Goal: Information Seeking & Learning: Learn about a topic

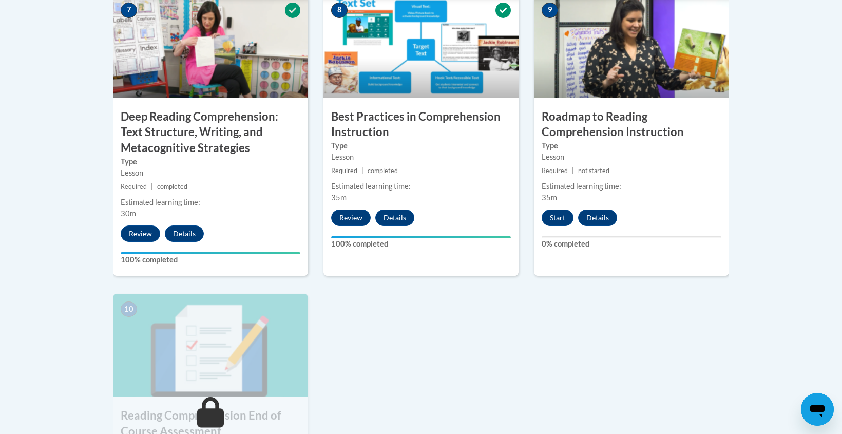
scroll to position [891, 0]
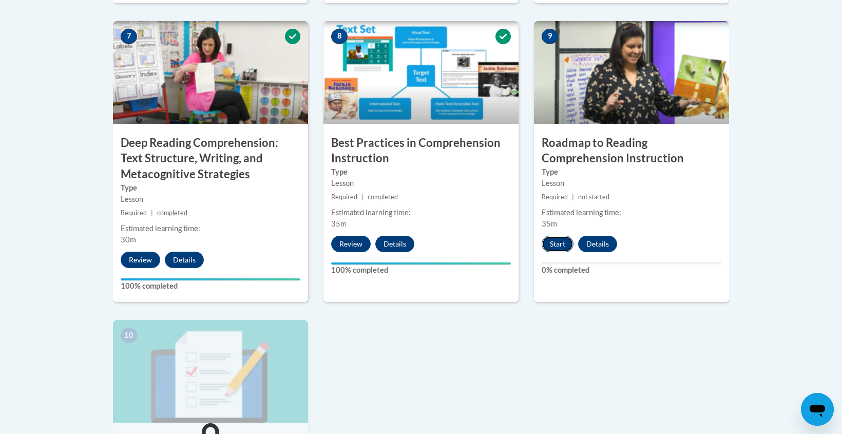
click at [553, 246] on button "Start" at bounding box center [558, 244] width 32 height 16
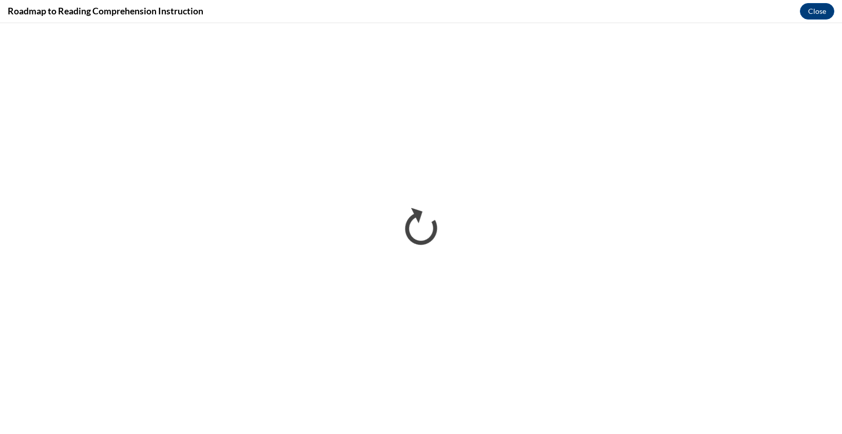
scroll to position [0, 0]
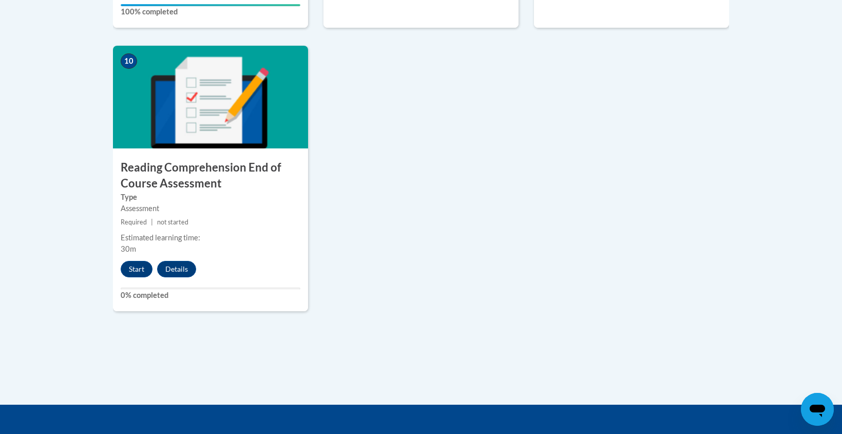
scroll to position [1215, 0]
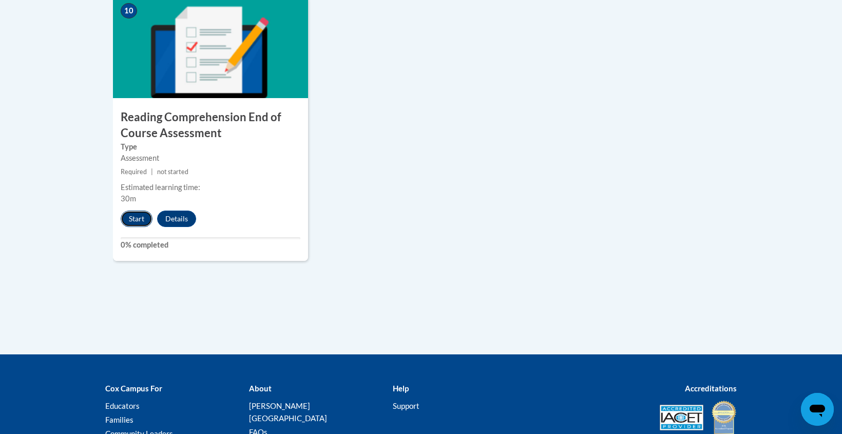
click at [138, 216] on button "Start" at bounding box center [137, 219] width 32 height 16
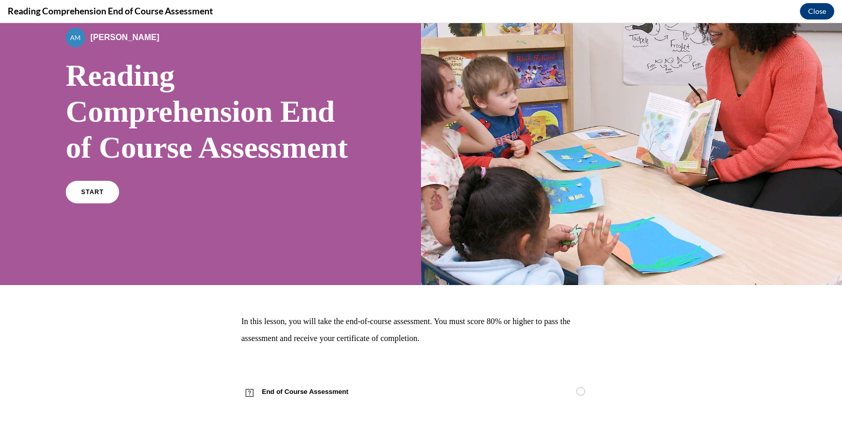
scroll to position [104, 0]
click at [92, 195] on link "START" at bounding box center [92, 192] width 56 height 24
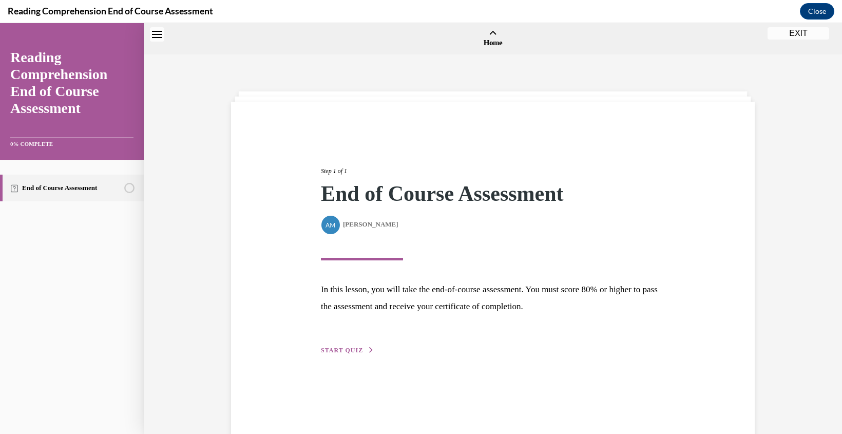
scroll to position [32, 0]
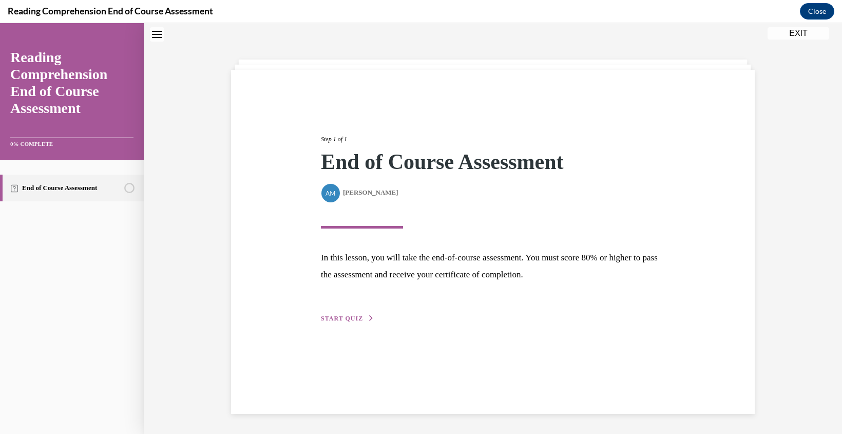
click at [336, 317] on span "START QUIZ" at bounding box center [342, 318] width 42 height 7
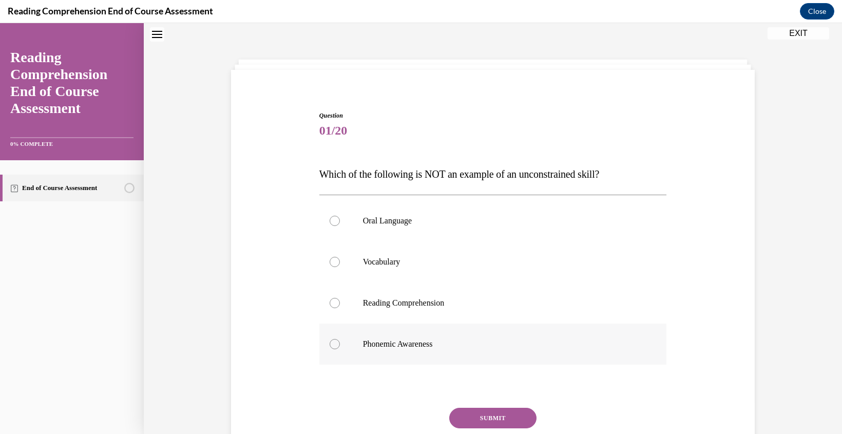
click at [334, 346] on div at bounding box center [335, 344] width 10 height 10
click at [334, 346] on input "Phonemic Awareness" at bounding box center [335, 344] width 10 height 10
radio input "true"
click at [486, 418] on button "SUBMIT" at bounding box center [492, 418] width 87 height 21
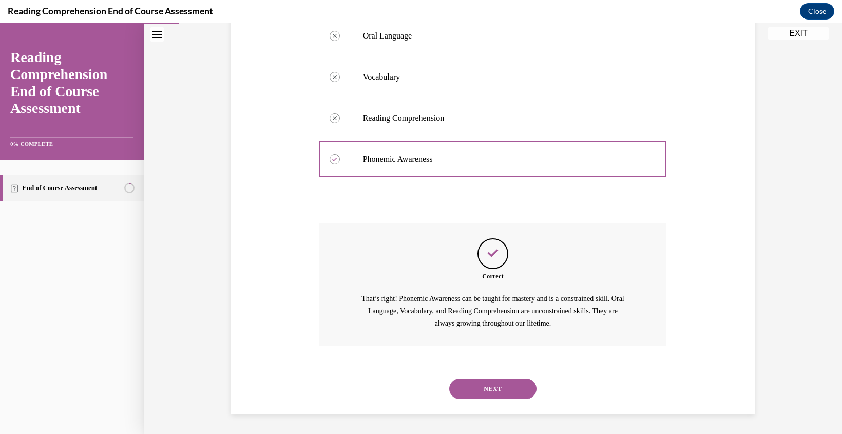
scroll to position [218, 0]
click at [495, 383] on button "NEXT" at bounding box center [492, 387] width 87 height 21
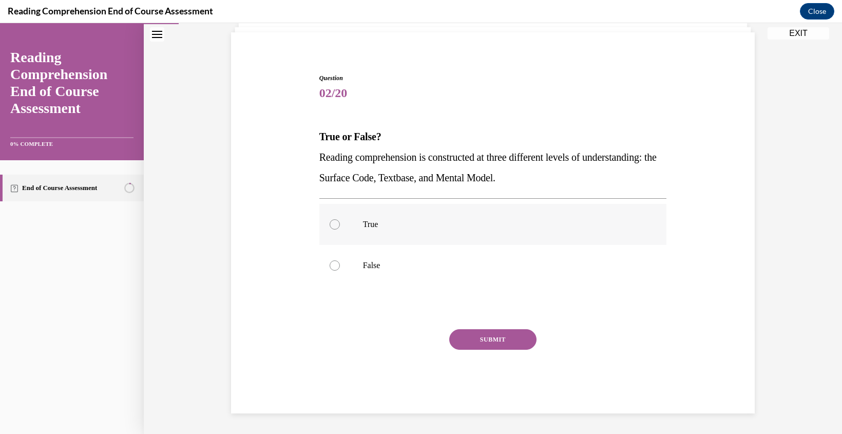
click at [331, 221] on div at bounding box center [335, 224] width 10 height 10
click at [331, 221] on input "True" at bounding box center [335, 224] width 10 height 10
radio input "true"
click at [496, 339] on button "SUBMIT" at bounding box center [492, 339] width 87 height 21
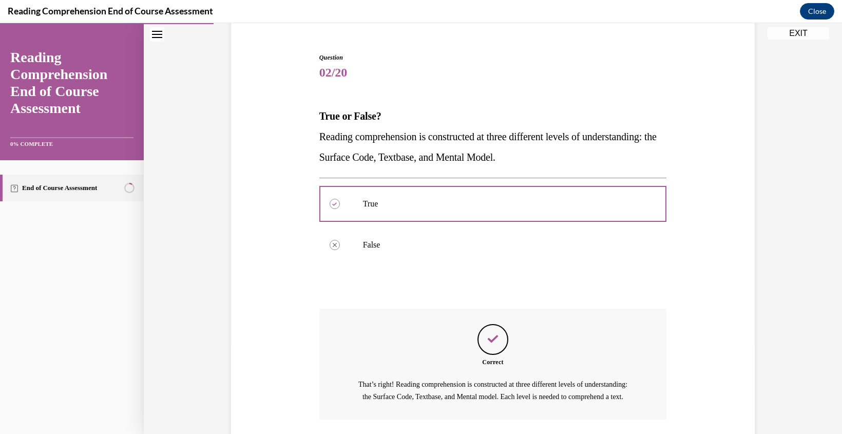
scroll to position [177, 0]
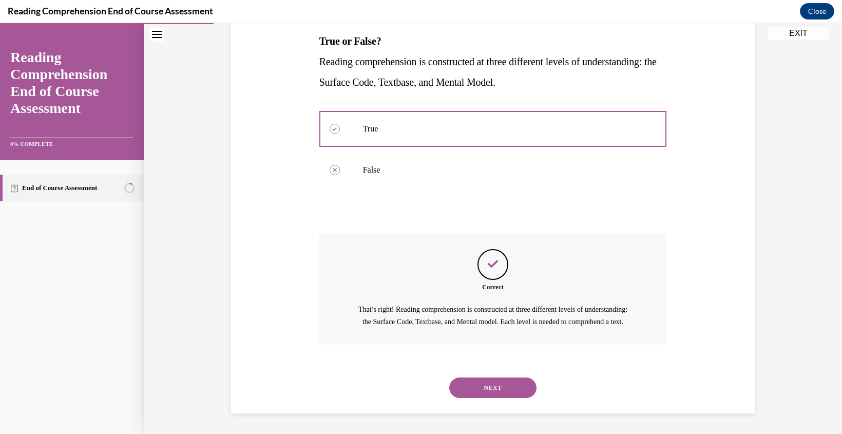
click at [492, 393] on button "NEXT" at bounding box center [492, 387] width 87 height 21
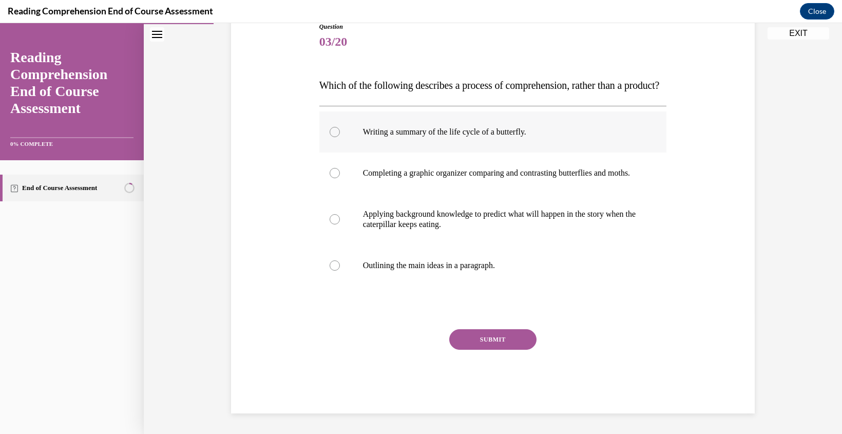
scroll to position [145, 0]
click at [336, 224] on div at bounding box center [335, 219] width 10 height 10
click at [336, 224] on input "Applying background knowledge to predict what will happen in the story when the…" at bounding box center [335, 219] width 10 height 10
radio input "true"
click at [498, 346] on button "SUBMIT" at bounding box center [492, 339] width 87 height 21
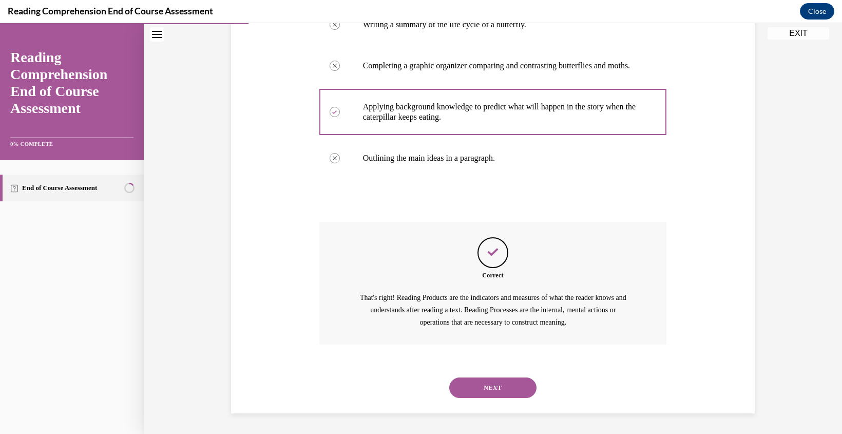
scroll to position [259, 0]
click at [490, 391] on button "NEXT" at bounding box center [492, 387] width 87 height 21
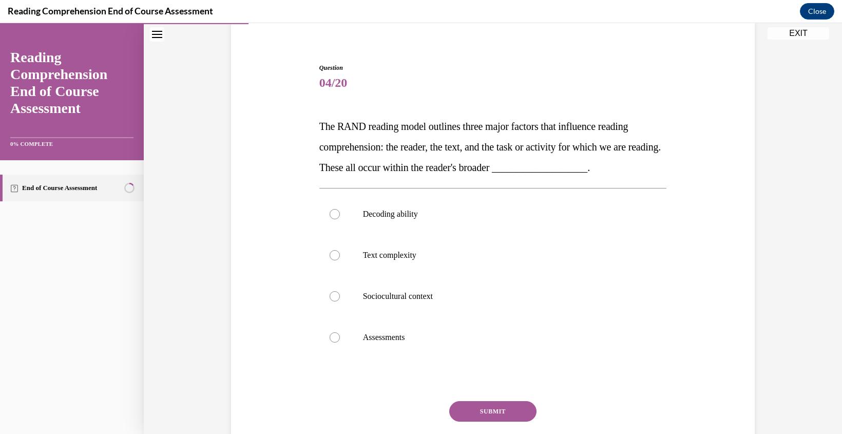
scroll to position [91, 0]
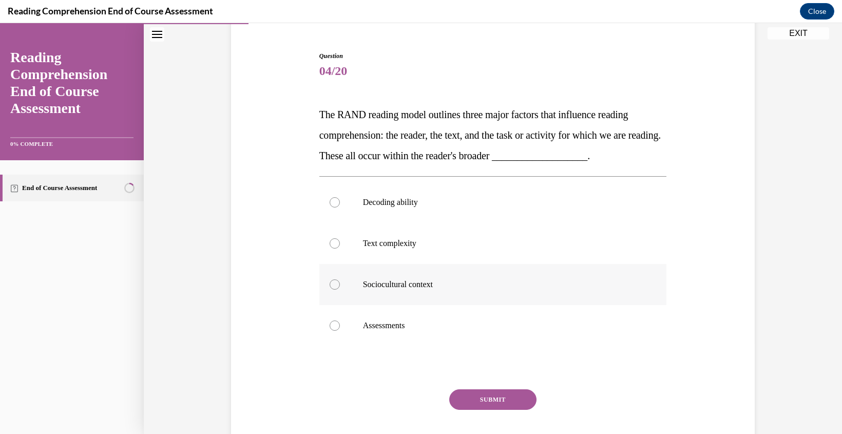
click at [332, 284] on div at bounding box center [335, 284] width 10 height 10
click at [332, 284] on input "Sociocultural context" at bounding box center [335, 284] width 10 height 10
radio input "true"
click at [493, 398] on button "SUBMIT" at bounding box center [492, 399] width 87 height 21
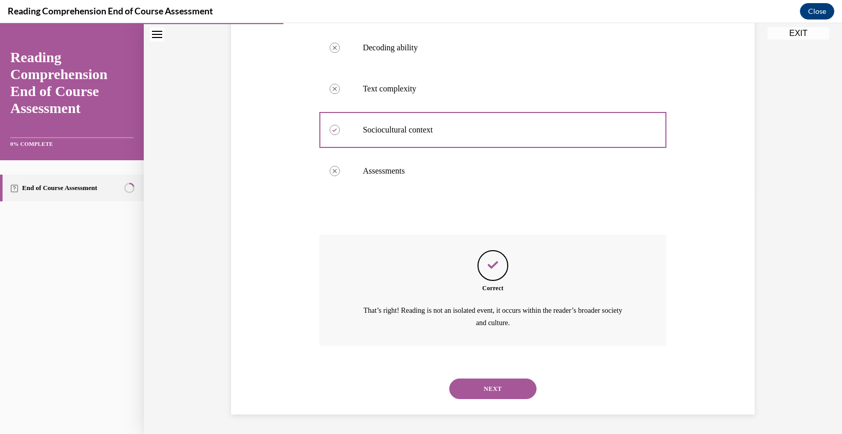
scroll to position [246, 0]
click at [498, 381] on button "NEXT" at bounding box center [492, 388] width 87 height 21
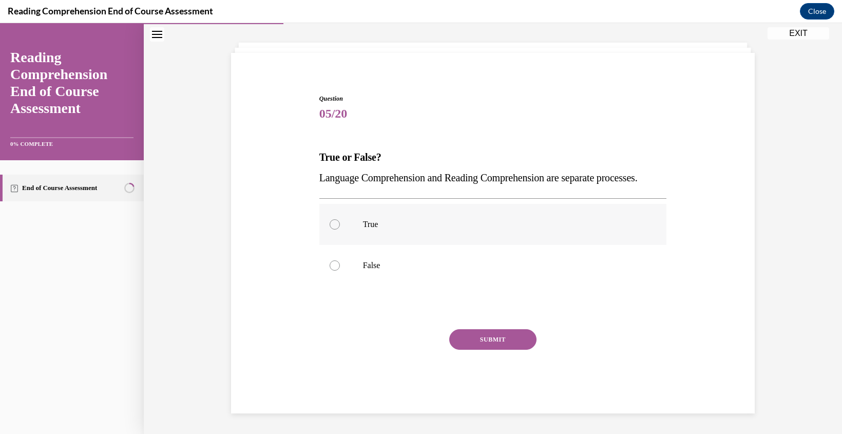
click at [339, 226] on div at bounding box center [335, 224] width 10 height 10
click at [339, 226] on input "True" at bounding box center [335, 224] width 10 height 10
radio input "true"
click at [490, 340] on button "SUBMIT" at bounding box center [492, 339] width 87 height 21
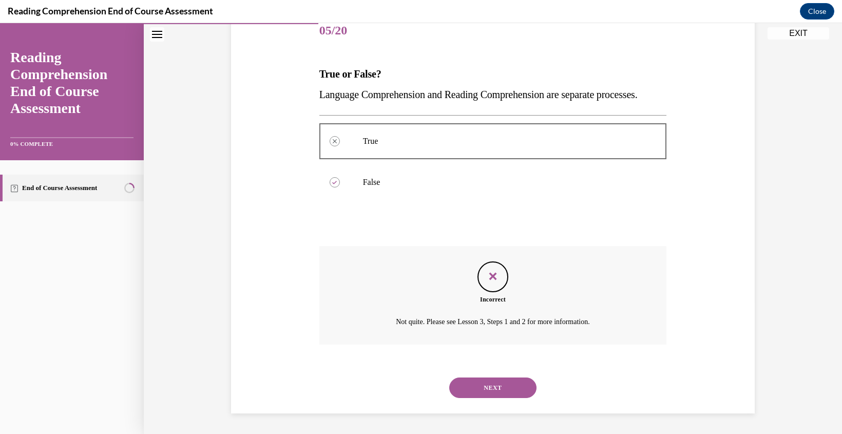
scroll to position [152, 0]
click at [490, 394] on button "NEXT" at bounding box center [492, 387] width 87 height 21
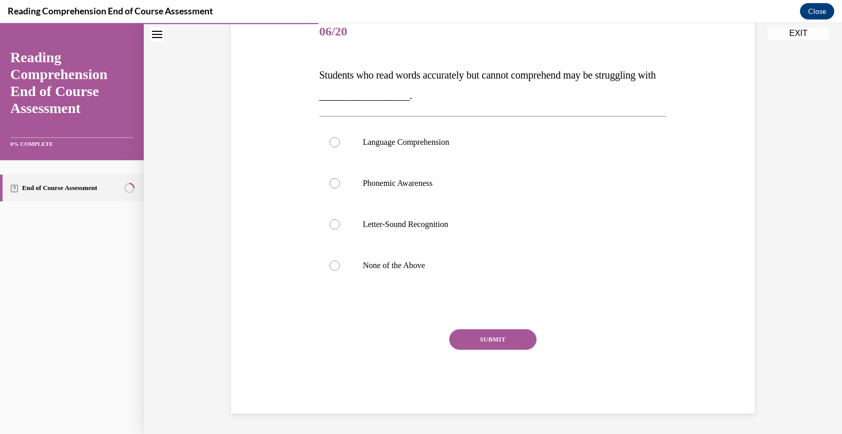
scroll to position [114, 0]
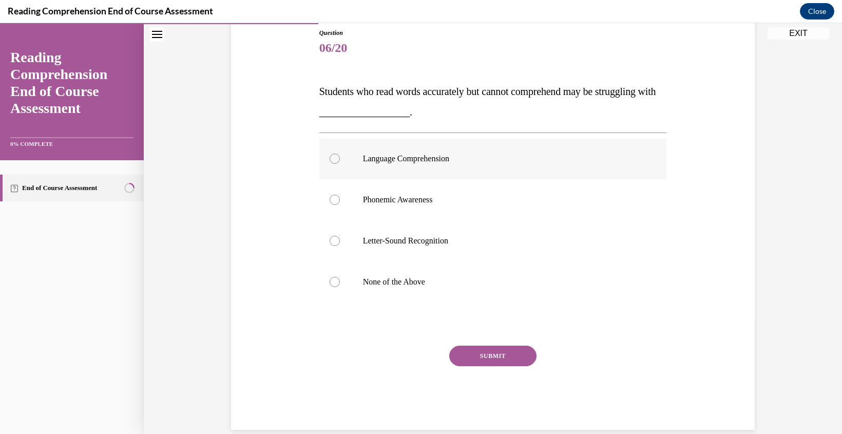
click at [335, 159] on div at bounding box center [335, 159] width 10 height 10
click at [335, 159] on input "Language Comprehension" at bounding box center [335, 159] width 10 height 10
radio input "true"
click at [494, 354] on button "SUBMIT" at bounding box center [492, 356] width 87 height 21
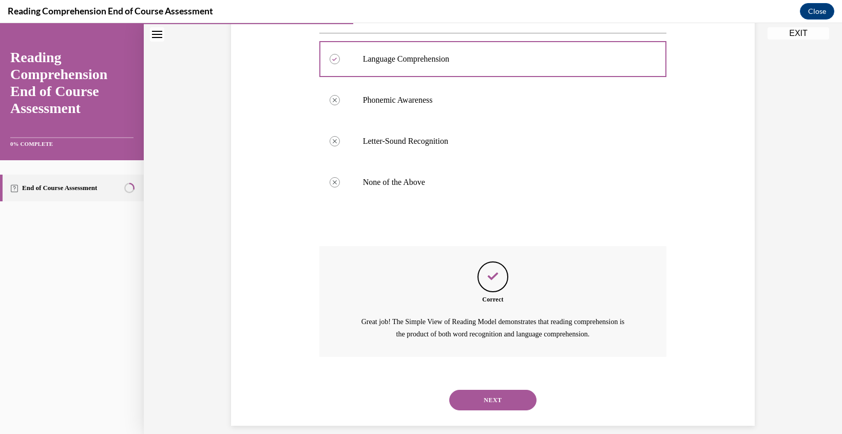
scroll to position [226, 0]
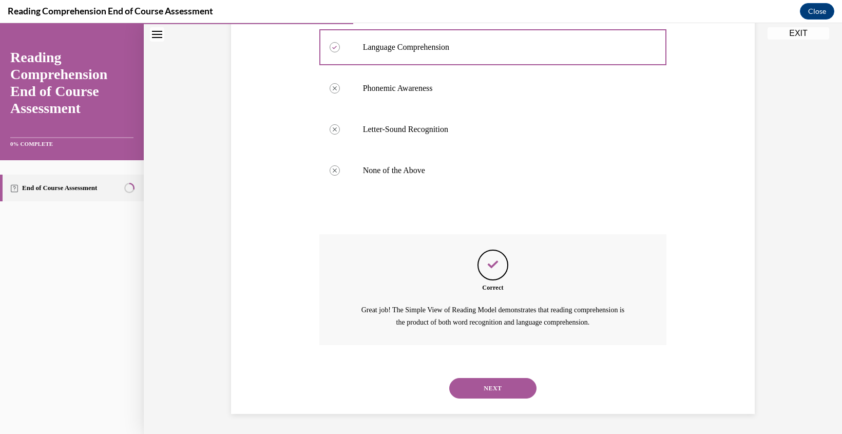
click at [517, 389] on button "NEXT" at bounding box center [492, 388] width 87 height 21
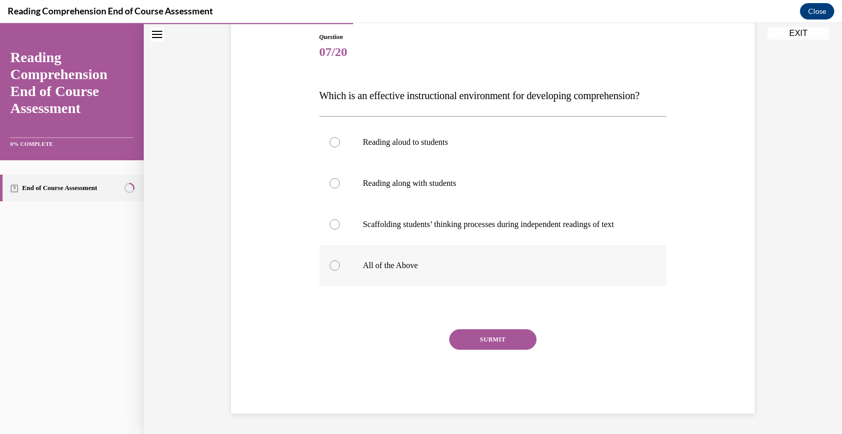
click at [335, 271] on div at bounding box center [335, 265] width 10 height 10
click at [335, 271] on input "All of the Above" at bounding box center [335, 265] width 10 height 10
radio input "true"
click at [495, 350] on button "SUBMIT" at bounding box center [492, 339] width 87 height 21
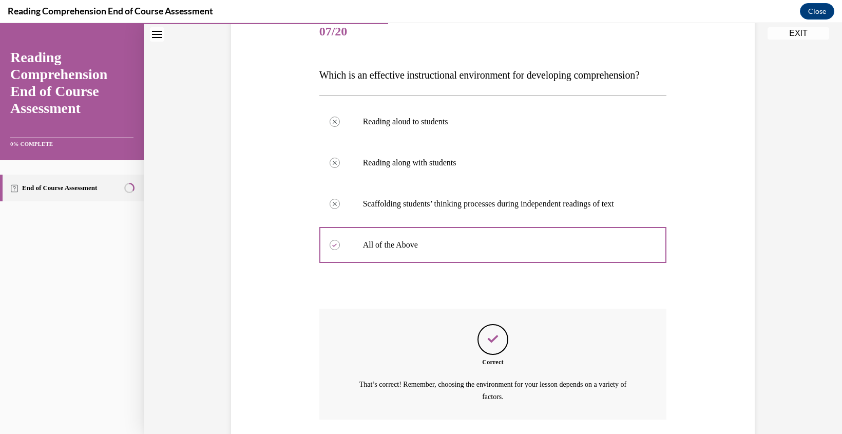
scroll to position [226, 0]
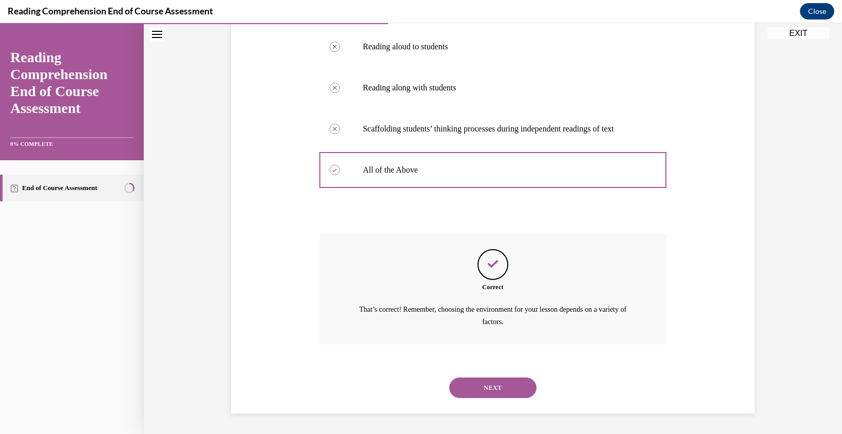
click at [503, 387] on button "NEXT" at bounding box center [492, 387] width 87 height 21
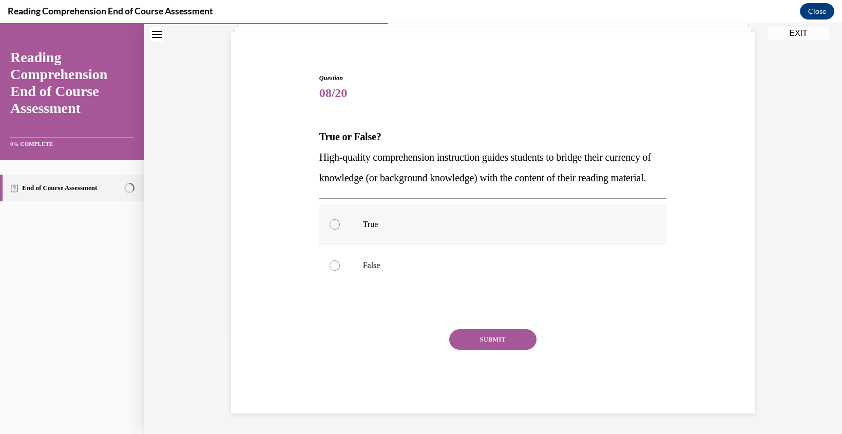
click at [336, 225] on div at bounding box center [335, 224] width 10 height 10
click at [336, 225] on input "True" at bounding box center [335, 224] width 10 height 10
radio input "true"
click at [497, 338] on button "SUBMIT" at bounding box center [492, 339] width 87 height 21
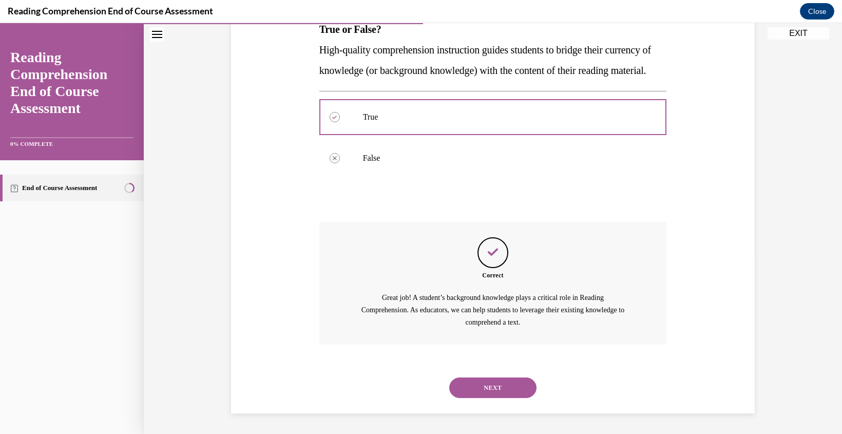
scroll to position [197, 0]
click at [488, 391] on button "NEXT" at bounding box center [492, 387] width 87 height 21
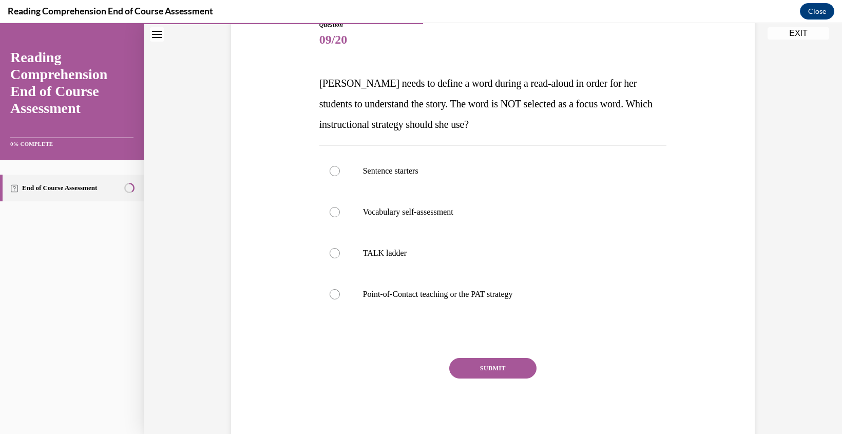
scroll to position [129, 0]
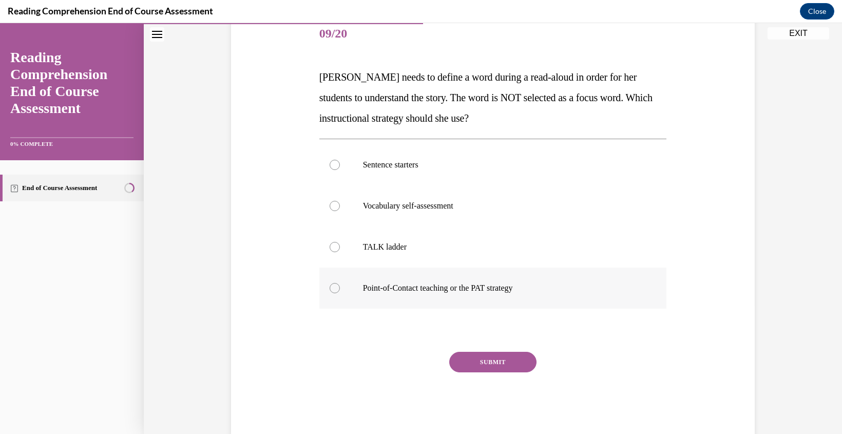
click at [334, 289] on div at bounding box center [335, 288] width 10 height 10
click at [334, 289] on input "Point-of-Contact teaching or the PAT strategy" at bounding box center [335, 288] width 10 height 10
radio input "true"
click at [494, 359] on button "SUBMIT" at bounding box center [492, 362] width 87 height 21
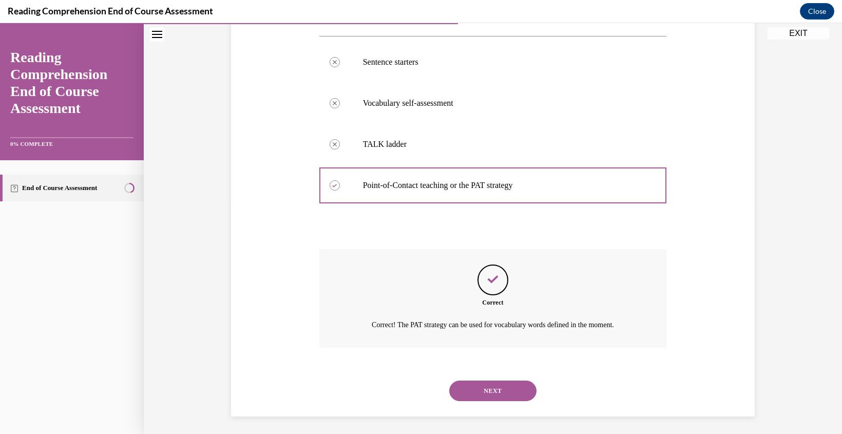
scroll to position [235, 0]
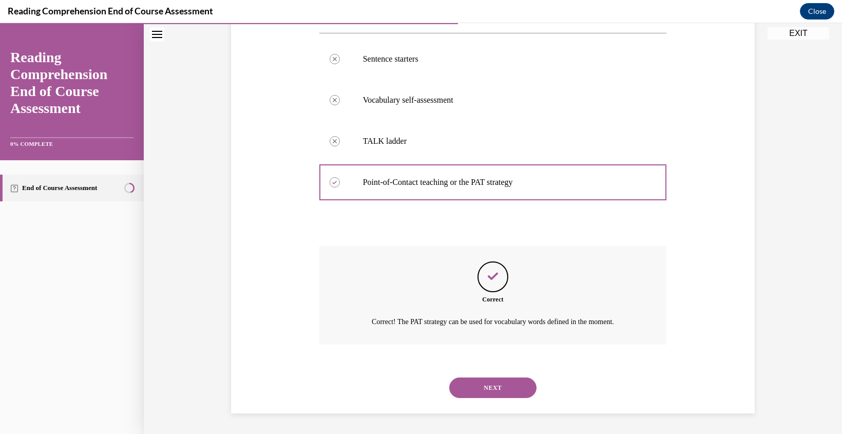
click at [485, 389] on button "NEXT" at bounding box center [492, 387] width 87 height 21
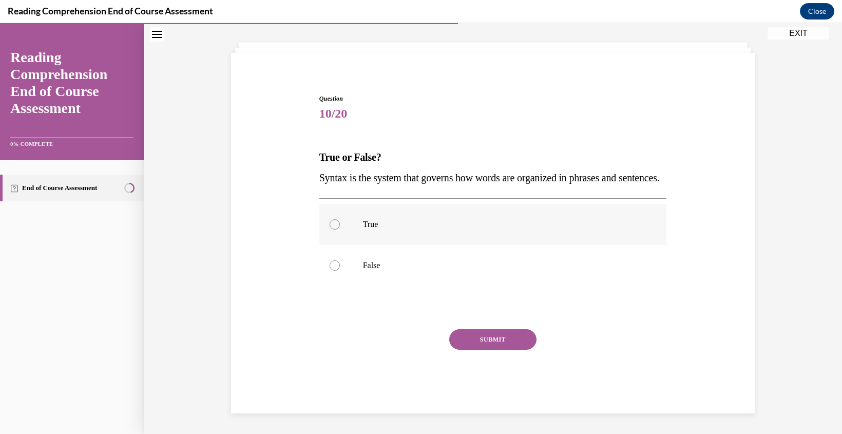
click at [331, 223] on div at bounding box center [335, 224] width 10 height 10
click at [331, 223] on input "True" at bounding box center [335, 224] width 10 height 10
radio input "true"
click at [492, 338] on button "SUBMIT" at bounding box center [492, 339] width 87 height 21
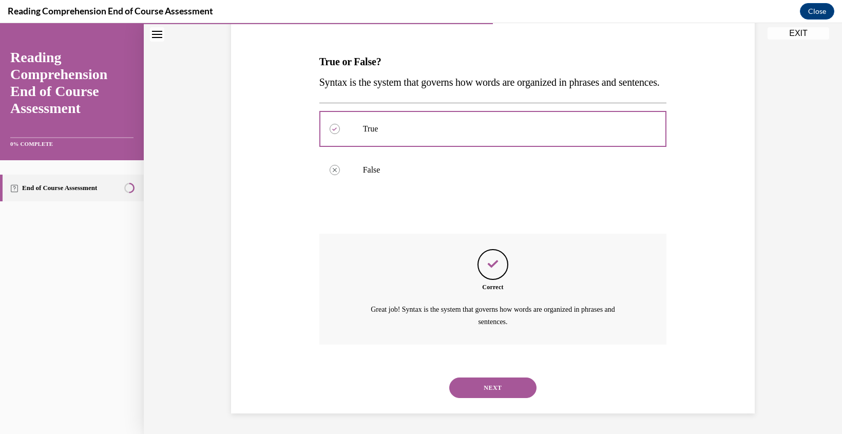
scroll to position [164, 0]
click at [492, 386] on button "NEXT" at bounding box center [492, 387] width 87 height 21
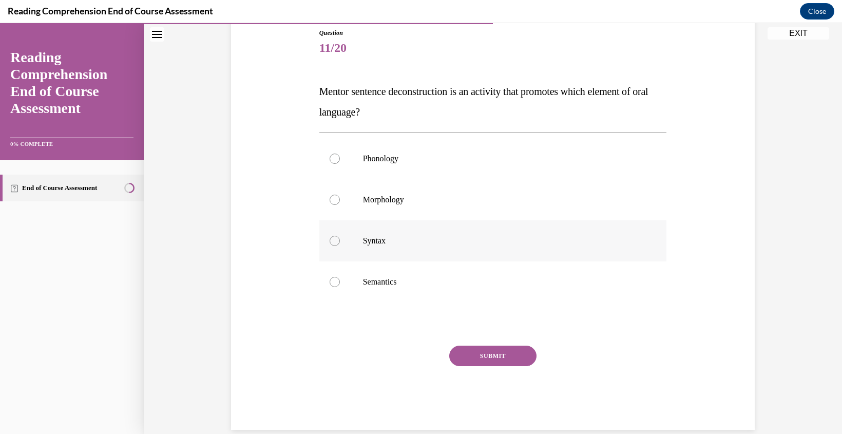
click at [335, 240] on div at bounding box center [335, 241] width 10 height 10
click at [335, 240] on input "Syntax" at bounding box center [335, 241] width 10 height 10
radio input "true"
click at [500, 356] on button "SUBMIT" at bounding box center [492, 356] width 87 height 21
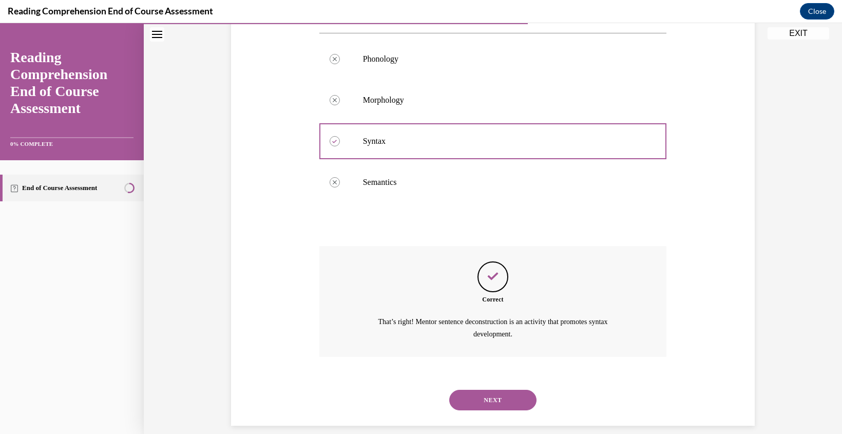
scroll to position [226, 0]
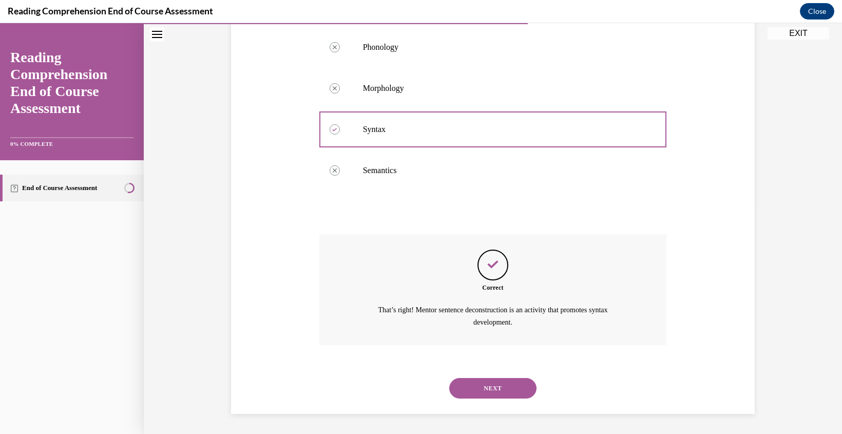
click at [499, 389] on button "NEXT" at bounding box center [492, 388] width 87 height 21
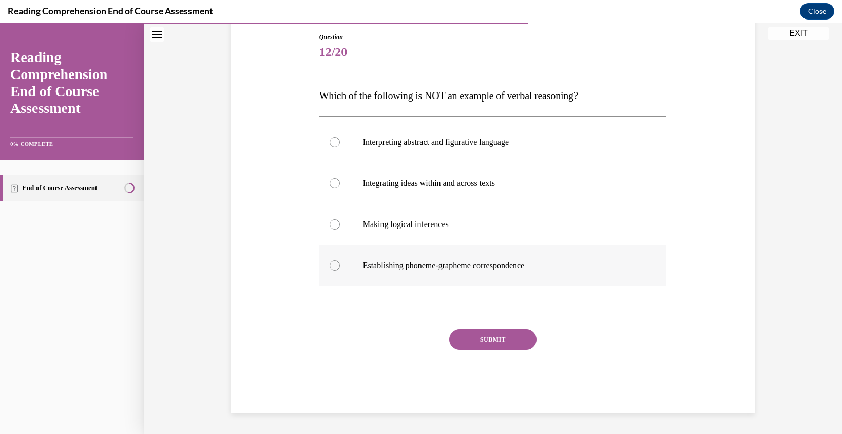
click at [336, 267] on div at bounding box center [335, 265] width 10 height 10
click at [336, 267] on input "Establishing phoneme-grapheme correspondence" at bounding box center [335, 265] width 10 height 10
radio input "true"
click at [492, 342] on button "SUBMIT" at bounding box center [492, 339] width 87 height 21
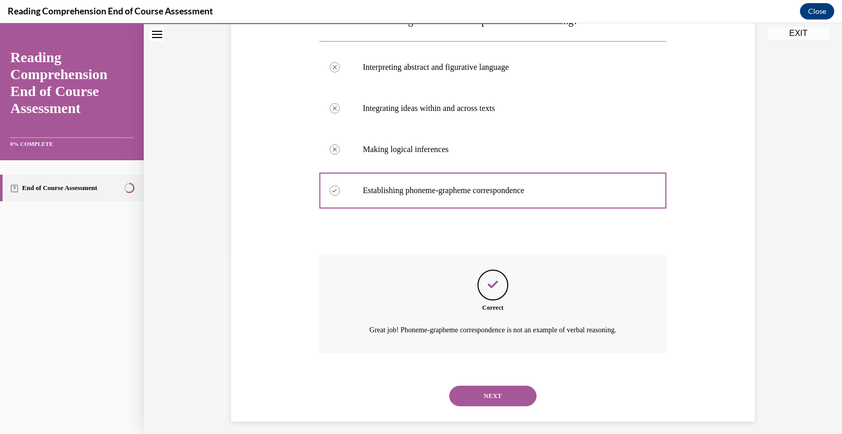
scroll to position [194, 0]
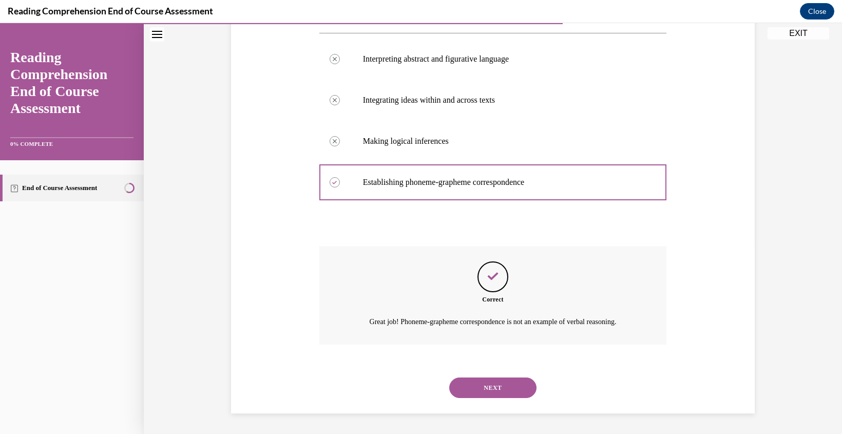
click at [483, 388] on button "NEXT" at bounding box center [492, 387] width 87 height 21
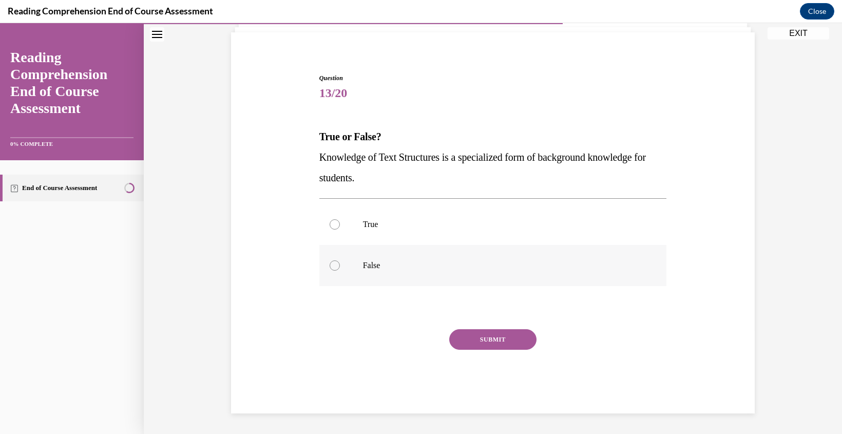
click at [331, 265] on div at bounding box center [335, 265] width 10 height 10
click at [331, 265] on input "False" at bounding box center [335, 265] width 10 height 10
radio input "true"
click at [500, 341] on button "SUBMIT" at bounding box center [492, 339] width 87 height 21
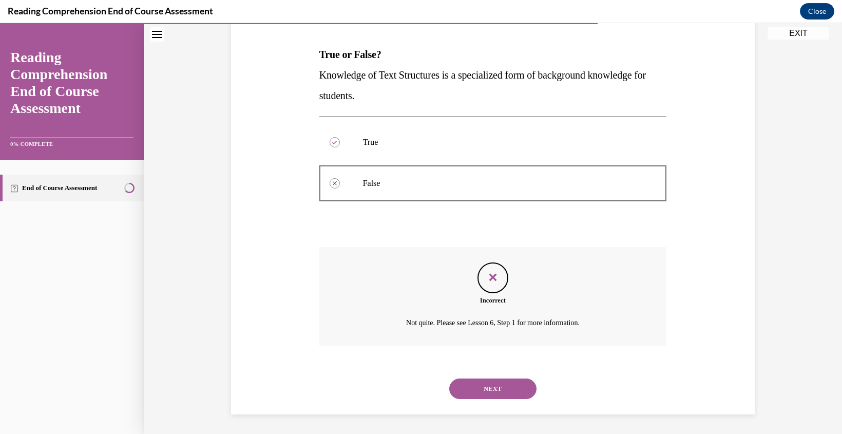
scroll to position [152, 0]
click at [494, 391] on button "NEXT" at bounding box center [492, 387] width 87 height 21
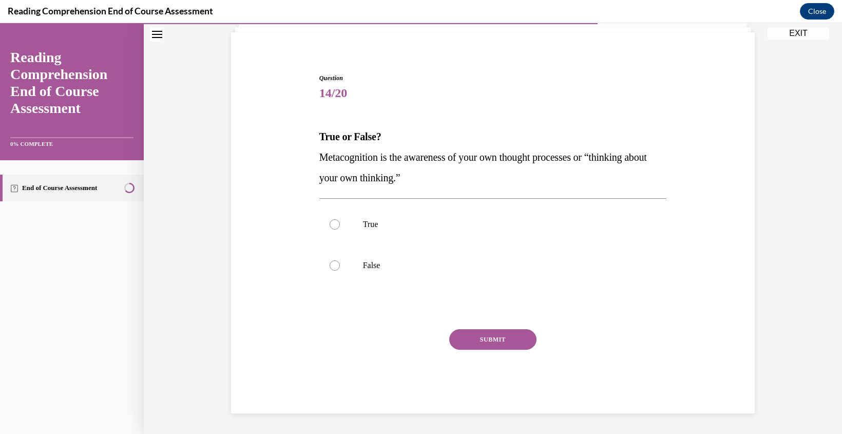
scroll to position [69, 0]
click at [331, 224] on div at bounding box center [335, 224] width 10 height 10
click at [331, 224] on input "True" at bounding box center [335, 224] width 10 height 10
radio input "true"
click at [496, 338] on button "SUBMIT" at bounding box center [492, 339] width 87 height 21
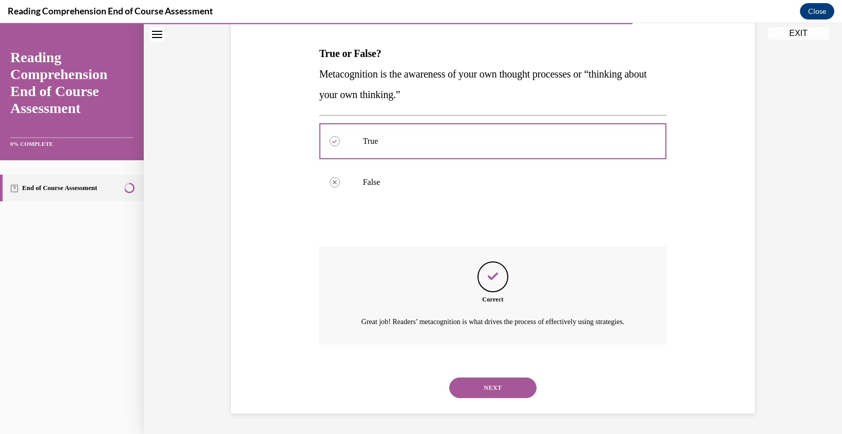
scroll to position [164, 0]
click at [492, 387] on button "NEXT" at bounding box center [492, 387] width 87 height 21
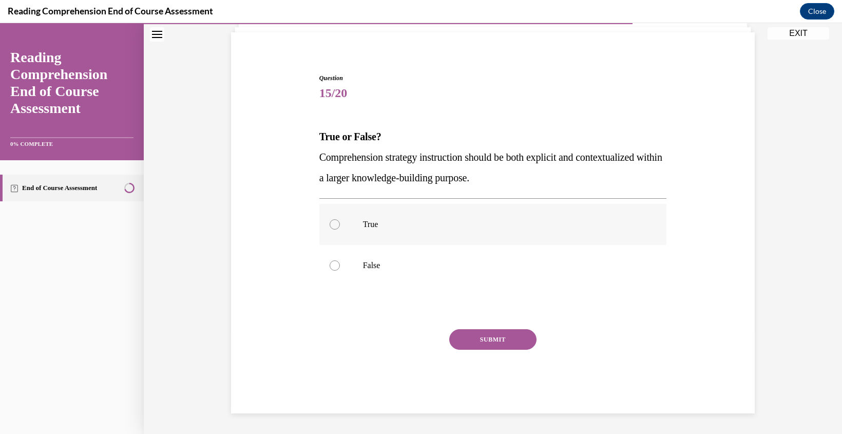
click at [331, 225] on div at bounding box center [335, 224] width 10 height 10
click at [331, 225] on input "True" at bounding box center [335, 224] width 10 height 10
radio input "true"
click at [488, 341] on button "SUBMIT" at bounding box center [492, 339] width 87 height 21
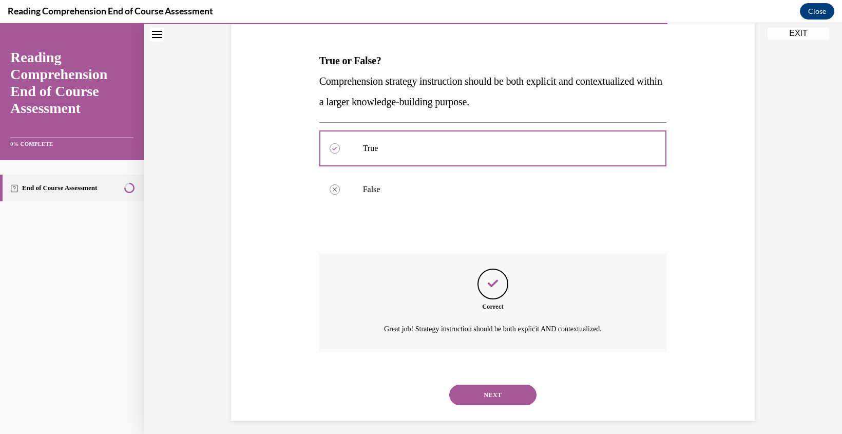
scroll to position [152, 0]
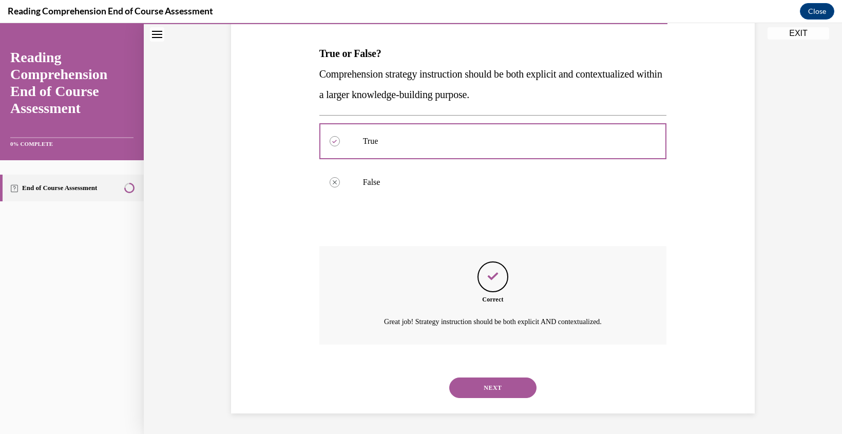
click at [496, 386] on button "NEXT" at bounding box center [492, 387] width 87 height 21
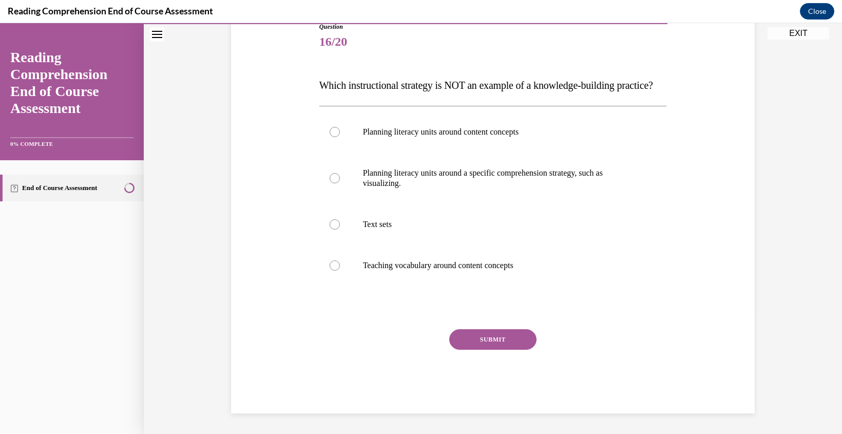
scroll to position [114, 0]
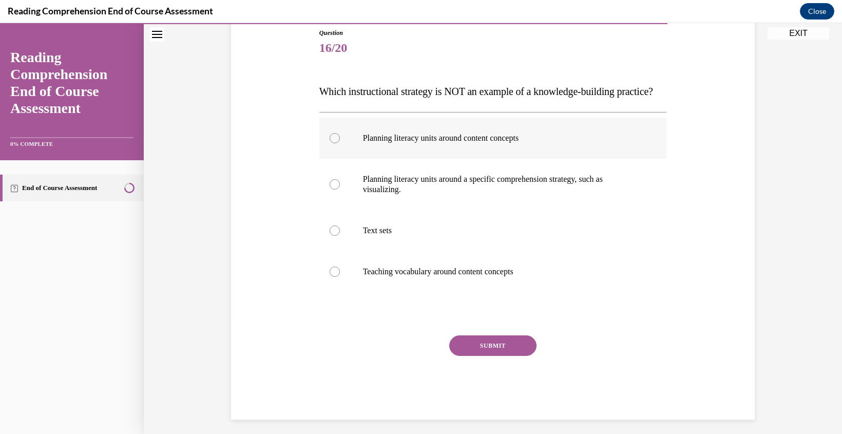
click at [332, 143] on div at bounding box center [335, 138] width 10 height 10
click at [332, 143] on input "Planning literacy units around content concepts" at bounding box center [335, 138] width 10 height 10
radio input "true"
click at [333, 277] on div at bounding box center [335, 271] width 10 height 10
click at [333, 277] on input "Teaching vocabulary around content concepts" at bounding box center [335, 271] width 10 height 10
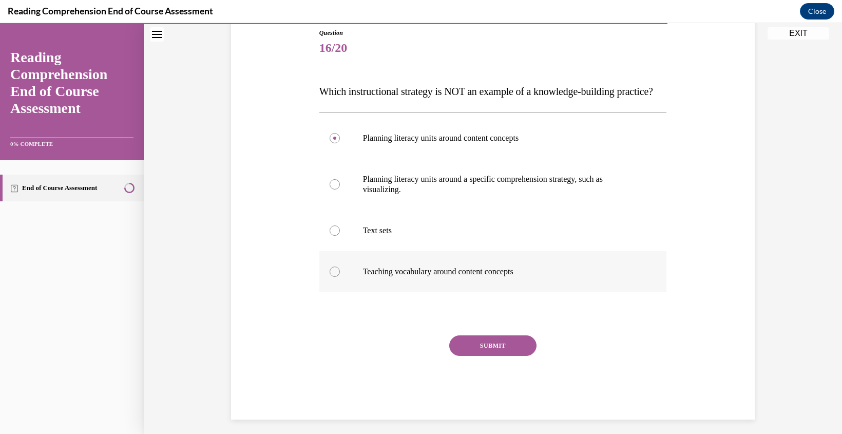
radio input "true"
click at [501, 356] on button "SUBMIT" at bounding box center [492, 345] width 87 height 21
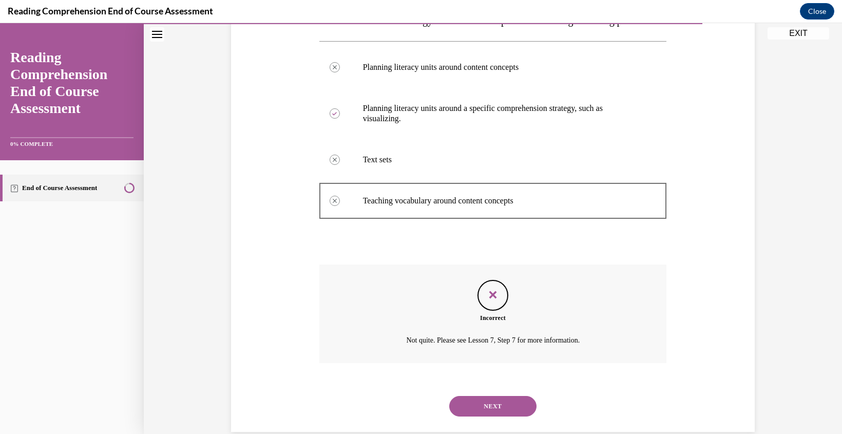
scroll to position [175, 0]
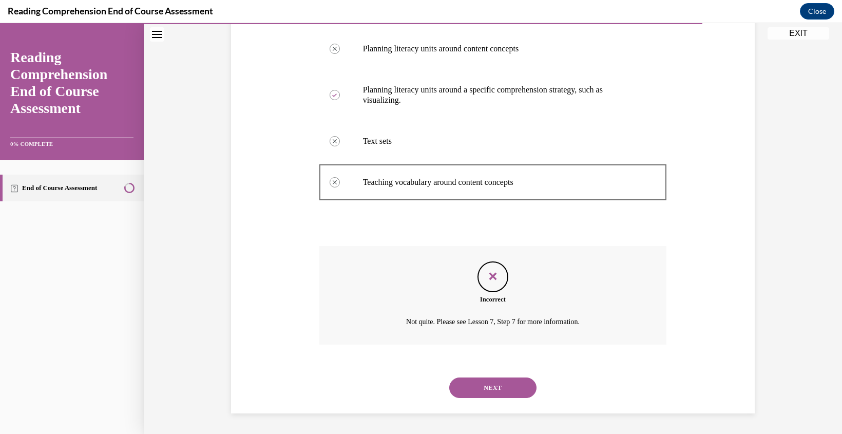
click at [490, 395] on button "NEXT" at bounding box center [492, 387] width 87 height 21
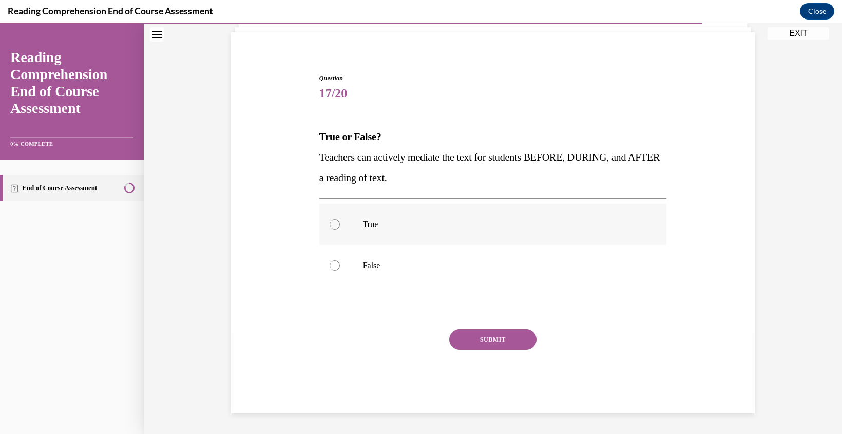
click at [335, 223] on div at bounding box center [335, 224] width 10 height 10
click at [335, 223] on input "True" at bounding box center [335, 224] width 10 height 10
radio input "true"
click at [496, 342] on button "SUBMIT" at bounding box center [492, 339] width 87 height 21
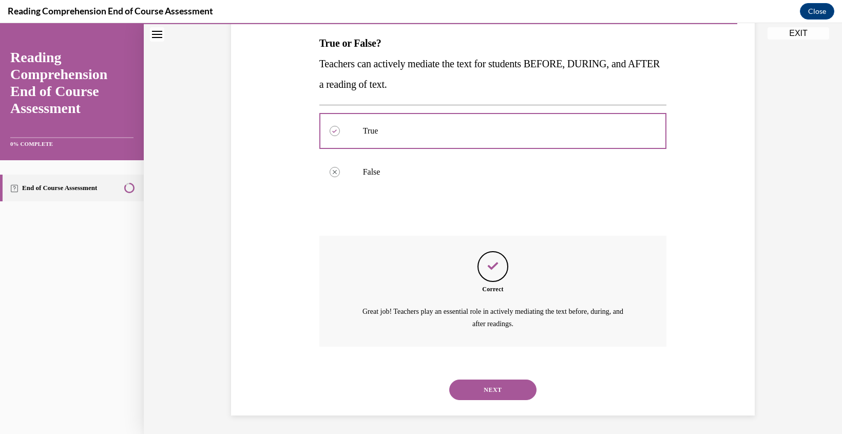
scroll to position [164, 0]
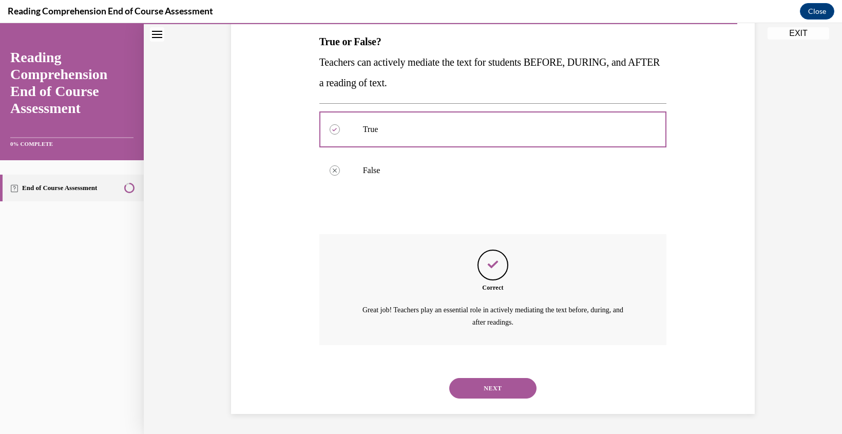
click at [499, 388] on button "NEXT" at bounding box center [492, 388] width 87 height 21
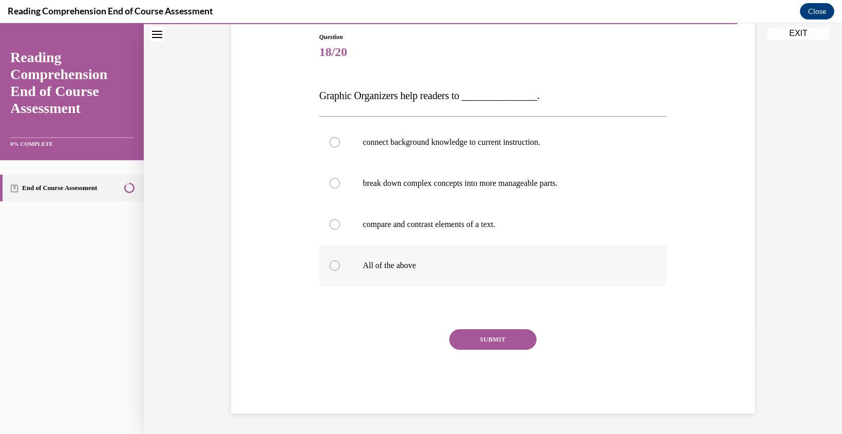
click at [335, 266] on div at bounding box center [335, 265] width 10 height 10
click at [335, 266] on input "All of the above" at bounding box center [335, 265] width 10 height 10
radio input "true"
click at [502, 342] on button "SUBMIT" at bounding box center [492, 339] width 87 height 21
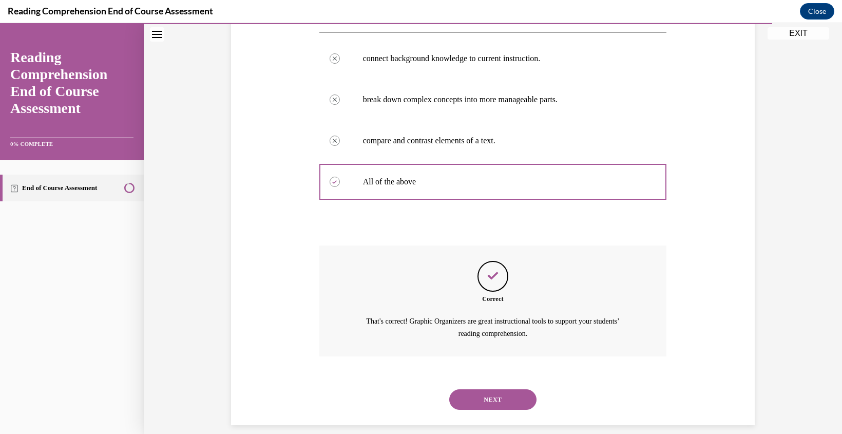
scroll to position [205, 0]
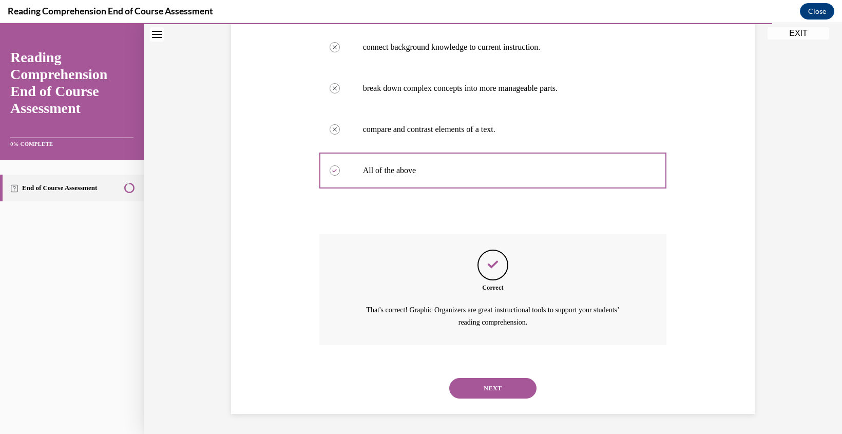
click at [493, 376] on div "NEXT" at bounding box center [493, 388] width 348 height 41
click at [493, 391] on button "NEXT" at bounding box center [492, 388] width 87 height 21
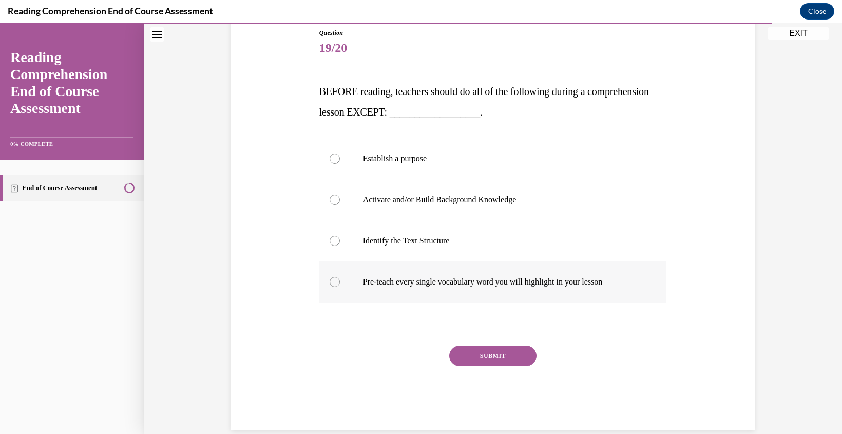
click at [338, 282] on div at bounding box center [335, 282] width 10 height 10
click at [338, 282] on input "Pre-teach every single vocabulary word you will highlight in your lesson" at bounding box center [335, 282] width 10 height 10
radio input "true"
click at [502, 358] on button "SUBMIT" at bounding box center [492, 356] width 87 height 21
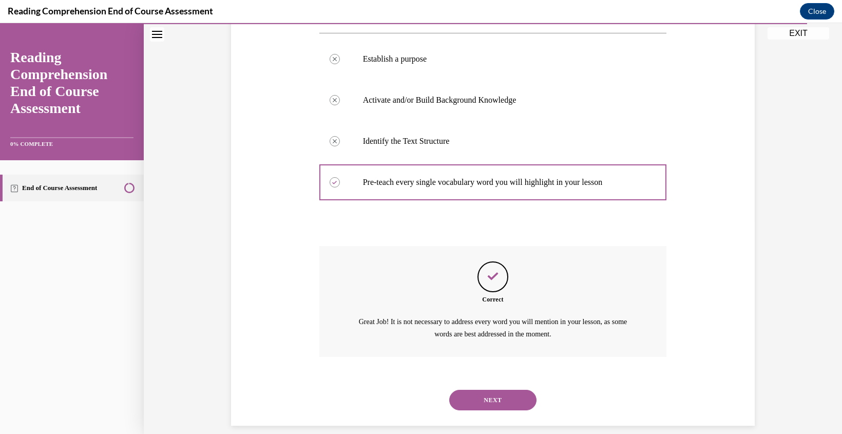
scroll to position [226, 0]
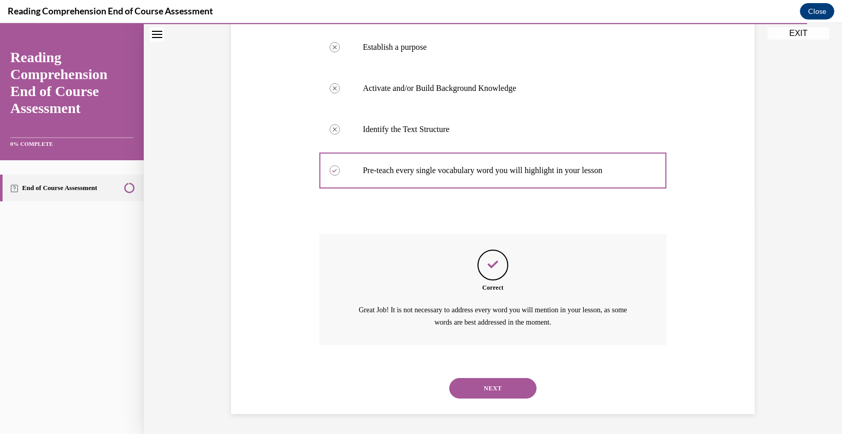
click at [499, 392] on button "NEXT" at bounding box center [492, 388] width 87 height 21
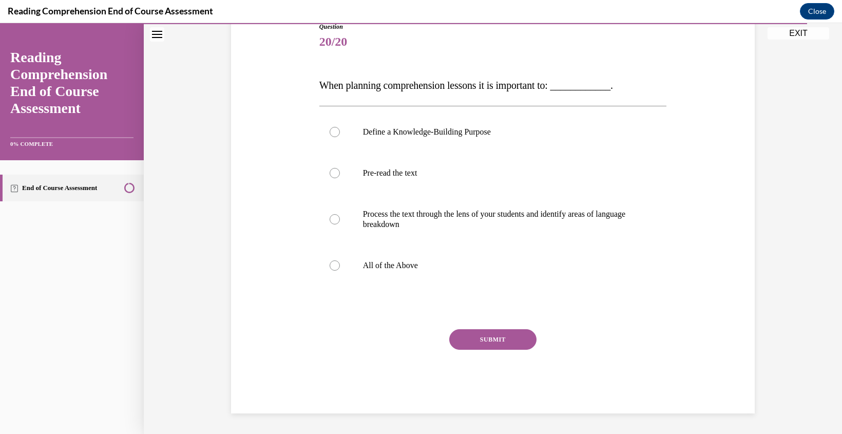
scroll to position [114, 0]
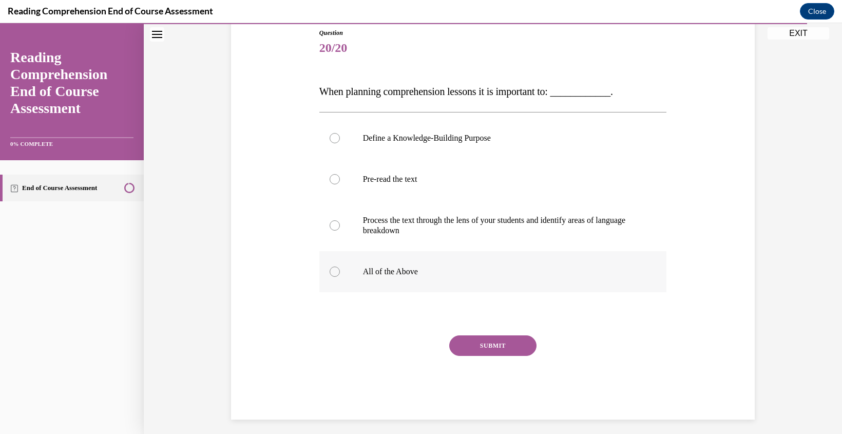
click at [332, 271] on div at bounding box center [335, 271] width 10 height 10
click at [332, 271] on input "All of the Above" at bounding box center [335, 271] width 10 height 10
radio input "true"
click at [497, 345] on button "SUBMIT" at bounding box center [492, 345] width 87 height 21
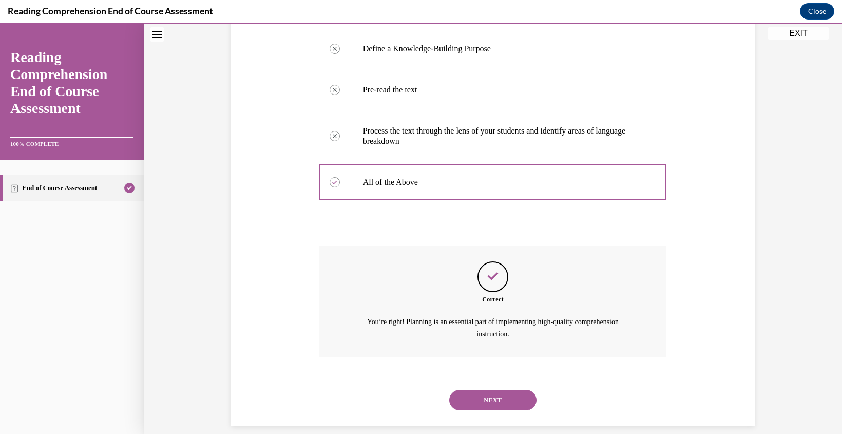
scroll to position [216, 0]
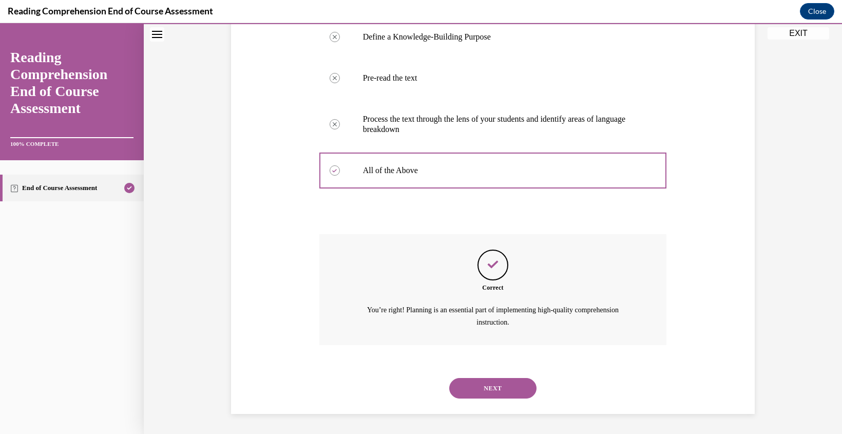
click at [504, 394] on button "NEXT" at bounding box center [492, 388] width 87 height 21
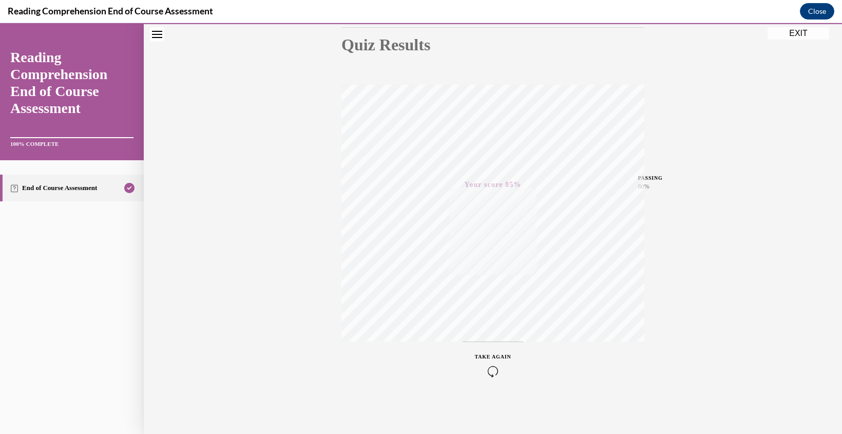
click at [490, 369] on icon "button" at bounding box center [493, 371] width 36 height 11
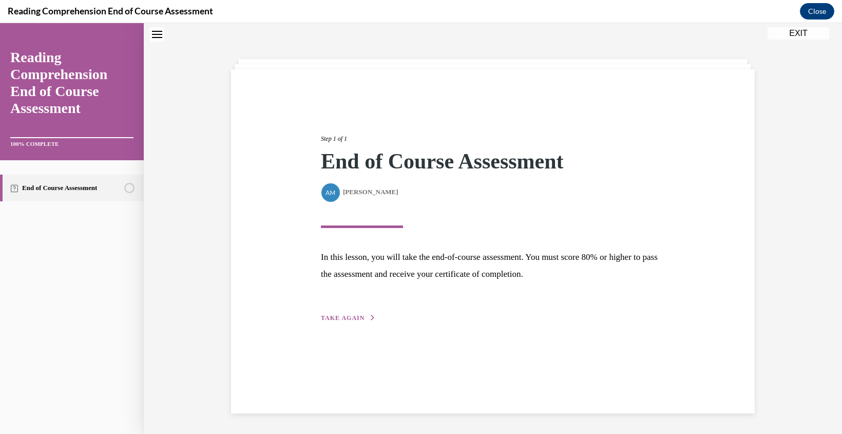
scroll to position [32, 0]
click at [348, 318] on span "TAKE AGAIN" at bounding box center [343, 317] width 44 height 7
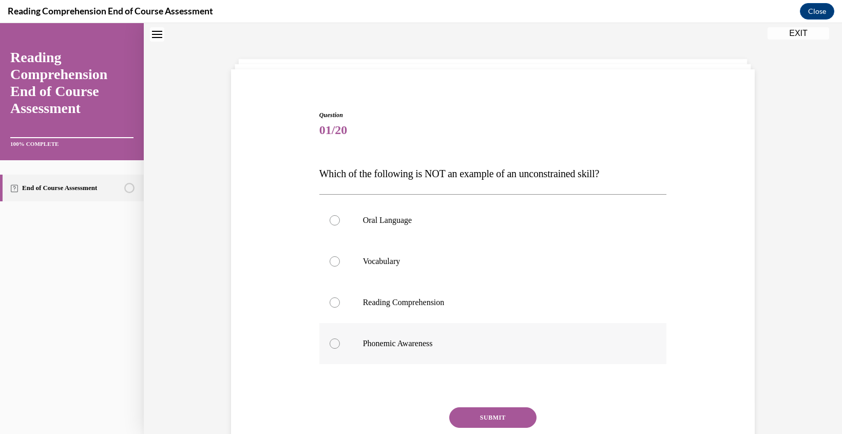
click at [333, 343] on div at bounding box center [335, 343] width 10 height 10
click at [333, 343] on input "Phonemic Awareness" at bounding box center [335, 343] width 10 height 10
radio input "true"
click at [491, 414] on button "SUBMIT" at bounding box center [492, 417] width 87 height 21
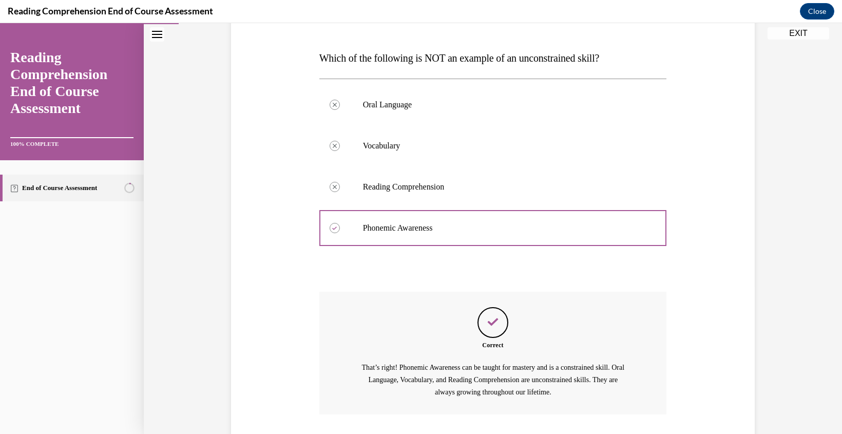
scroll to position [218, 0]
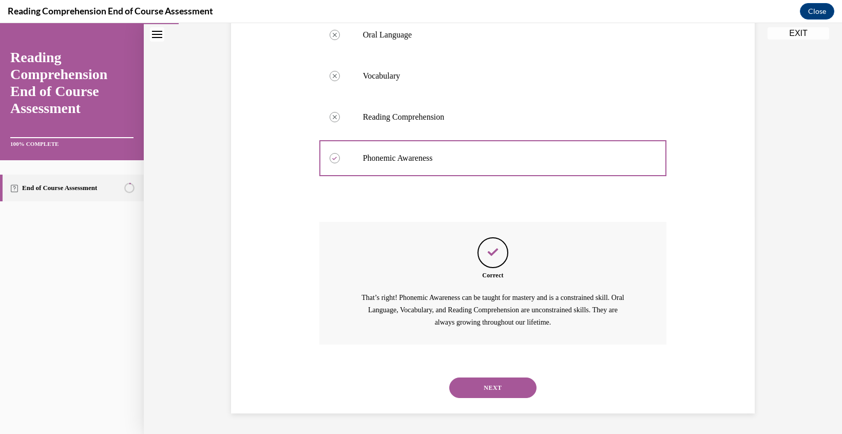
click at [496, 386] on button "NEXT" at bounding box center [492, 387] width 87 height 21
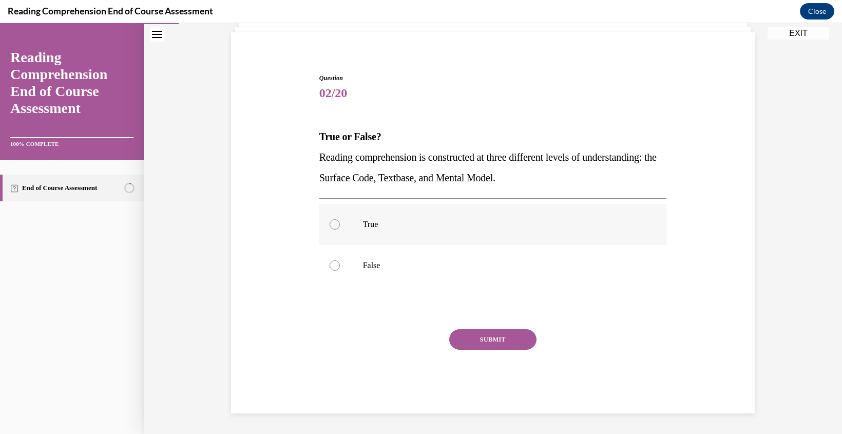
click at [331, 227] on div at bounding box center [335, 224] width 10 height 10
click at [331, 227] on input "True" at bounding box center [335, 224] width 10 height 10
radio input "true"
click at [488, 339] on button "SUBMIT" at bounding box center [492, 339] width 87 height 21
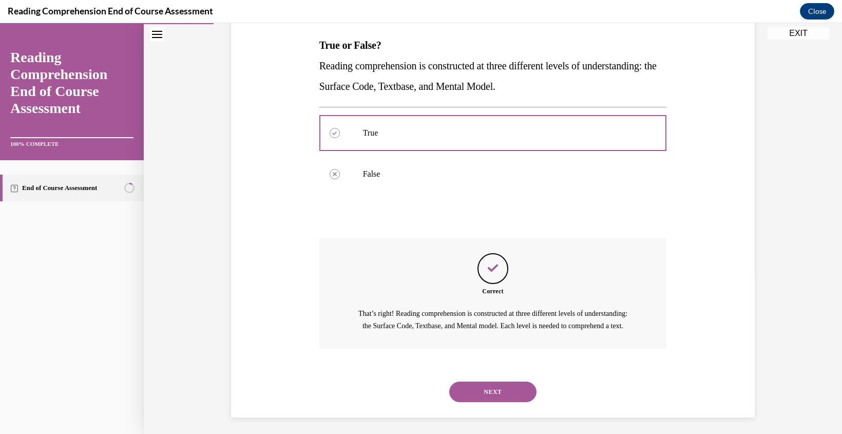
scroll to position [177, 0]
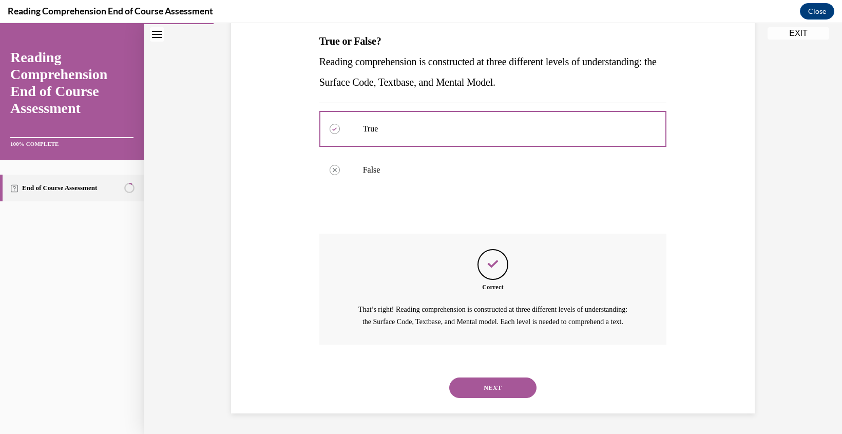
click at [499, 393] on button "NEXT" at bounding box center [492, 387] width 87 height 21
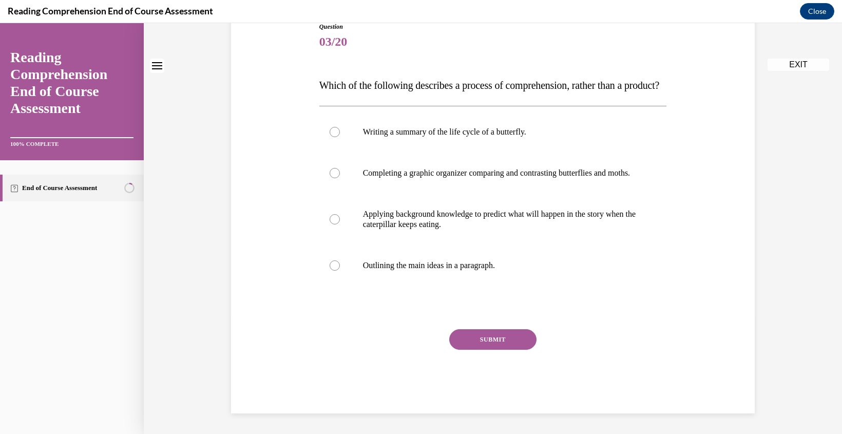
scroll to position [0, 0]
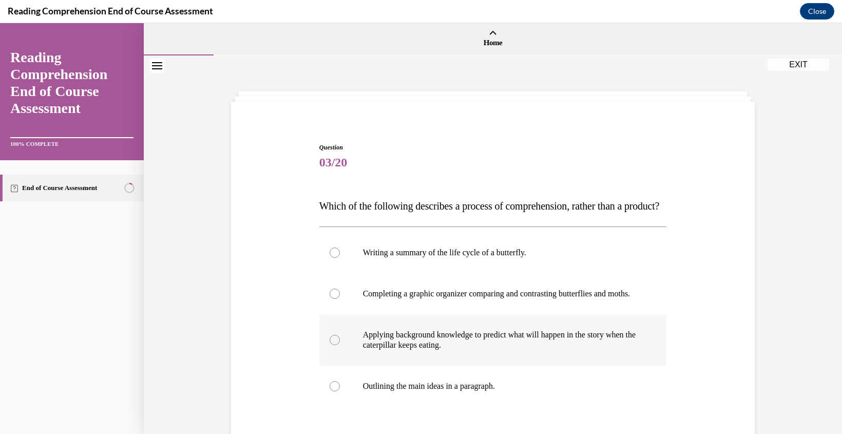
click at [334, 345] on div at bounding box center [335, 340] width 10 height 10
click at [334, 345] on input "Applying background knowledge to predict what will happen in the story when the…" at bounding box center [335, 340] width 10 height 10
radio input "true"
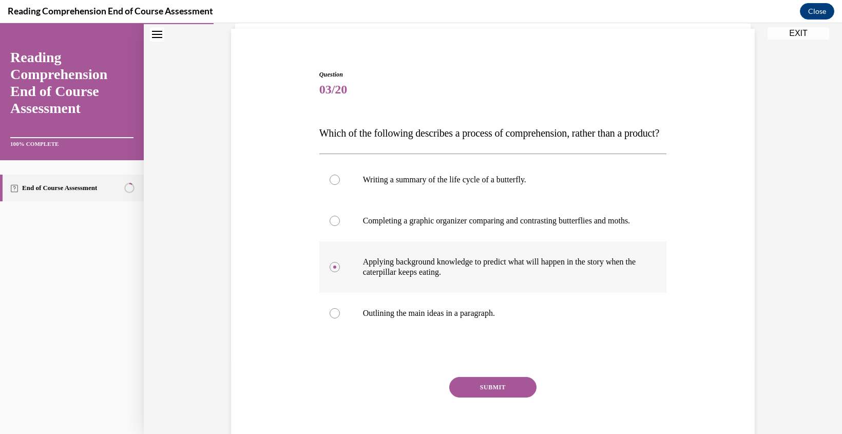
scroll to position [151, 0]
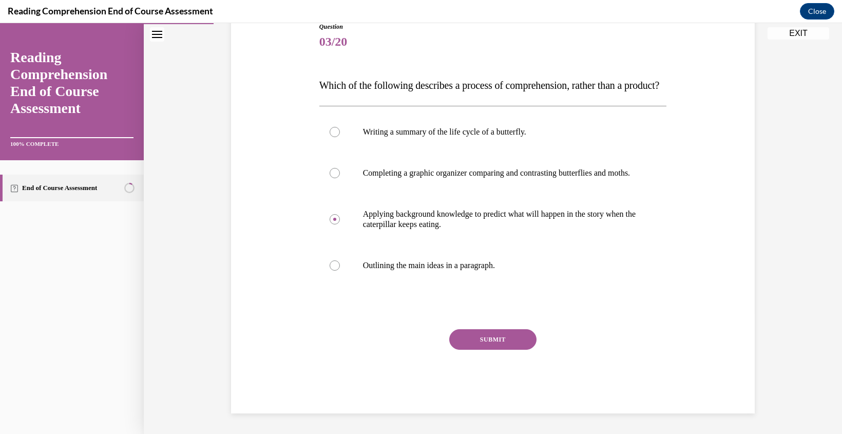
click at [489, 337] on button "SUBMIT" at bounding box center [492, 339] width 87 height 21
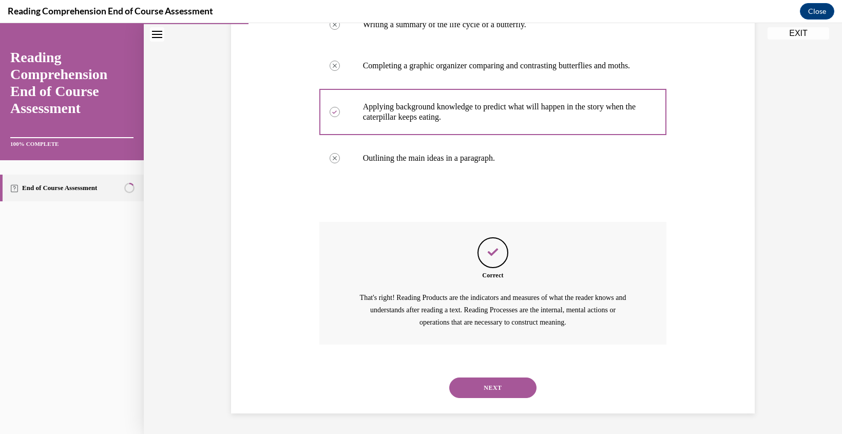
scroll to position [259, 0]
click at [494, 388] on button "NEXT" at bounding box center [492, 387] width 87 height 21
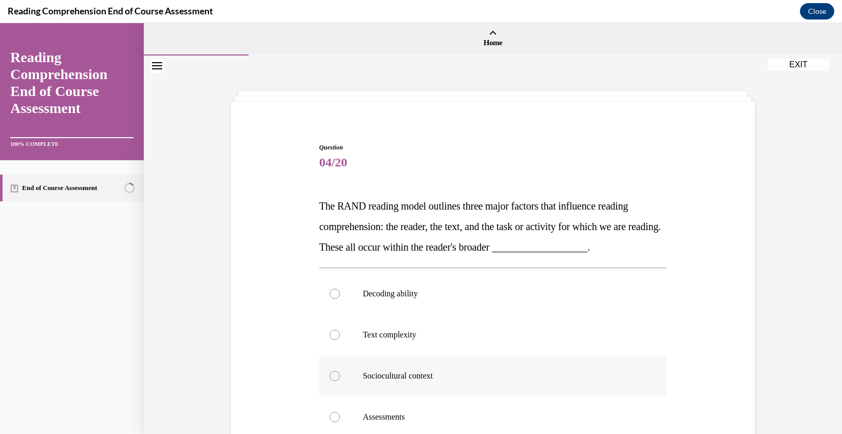
click at [327, 373] on label "Sociocultural context" at bounding box center [493, 375] width 348 height 41
click at [330, 373] on input "Sociocultural context" at bounding box center [335, 376] width 10 height 10
radio input "true"
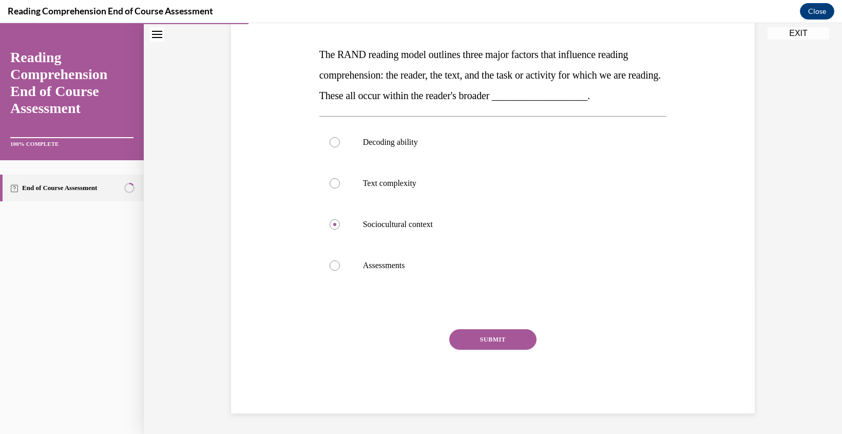
click at [510, 339] on button "SUBMIT" at bounding box center [492, 339] width 87 height 21
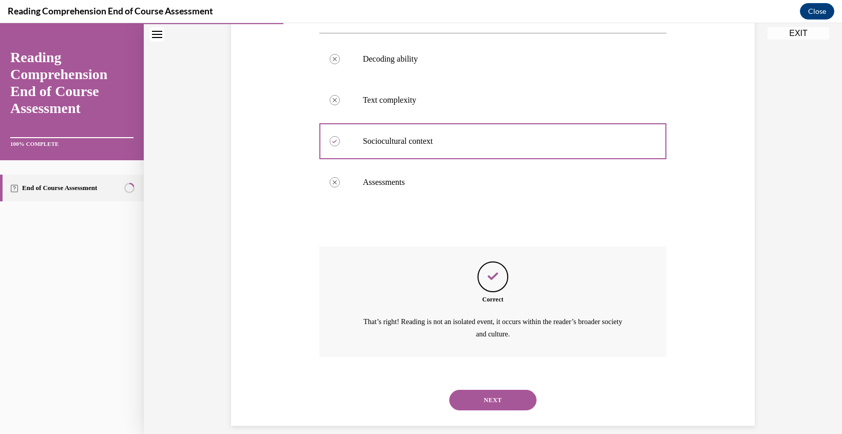
scroll to position [246, 0]
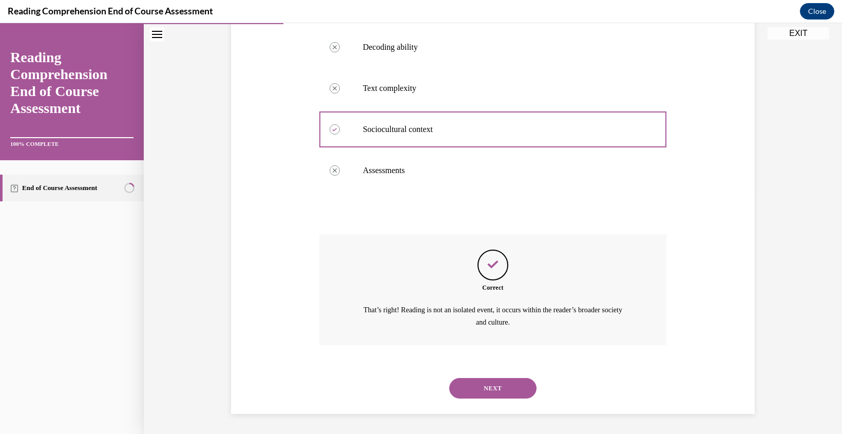
click at [502, 393] on button "NEXT" at bounding box center [492, 388] width 87 height 21
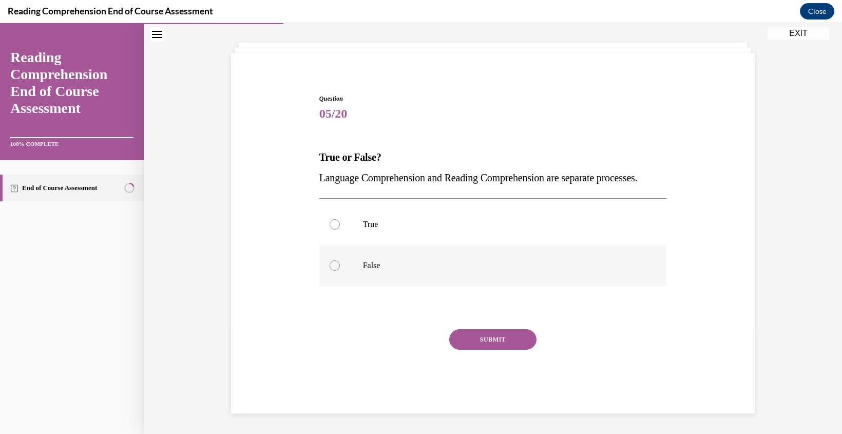
click at [338, 262] on div at bounding box center [335, 265] width 10 height 10
click at [338, 262] on input "False" at bounding box center [335, 265] width 10 height 10
radio input "true"
click at [497, 338] on button "SUBMIT" at bounding box center [492, 339] width 87 height 21
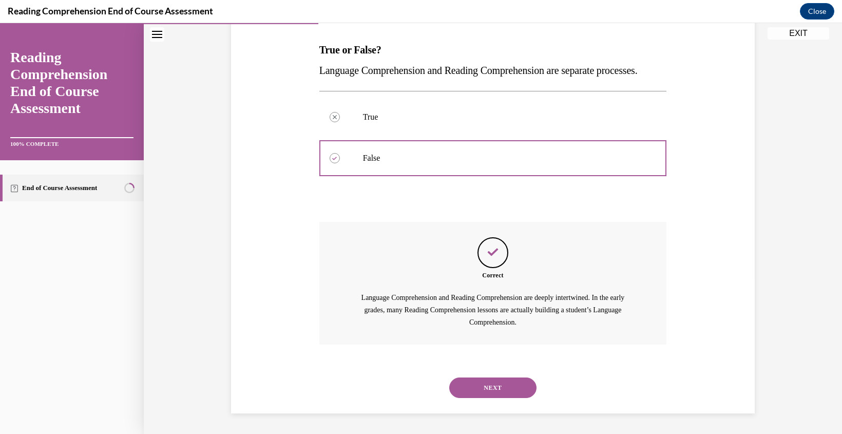
scroll to position [177, 0]
click at [505, 387] on button "NEXT" at bounding box center [492, 387] width 87 height 21
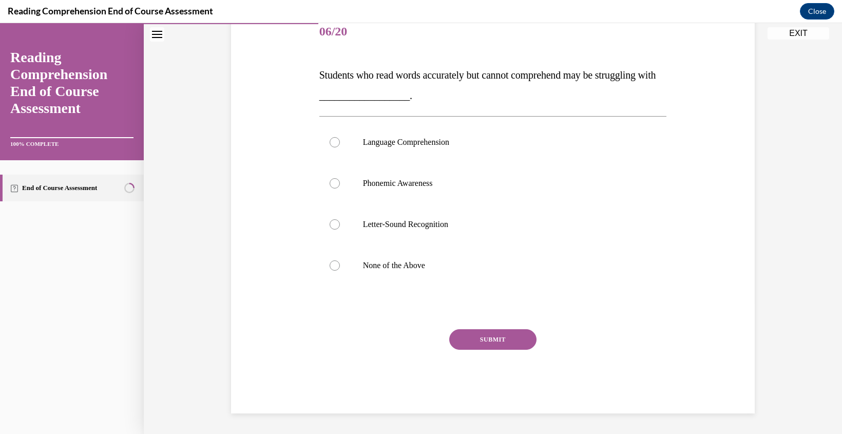
scroll to position [114, 0]
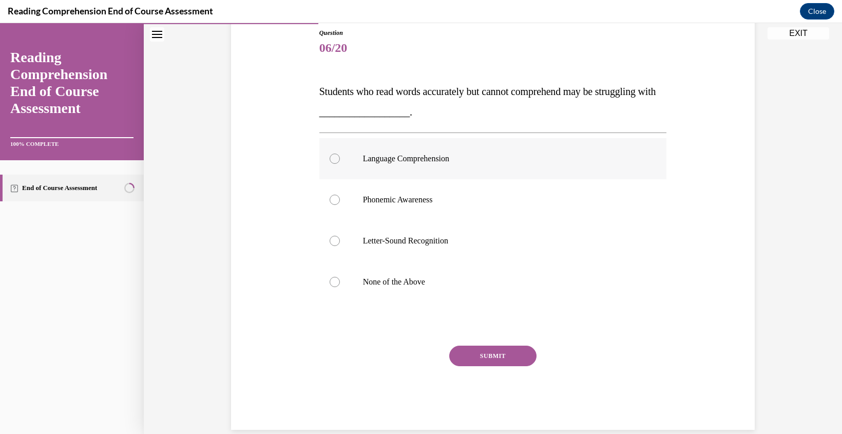
click at [332, 159] on div at bounding box center [335, 159] width 10 height 10
click at [332, 159] on input "Language Comprehension" at bounding box center [335, 159] width 10 height 10
radio input "true"
click at [501, 364] on button "SUBMIT" at bounding box center [492, 356] width 87 height 21
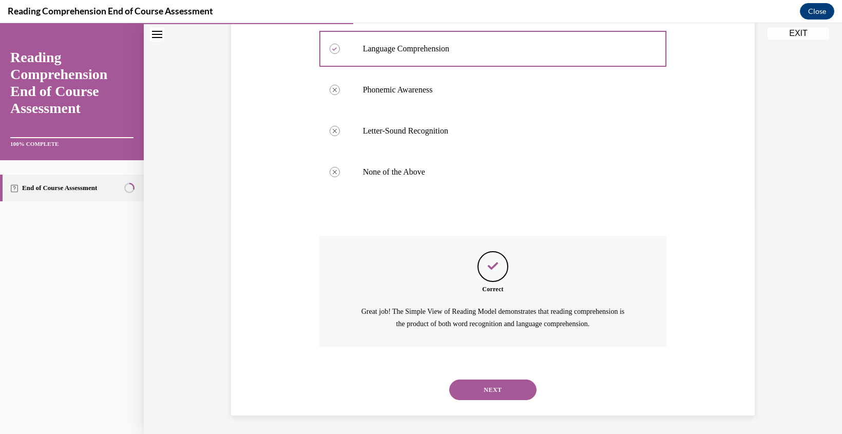
scroll to position [226, 0]
click at [499, 390] on button "NEXT" at bounding box center [492, 388] width 87 height 21
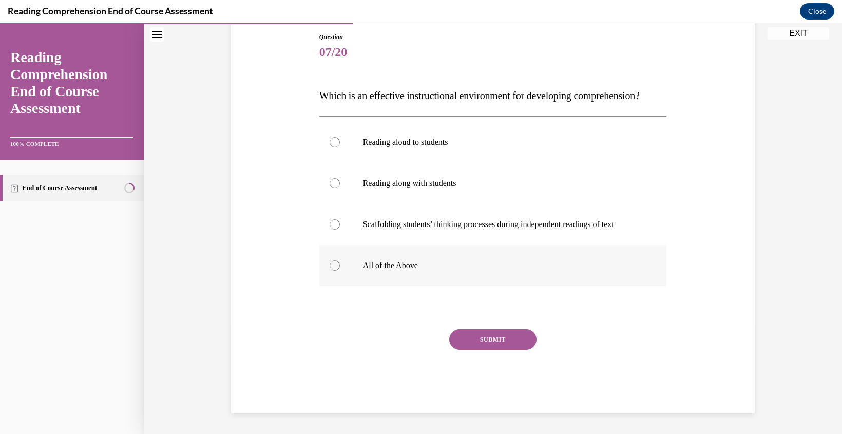
click at [334, 271] on div at bounding box center [335, 265] width 10 height 10
click at [334, 271] on input "All of the Above" at bounding box center [335, 265] width 10 height 10
radio input "true"
click at [492, 350] on button "SUBMIT" at bounding box center [492, 339] width 87 height 21
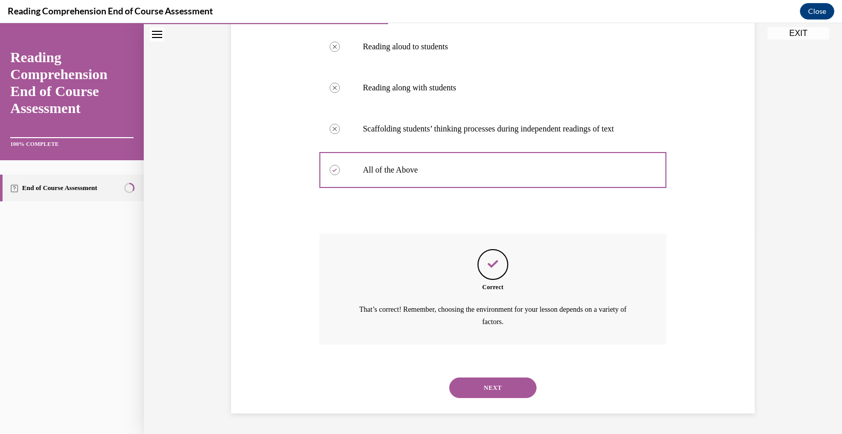
scroll to position [226, 0]
click at [500, 407] on div "NEXT" at bounding box center [493, 387] width 348 height 41
click at [493, 389] on button "NEXT" at bounding box center [492, 387] width 87 height 21
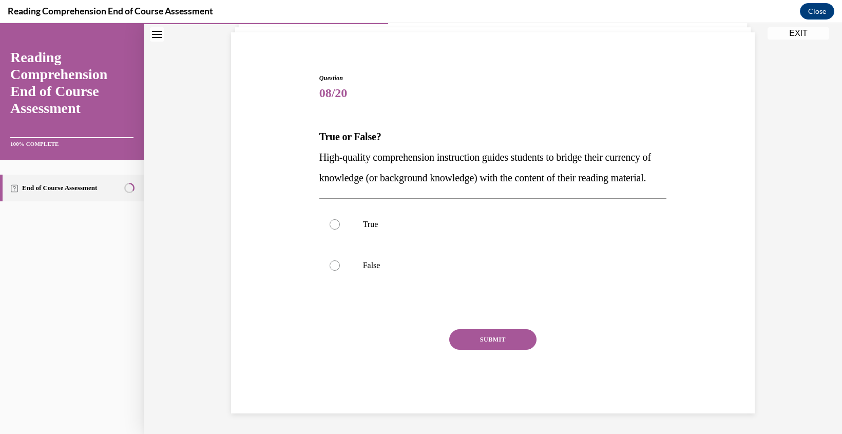
scroll to position [90, 0]
click at [330, 224] on div at bounding box center [335, 224] width 10 height 10
click at [330, 224] on input "True" at bounding box center [335, 224] width 10 height 10
radio input "true"
click at [485, 340] on button "SUBMIT" at bounding box center [492, 339] width 87 height 21
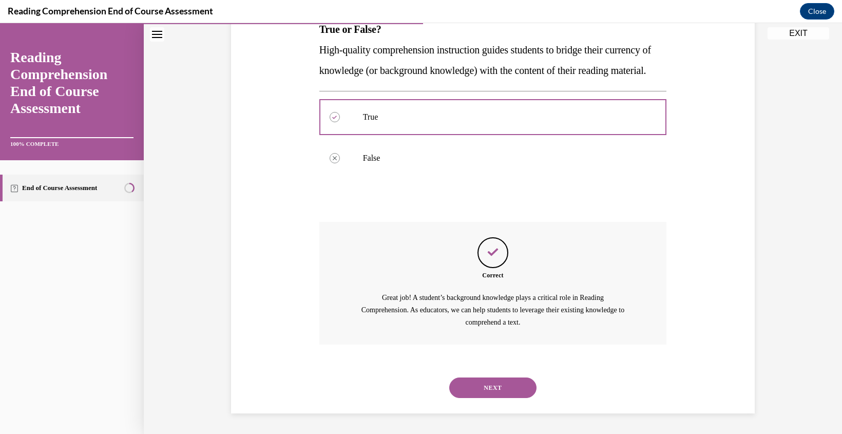
scroll to position [197, 0]
click at [494, 386] on button "NEXT" at bounding box center [492, 387] width 87 height 21
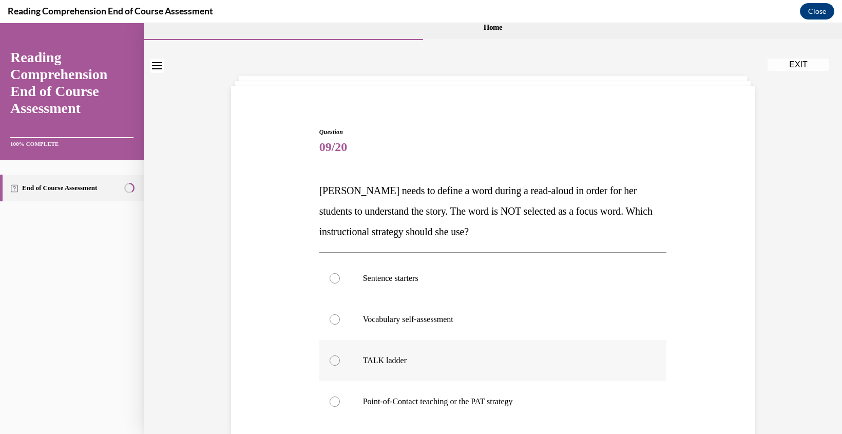
scroll to position [30, 0]
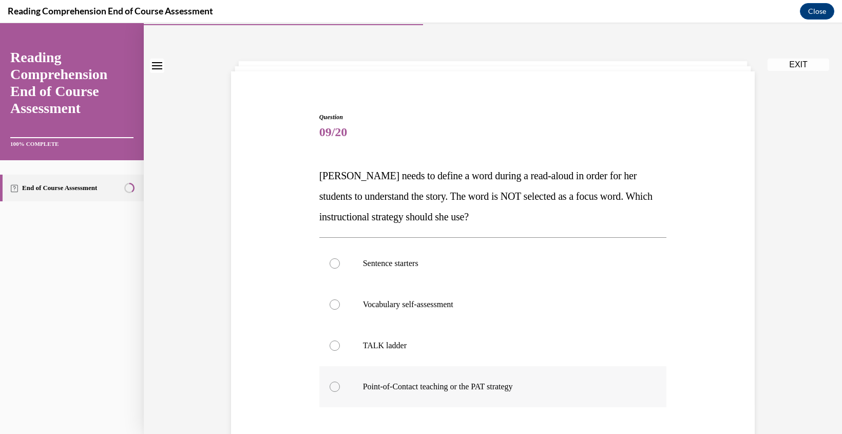
click at [342, 389] on label "Point-of-Contact teaching or the PAT strategy" at bounding box center [493, 386] width 348 height 41
click at [340, 389] on input "Point-of-Contact teaching or the PAT strategy" at bounding box center [335, 386] width 10 height 10
radio input "true"
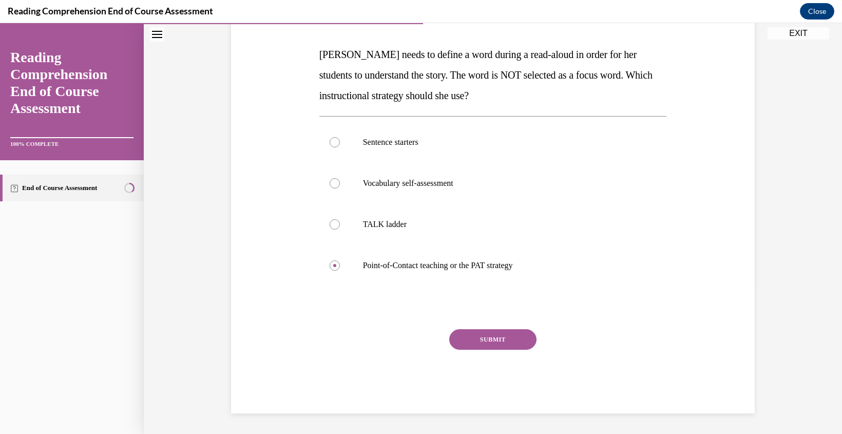
click at [463, 346] on button "SUBMIT" at bounding box center [492, 339] width 87 height 21
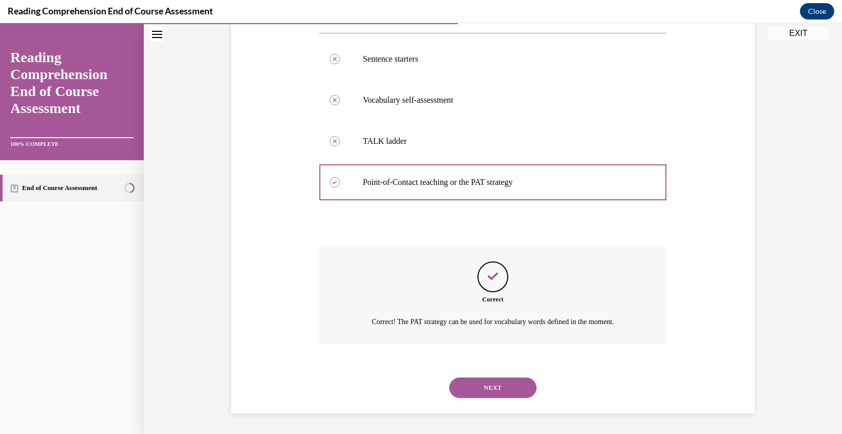
click at [500, 395] on button "NEXT" at bounding box center [492, 387] width 87 height 21
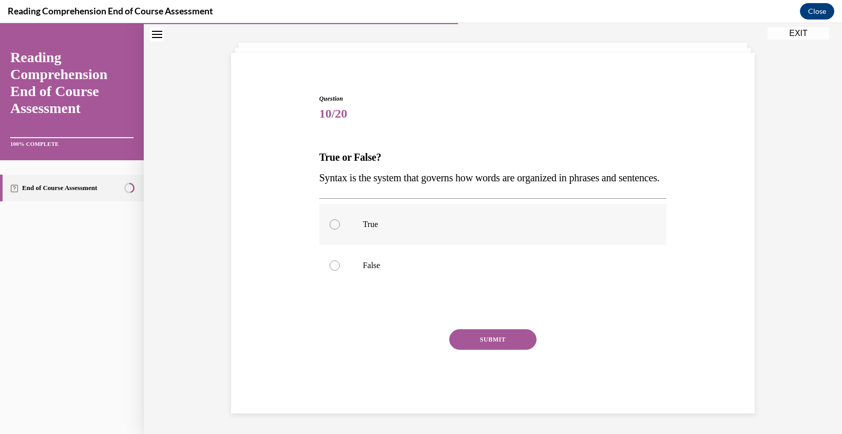
click at [331, 222] on div at bounding box center [335, 224] width 10 height 10
click at [331, 222] on input "True" at bounding box center [335, 224] width 10 height 10
radio input "true"
click at [498, 344] on button "SUBMIT" at bounding box center [492, 339] width 87 height 21
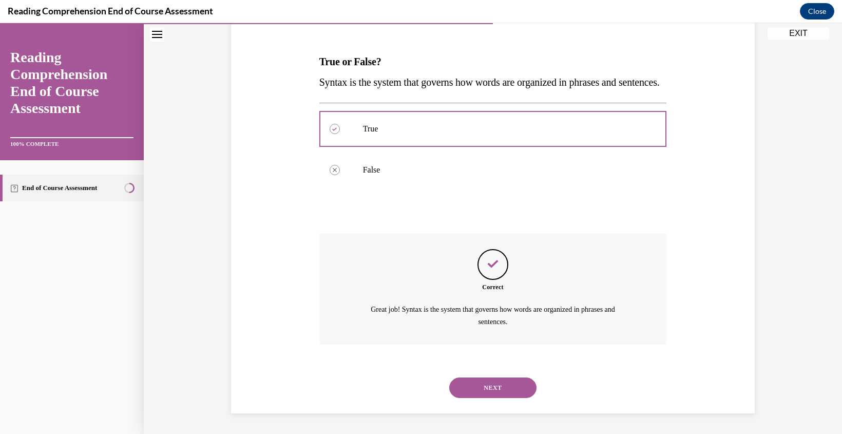
scroll to position [164, 0]
click at [493, 396] on button "NEXT" at bounding box center [492, 387] width 87 height 21
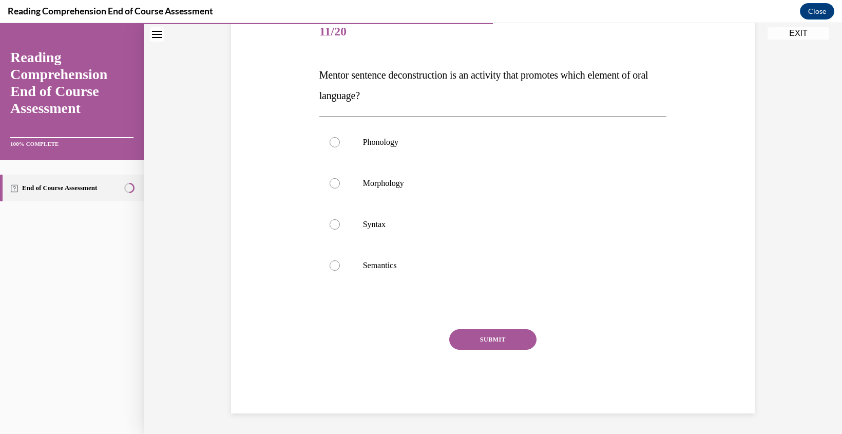
scroll to position [114, 0]
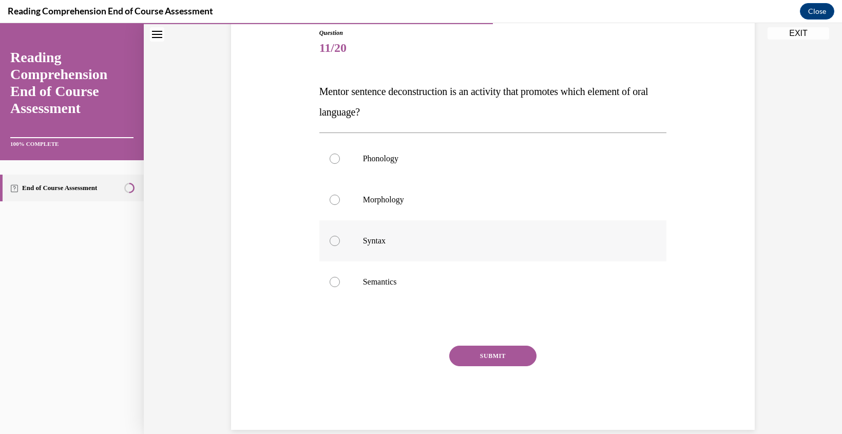
click at [329, 238] on label "Syntax" at bounding box center [493, 240] width 348 height 41
click at [330, 238] on input "Syntax" at bounding box center [335, 241] width 10 height 10
radio input "true"
click at [493, 354] on button "SUBMIT" at bounding box center [492, 356] width 87 height 21
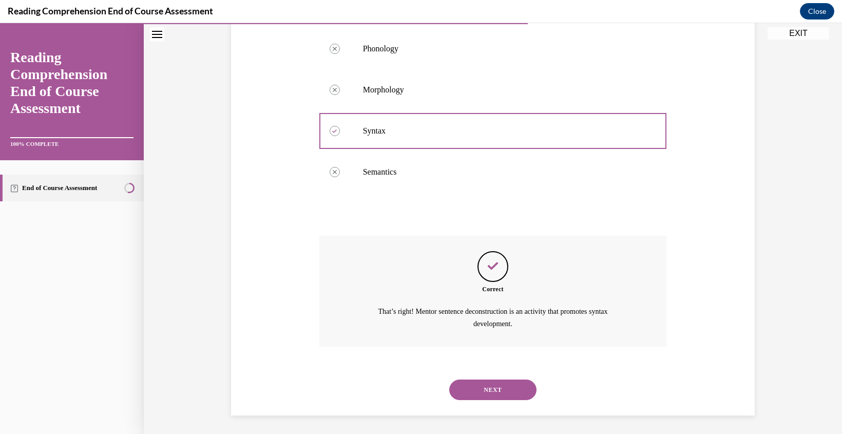
scroll to position [226, 0]
click at [491, 396] on button "NEXT" at bounding box center [492, 388] width 87 height 21
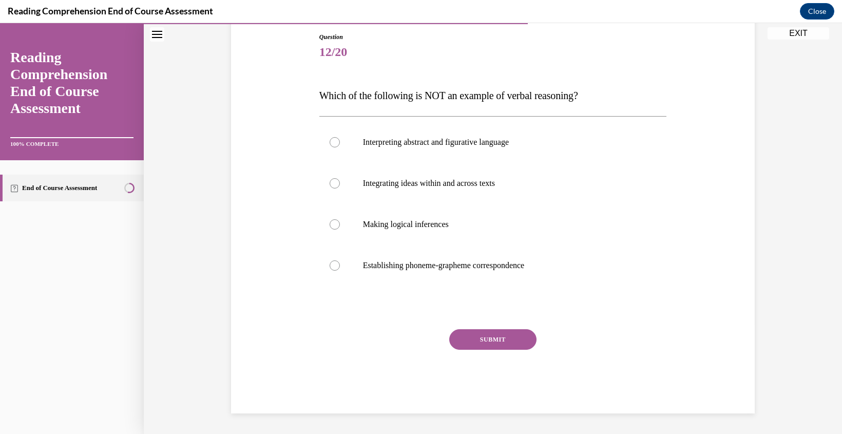
scroll to position [110, 0]
click at [333, 265] on div at bounding box center [335, 265] width 10 height 10
click at [333, 265] on input "Establishing phoneme-grapheme correspondence" at bounding box center [335, 265] width 10 height 10
radio input "true"
click at [492, 343] on button "SUBMIT" at bounding box center [492, 339] width 87 height 21
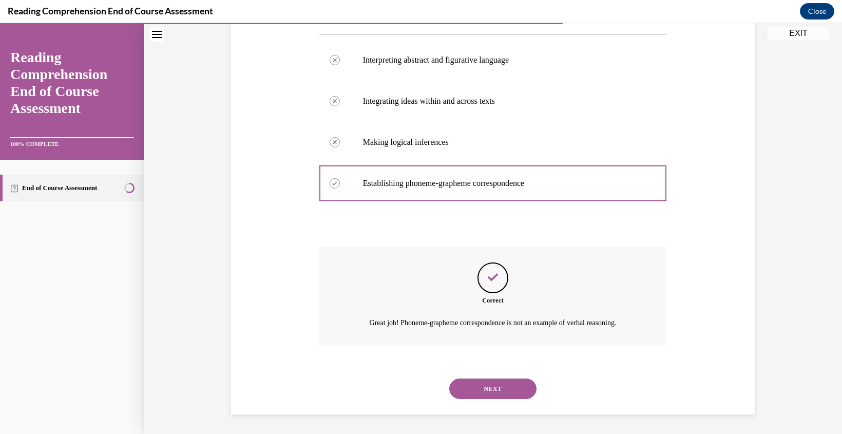
scroll to position [194, 0]
click at [492, 385] on button "NEXT" at bounding box center [492, 387] width 87 height 21
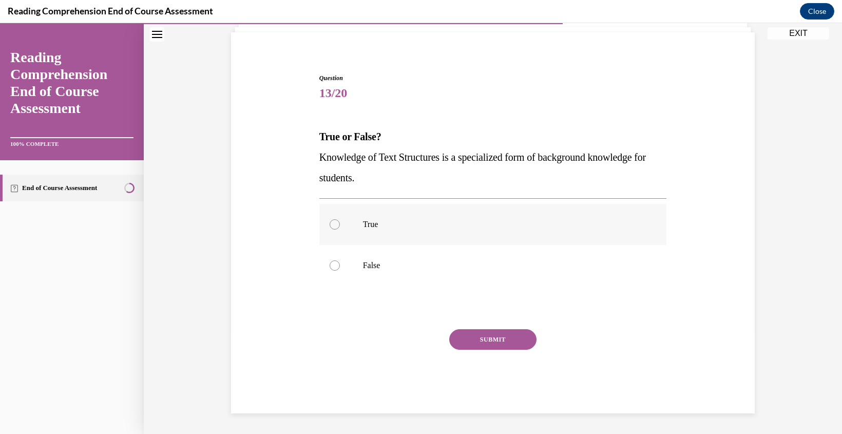
click at [338, 227] on div at bounding box center [335, 224] width 10 height 10
click at [338, 227] on input "True" at bounding box center [335, 224] width 10 height 10
radio input "true"
click at [496, 337] on button "SUBMIT" at bounding box center [492, 339] width 87 height 21
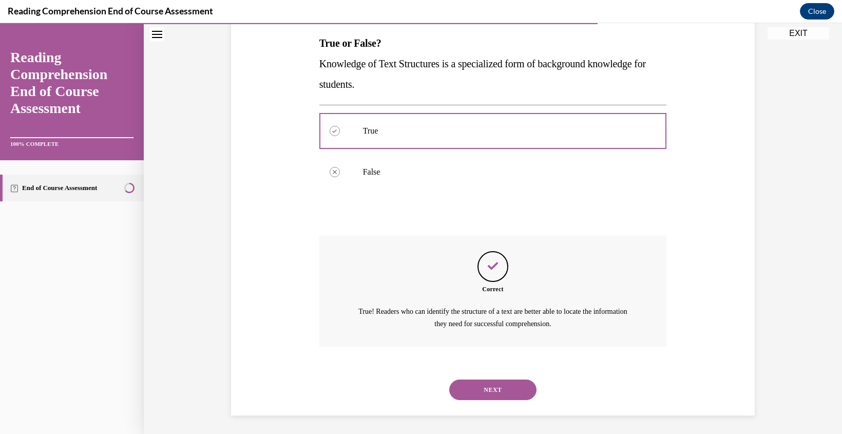
scroll to position [164, 0]
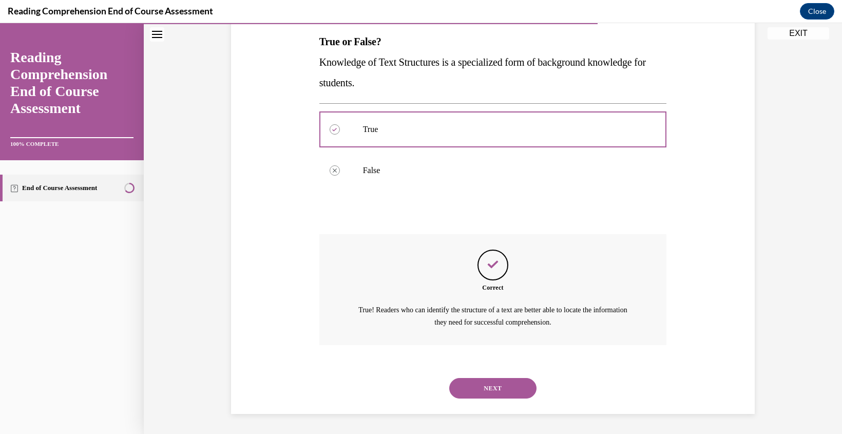
click at [492, 387] on button "NEXT" at bounding box center [492, 388] width 87 height 21
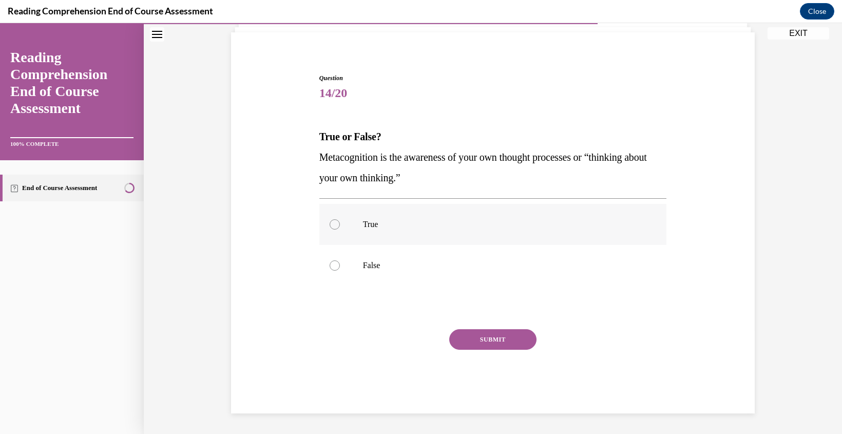
click at [331, 225] on div at bounding box center [335, 224] width 10 height 10
click at [331, 225] on input "True" at bounding box center [335, 224] width 10 height 10
radio input "true"
click at [501, 336] on button "SUBMIT" at bounding box center [492, 339] width 87 height 21
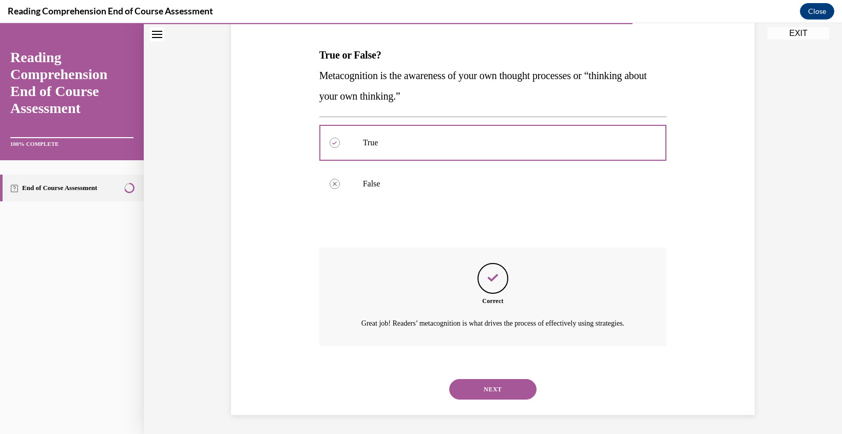
scroll to position [164, 0]
click at [497, 387] on button "NEXT" at bounding box center [492, 387] width 87 height 21
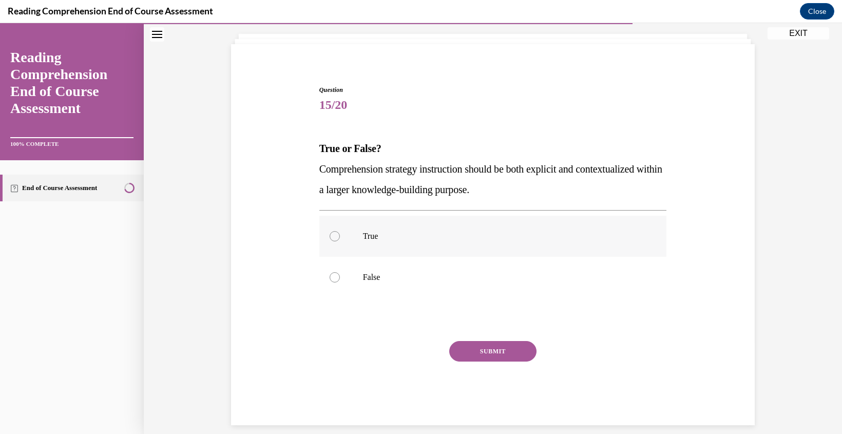
click at [342, 226] on label "True" at bounding box center [493, 236] width 348 height 41
click at [340, 231] on input "True" at bounding box center [335, 236] width 10 height 10
radio input "true"
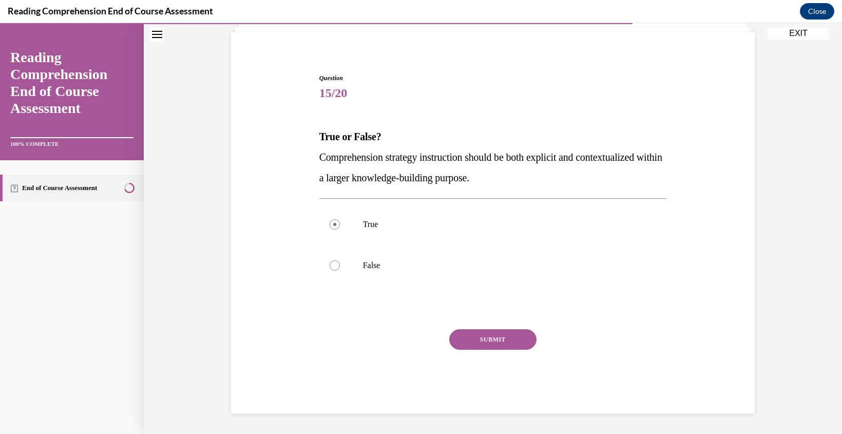
click at [492, 336] on button "SUBMIT" at bounding box center [492, 339] width 87 height 21
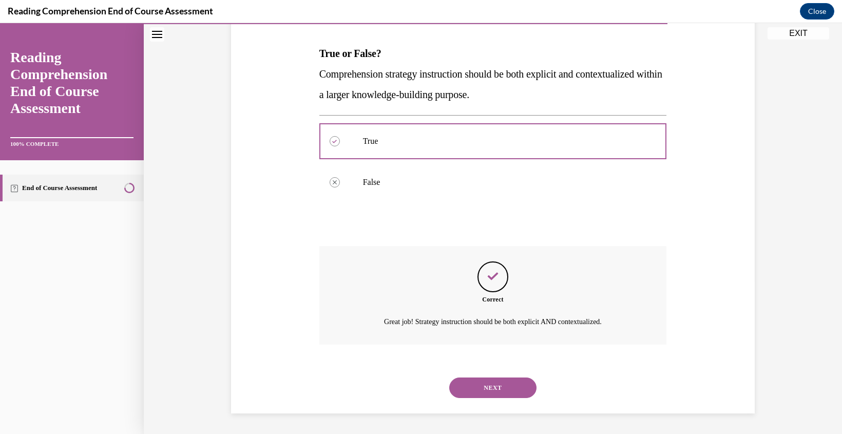
click at [495, 383] on button "NEXT" at bounding box center [492, 387] width 87 height 21
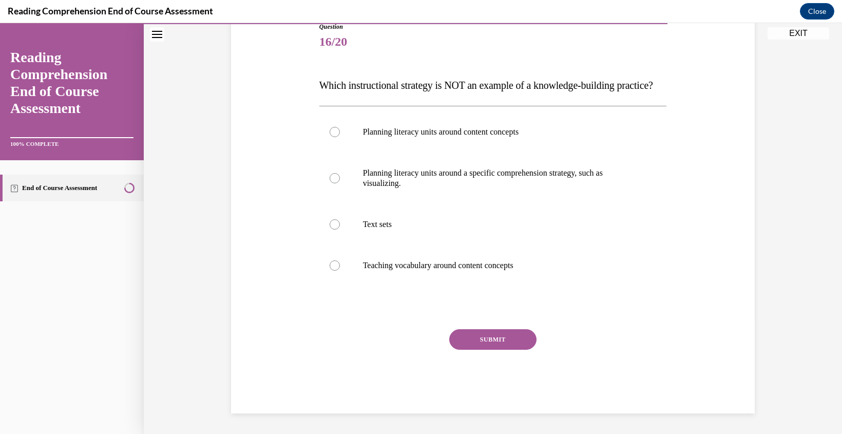
scroll to position [114, 0]
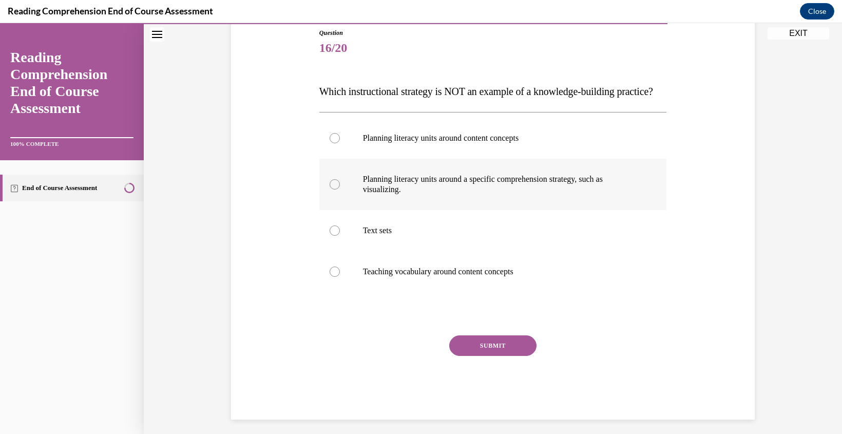
click at [332, 189] on div at bounding box center [335, 184] width 10 height 10
click at [332, 189] on input "Planning literacy units around a specific comprehension strategy, such as visua…" at bounding box center [335, 184] width 10 height 10
radio input "true"
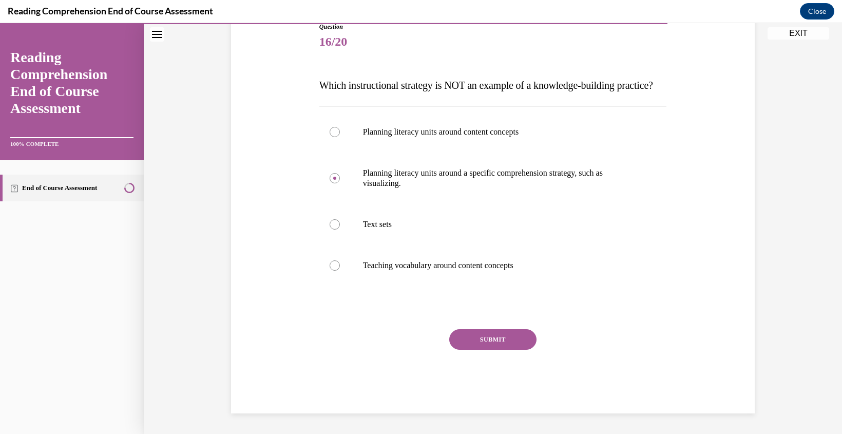
click at [500, 341] on button "SUBMIT" at bounding box center [492, 339] width 87 height 21
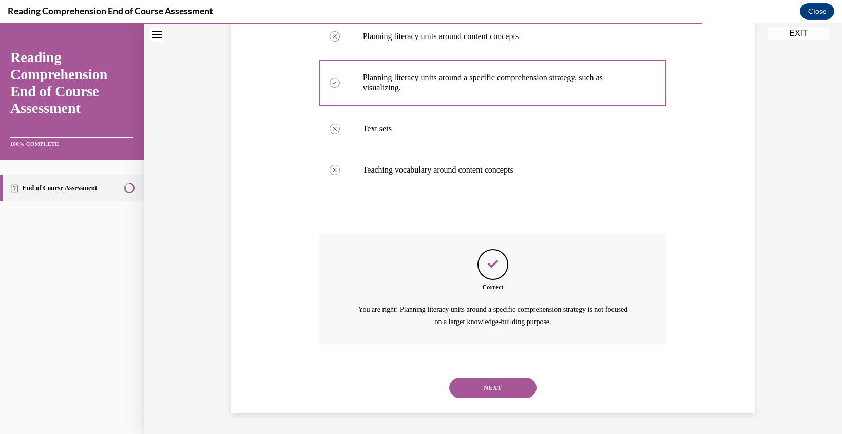
scroll to position [236, 0]
click at [499, 395] on button "NEXT" at bounding box center [492, 387] width 87 height 21
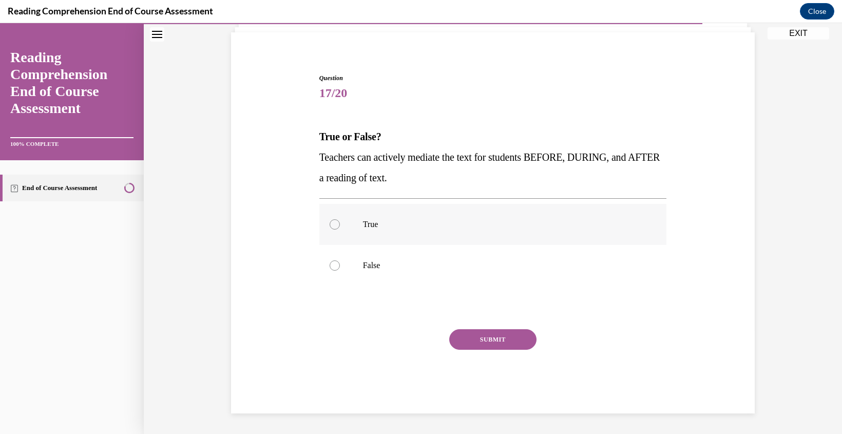
click at [338, 224] on div at bounding box center [335, 224] width 10 height 10
click at [338, 224] on input "True" at bounding box center [335, 224] width 10 height 10
radio input "true"
click at [491, 333] on button "SUBMIT" at bounding box center [492, 339] width 87 height 21
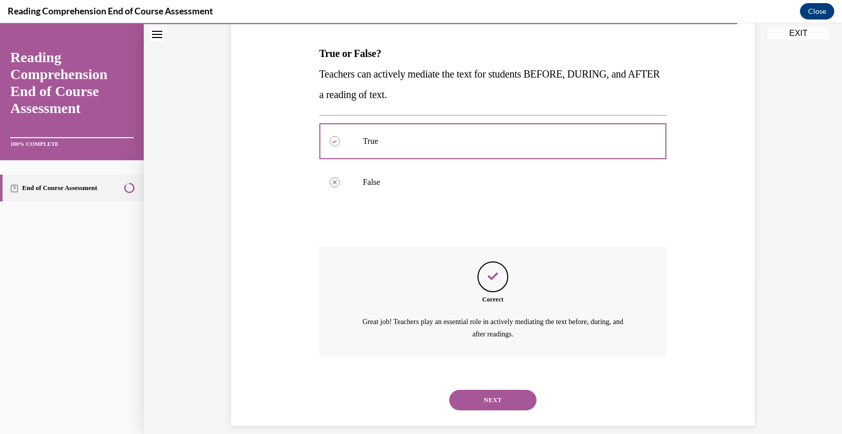
scroll to position [164, 0]
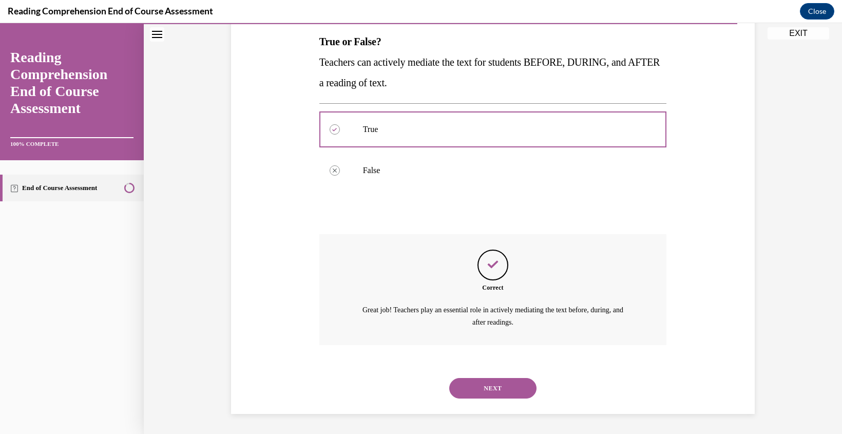
click at [507, 389] on button "NEXT" at bounding box center [492, 388] width 87 height 21
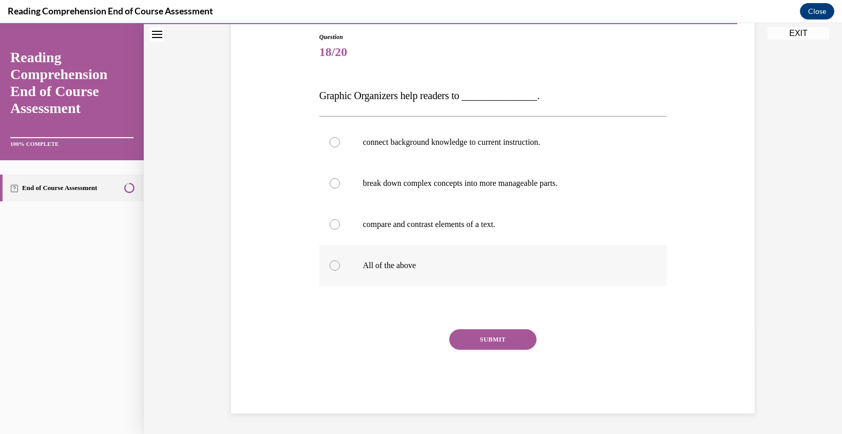
click at [334, 266] on div at bounding box center [335, 265] width 10 height 10
click at [334, 266] on input "All of the above" at bounding box center [335, 265] width 10 height 10
radio input "true"
click at [503, 350] on div "SUBMIT" at bounding box center [493, 354] width 348 height 51
click at [493, 340] on button "SUBMIT" at bounding box center [492, 339] width 87 height 21
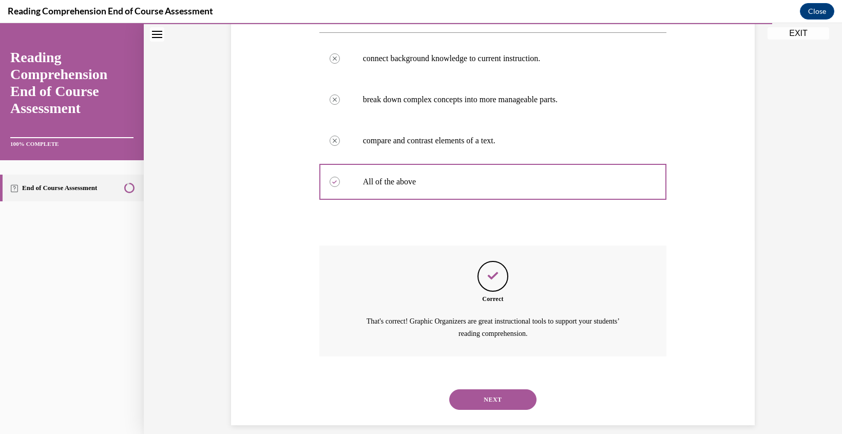
scroll to position [205, 0]
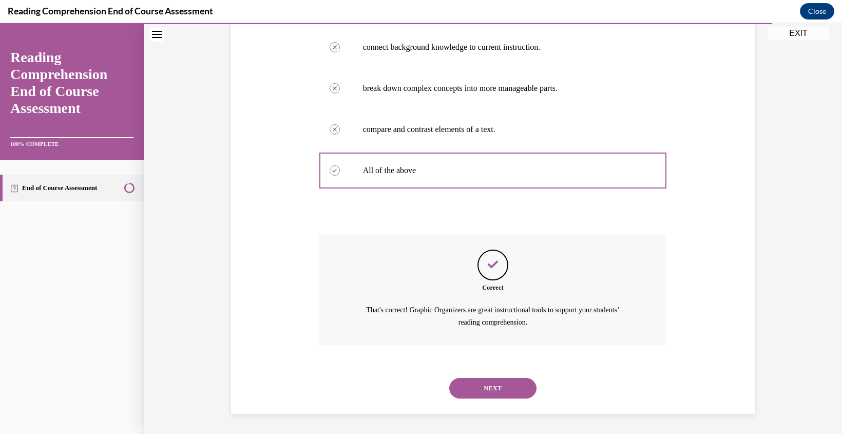
click at [496, 390] on button "NEXT" at bounding box center [492, 388] width 87 height 21
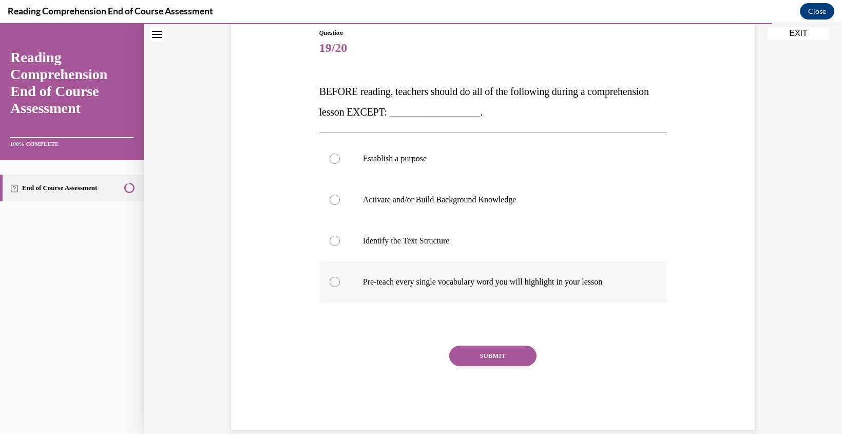
click at [335, 282] on div at bounding box center [335, 282] width 10 height 10
click at [335, 282] on input "Pre-teach every single vocabulary word you will highlight in your lesson" at bounding box center [335, 282] width 10 height 10
radio input "true"
click at [505, 362] on button "SUBMIT" at bounding box center [492, 356] width 87 height 21
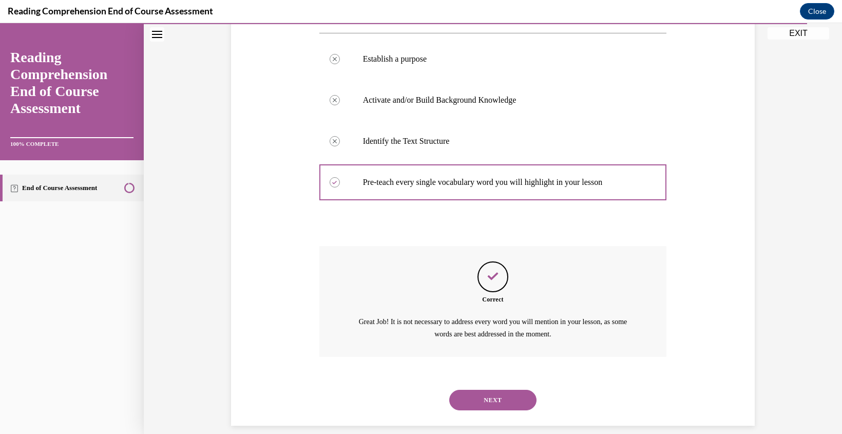
scroll to position [226, 0]
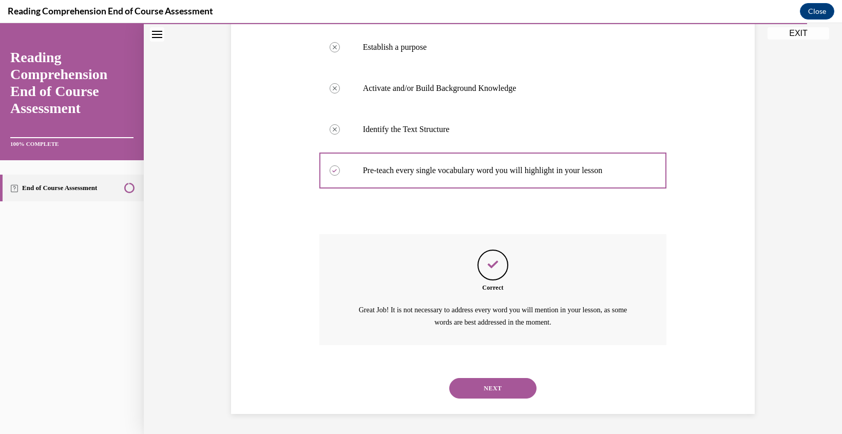
click at [502, 396] on button "NEXT" at bounding box center [492, 388] width 87 height 21
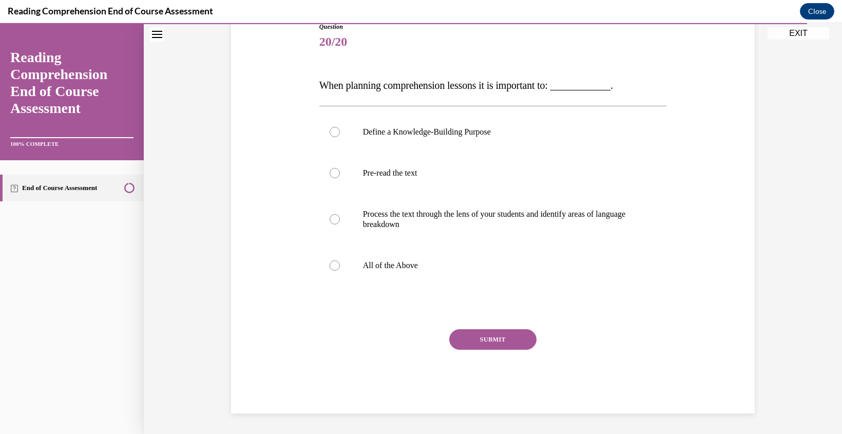
scroll to position [114, 0]
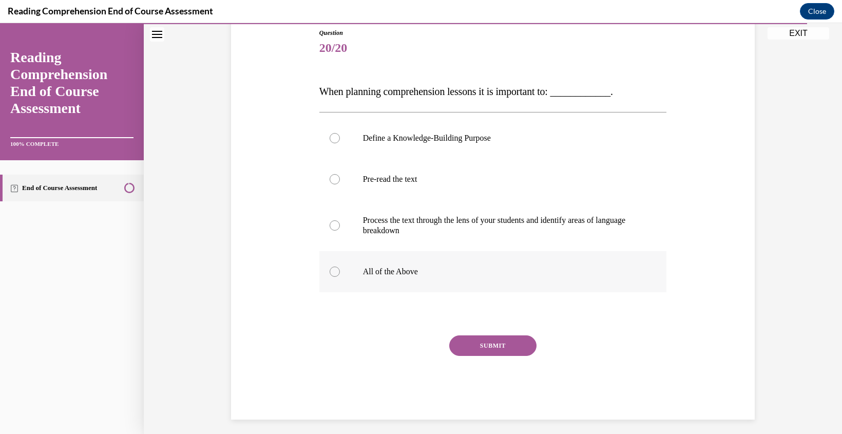
click at [339, 273] on label "All of the Above" at bounding box center [493, 271] width 348 height 41
click at [339, 273] on input "All of the Above" at bounding box center [335, 271] width 10 height 10
radio input "true"
click at [510, 354] on button "SUBMIT" at bounding box center [492, 345] width 87 height 21
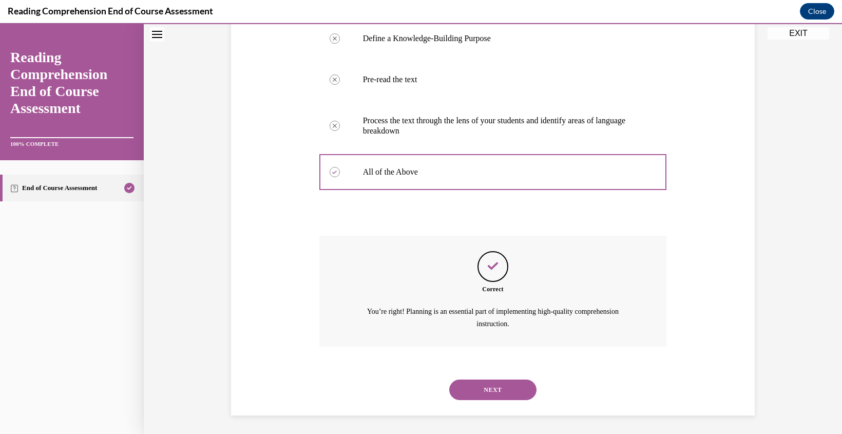
scroll to position [216, 0]
click at [499, 383] on button "NEXT" at bounding box center [492, 388] width 87 height 21
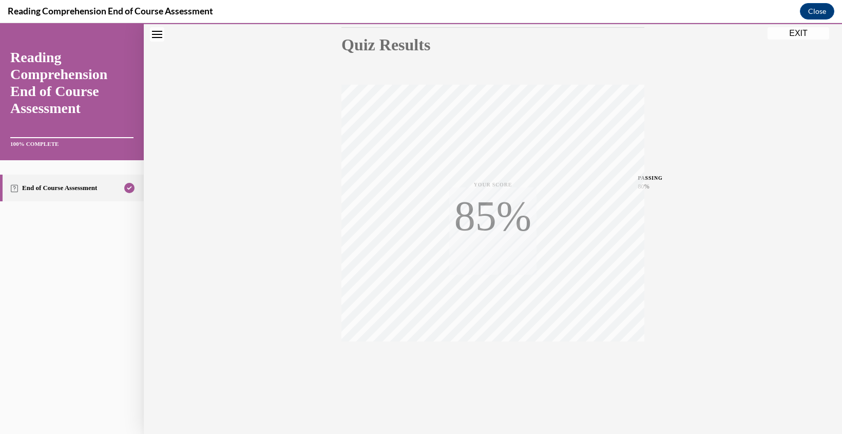
scroll to position [116, 0]
click at [798, 33] on button "EXIT" at bounding box center [799, 33] width 62 height 12
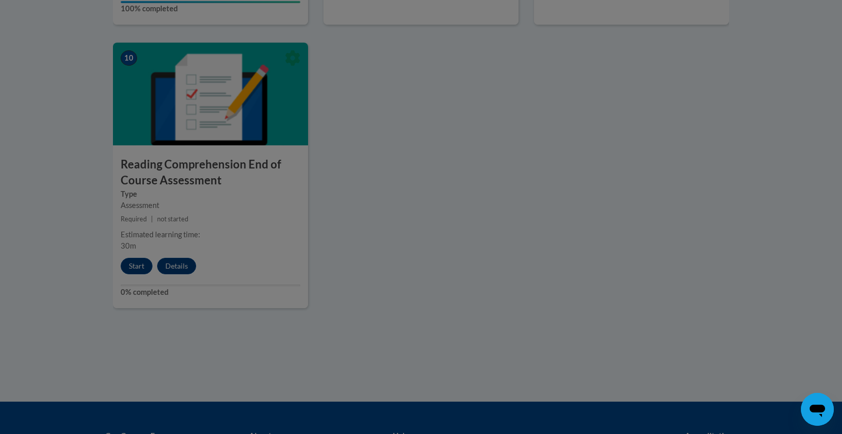
click at [568, 163] on div at bounding box center [421, 217] width 842 height 434
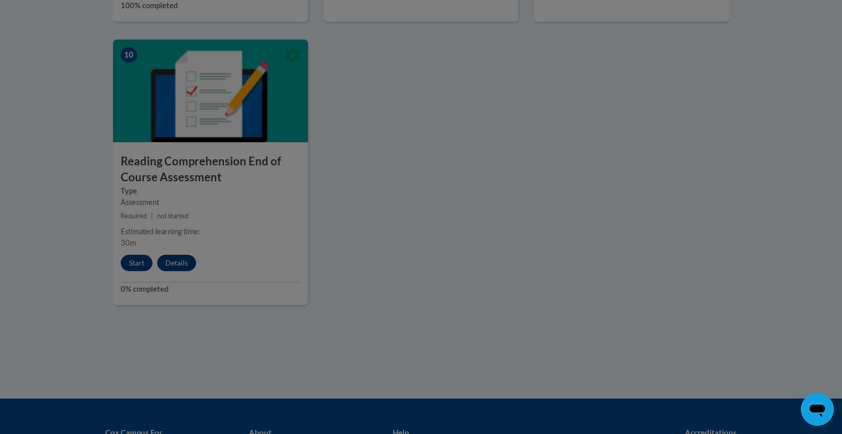
scroll to position [1174, 0]
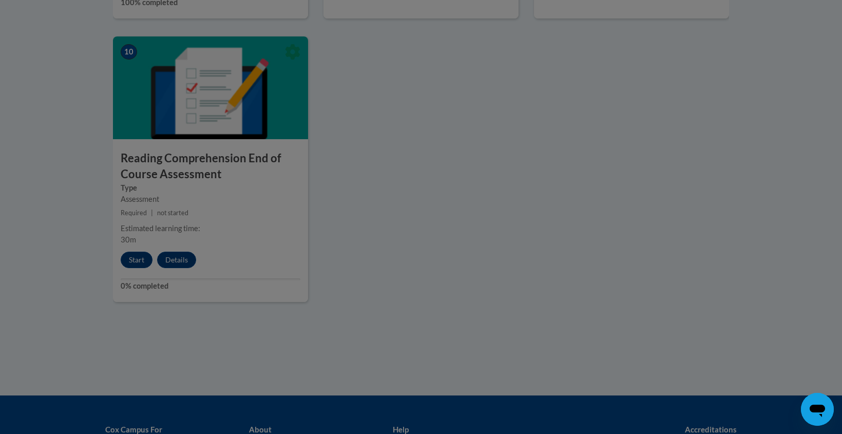
click at [132, 260] on div at bounding box center [421, 217] width 842 height 434
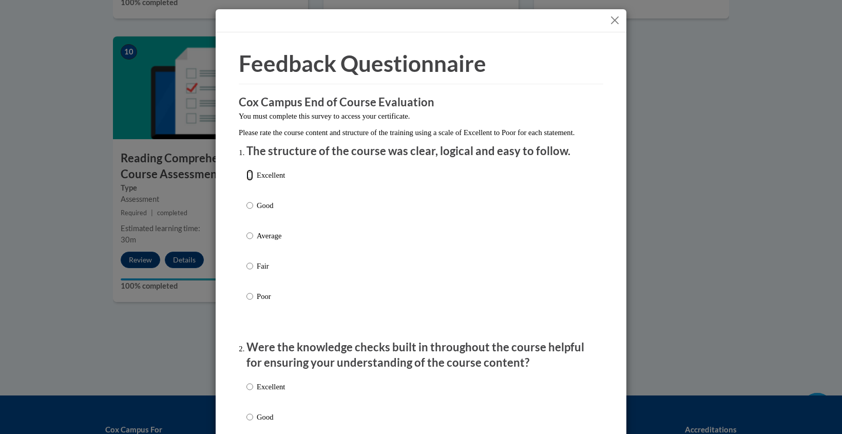
click at [247, 181] on input "Excellent" at bounding box center [249, 174] width 7 height 11
radio input "true"
click at [250, 392] on input "Excellent" at bounding box center [249, 386] width 7 height 11
radio input "true"
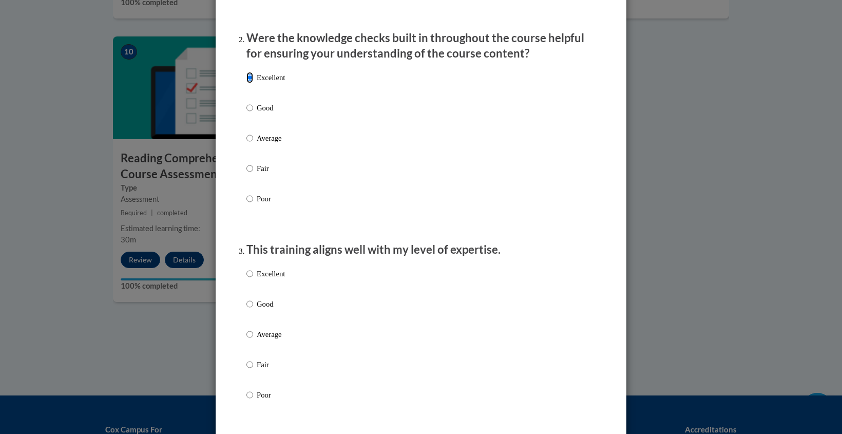
scroll to position [324, 0]
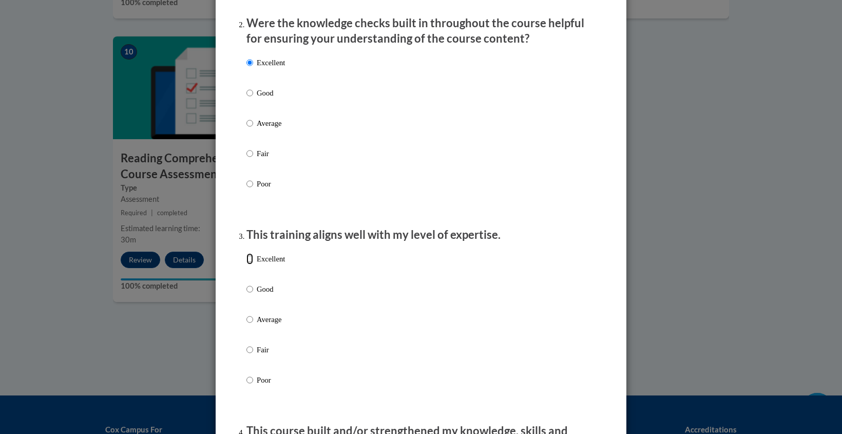
click at [252, 264] on input "Excellent" at bounding box center [249, 258] width 7 height 11
radio input "true"
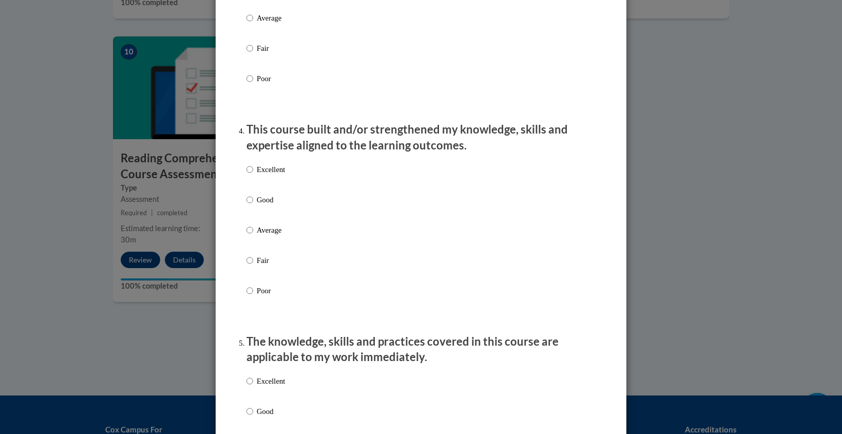
scroll to position [640, 0]
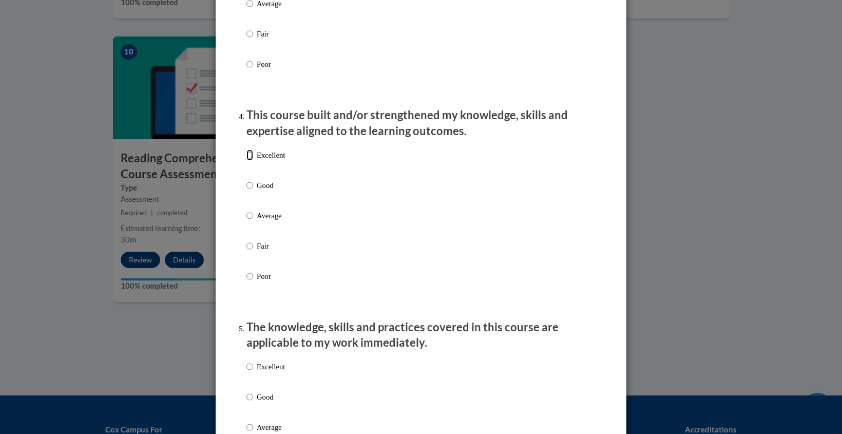
click at [252, 161] on input "Excellent" at bounding box center [249, 154] width 7 height 11
radio input "true"
click at [250, 372] on input "Excellent" at bounding box center [249, 366] width 7 height 11
radio input "true"
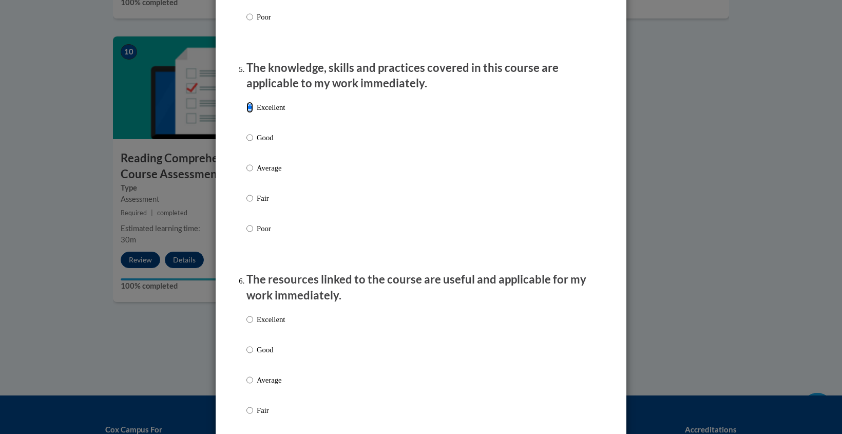
scroll to position [913, 0]
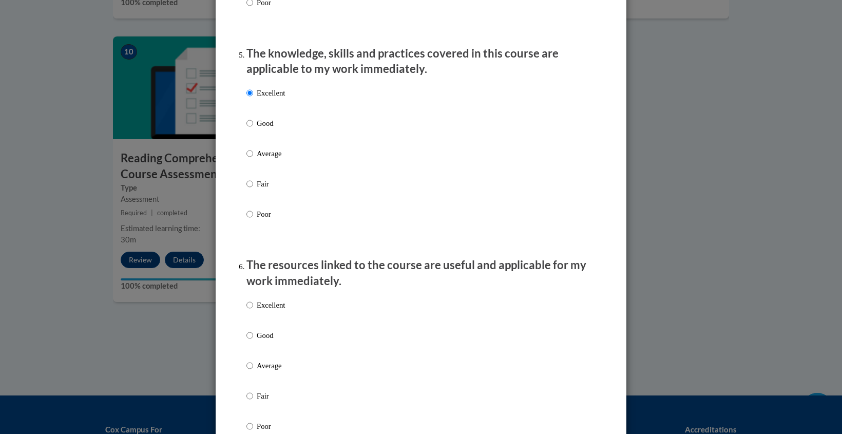
click at [259, 311] on p "Excellent" at bounding box center [271, 304] width 28 height 11
click at [253, 311] on input "Excellent" at bounding box center [249, 304] width 7 height 11
radio input "true"
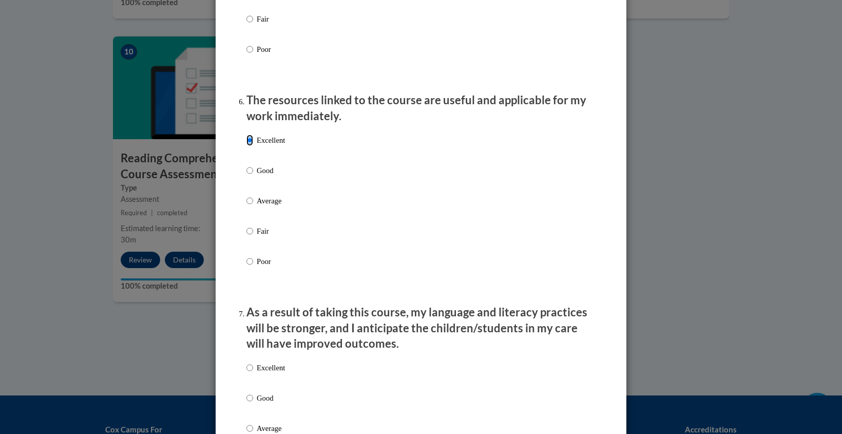
scroll to position [1121, 0]
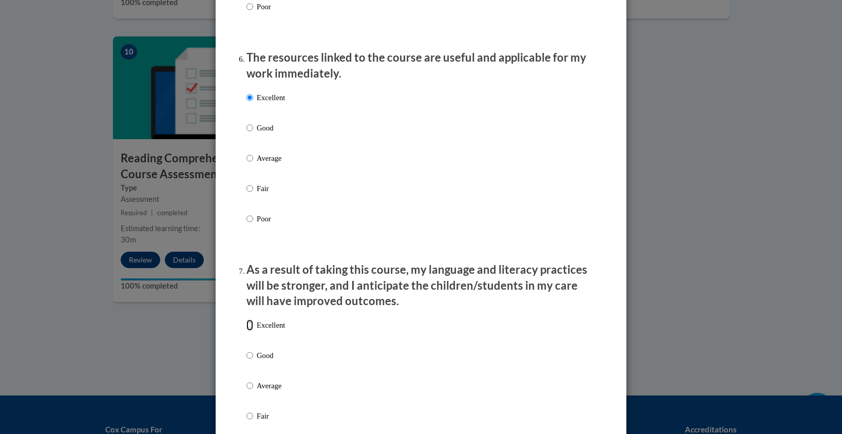
click at [252, 331] on input "Excellent" at bounding box center [249, 324] width 7 height 11
radio input "true"
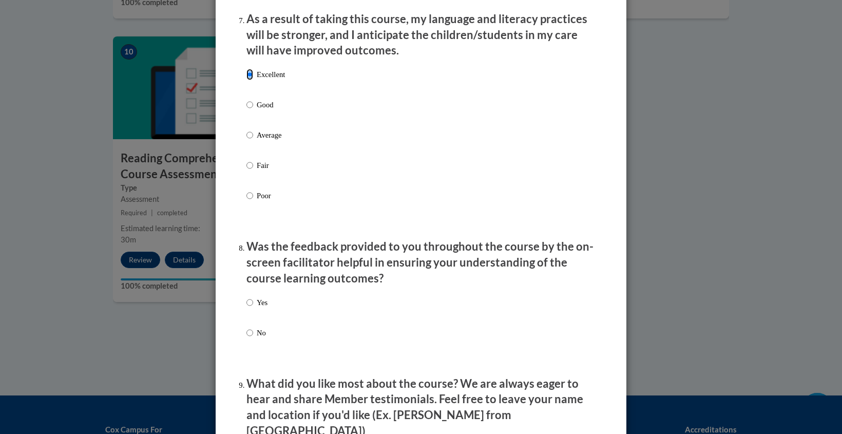
scroll to position [1391, 0]
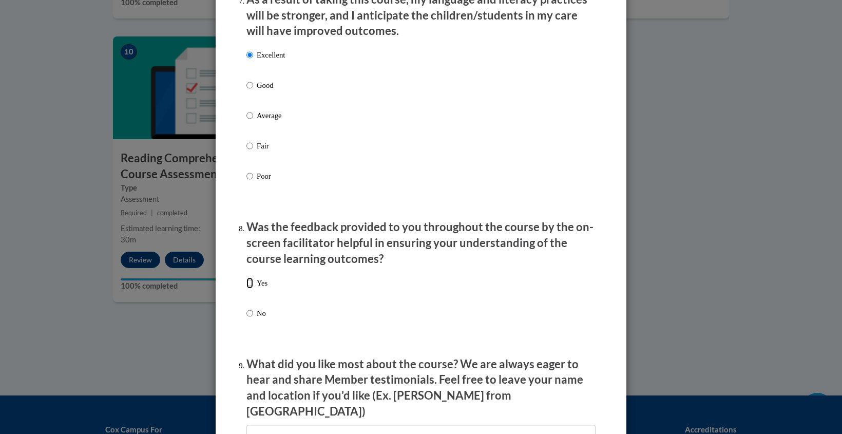
click at [250, 289] on input "Yes" at bounding box center [249, 282] width 7 height 11
radio input "true"
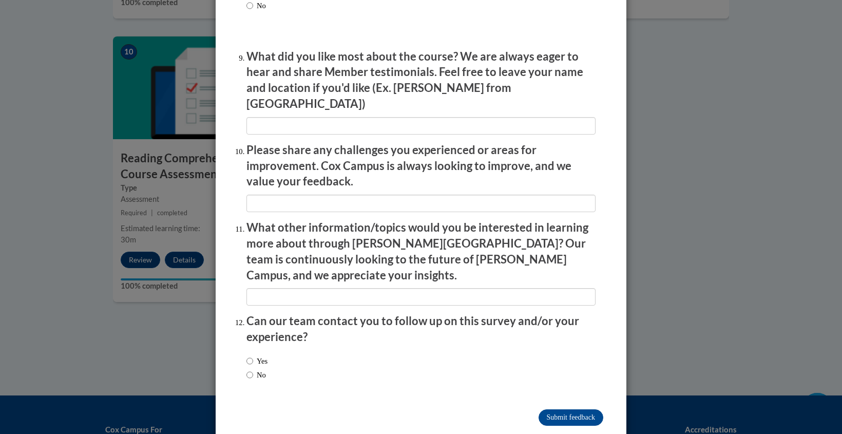
scroll to position [1702, 0]
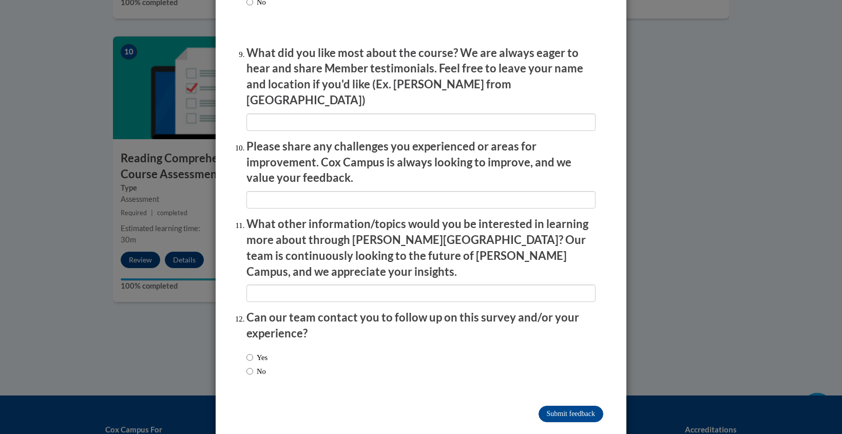
click at [248, 366] on input "No" at bounding box center [249, 371] width 7 height 11
radio input "true"
click at [566, 406] on input "Submit feedback" at bounding box center [571, 414] width 65 height 16
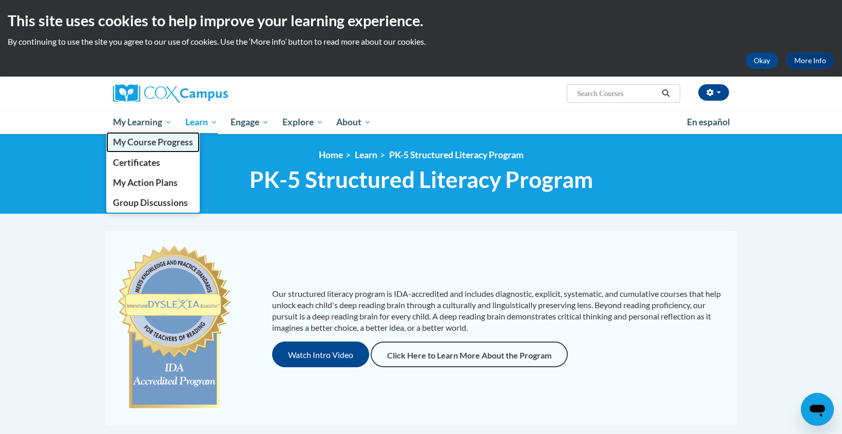
click at [133, 141] on span "My Course Progress" at bounding box center [153, 142] width 80 height 11
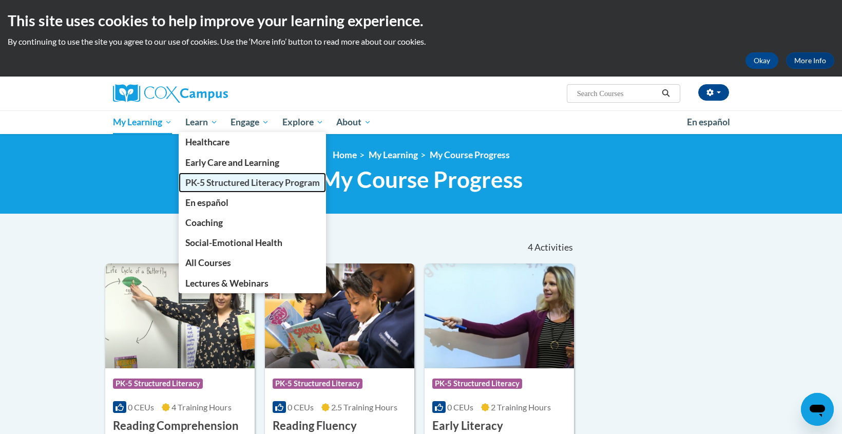
click at [198, 185] on span "PK-5 Structured Literacy Program" at bounding box center [252, 182] width 135 height 11
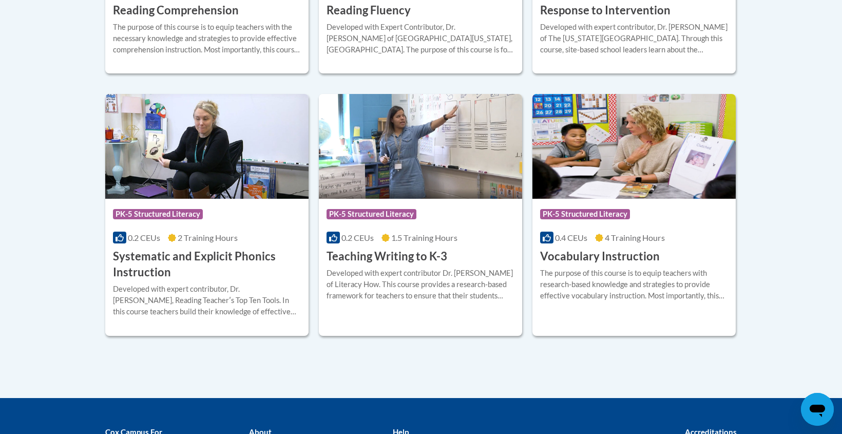
scroll to position [1150, 0]
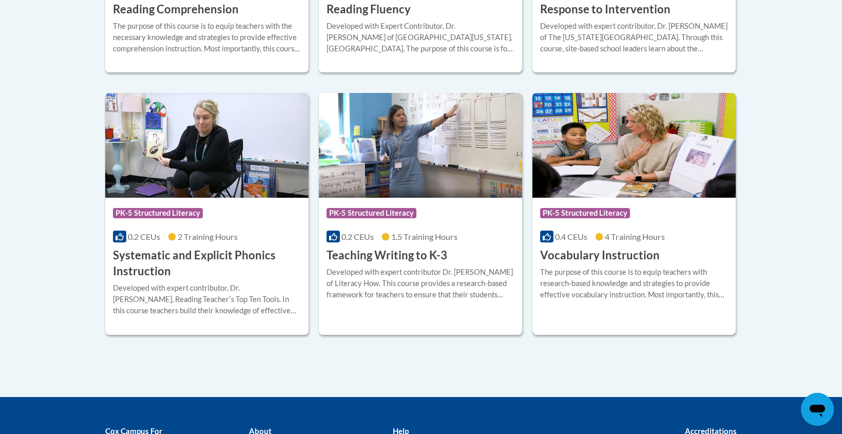
click at [658, 188] on img at bounding box center [633, 145] width 203 height 105
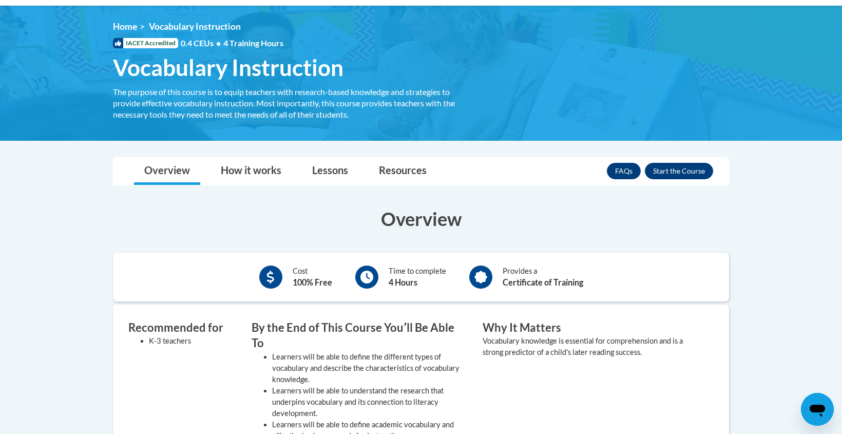
scroll to position [129, 0]
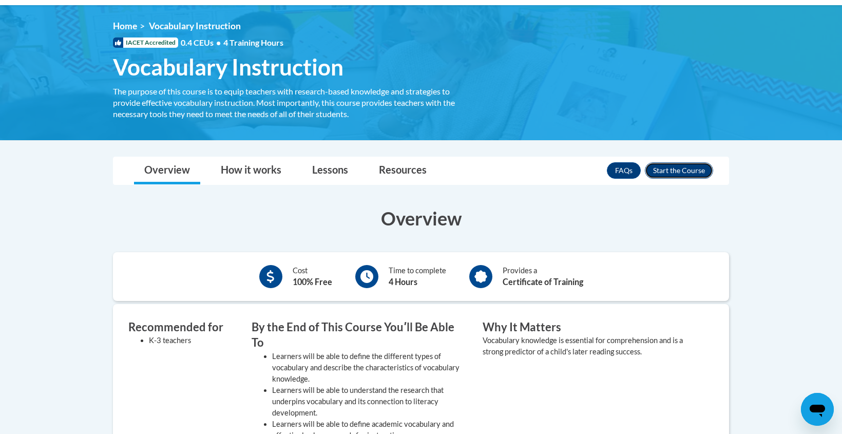
click at [677, 167] on button "Enroll" at bounding box center [679, 170] width 68 height 16
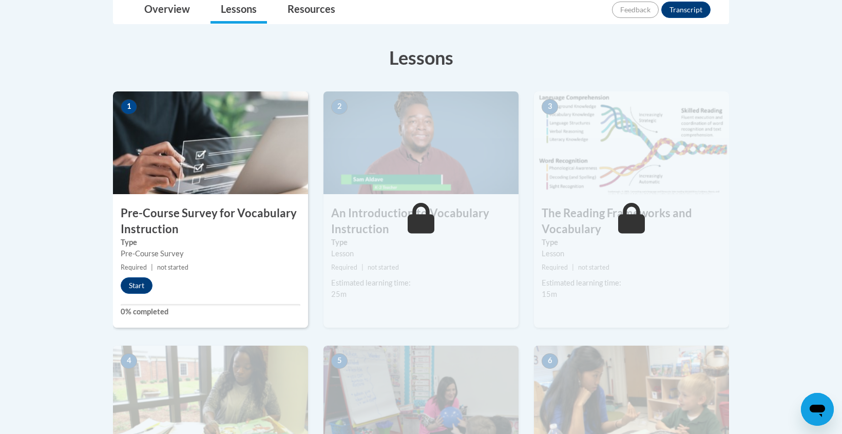
scroll to position [256, 0]
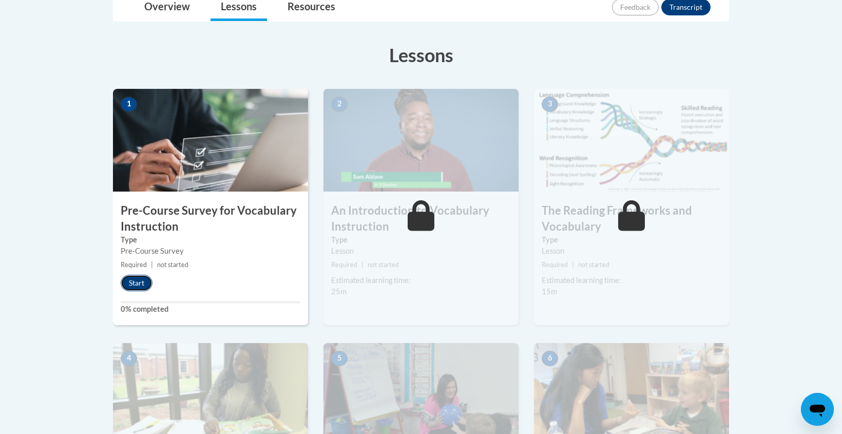
click at [134, 283] on button "Start" at bounding box center [137, 283] width 32 height 16
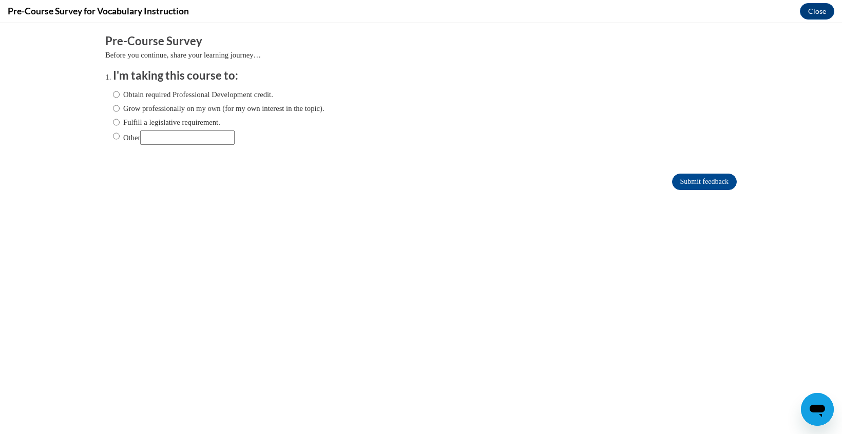
scroll to position [0, 0]
click at [113, 126] on input "Fulfill a legislative requirement." at bounding box center [116, 122] width 7 height 11
radio input "true"
click at [705, 193] on form "Pre-Course Survey Before you continue, share your learning journey… I'm taking …" at bounding box center [421, 116] width 632 height 167
click at [705, 179] on input "Submit feedback" at bounding box center [704, 182] width 65 height 16
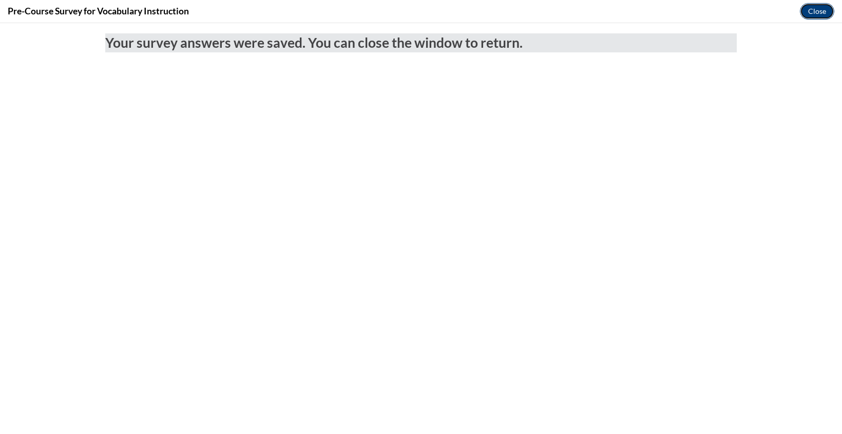
click at [813, 12] on button "Close" at bounding box center [817, 11] width 34 height 16
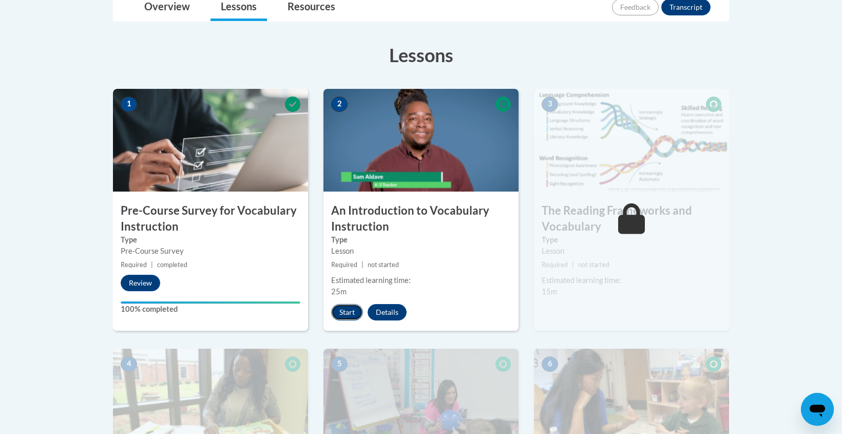
click at [349, 318] on button "Start" at bounding box center [347, 312] width 32 height 16
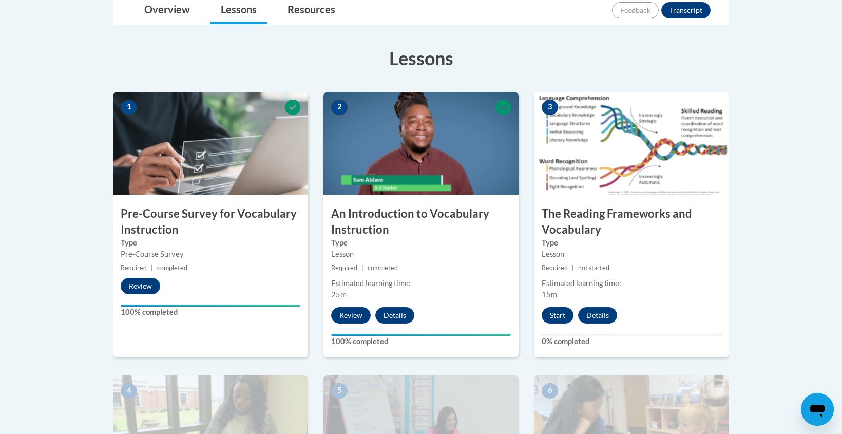
scroll to position [437, 0]
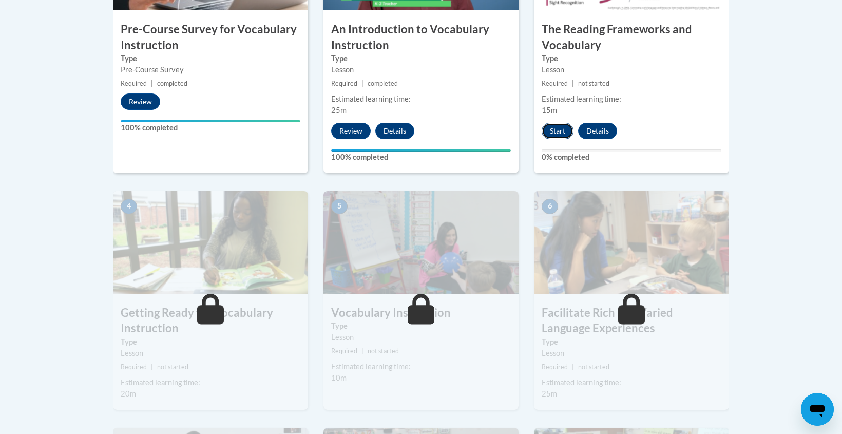
click at [552, 129] on button "Start" at bounding box center [558, 131] width 32 height 16
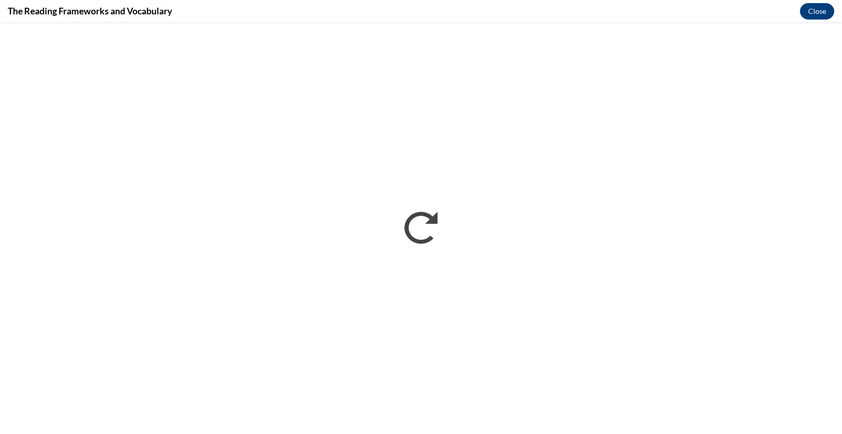
scroll to position [0, 0]
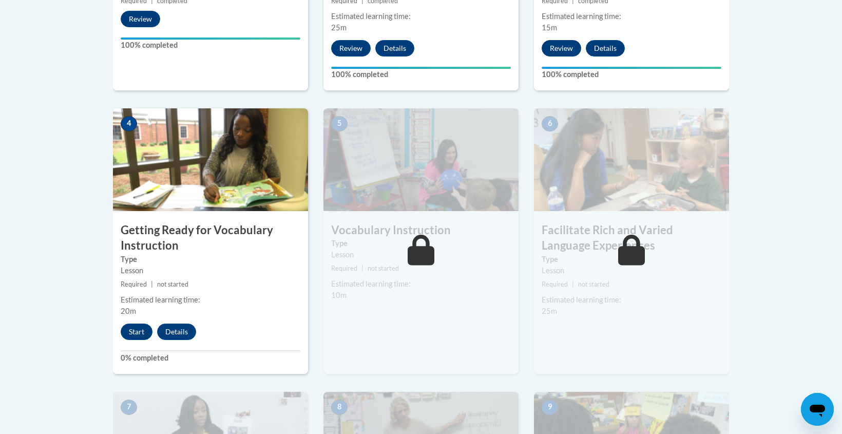
scroll to position [528, 0]
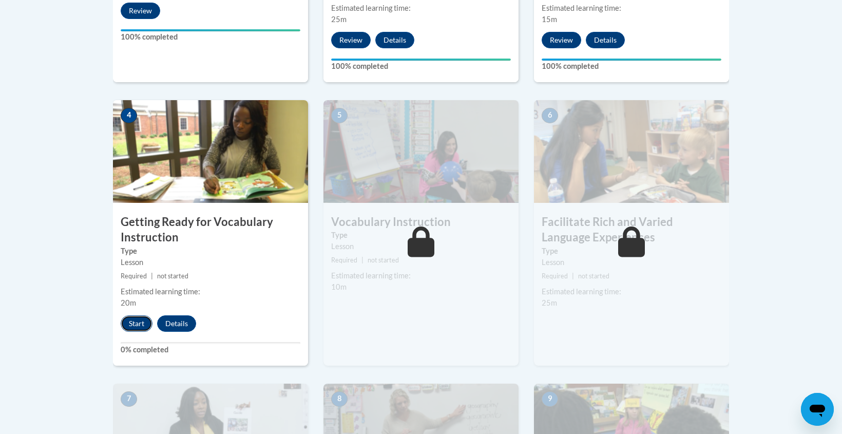
click at [132, 326] on button "Start" at bounding box center [137, 323] width 32 height 16
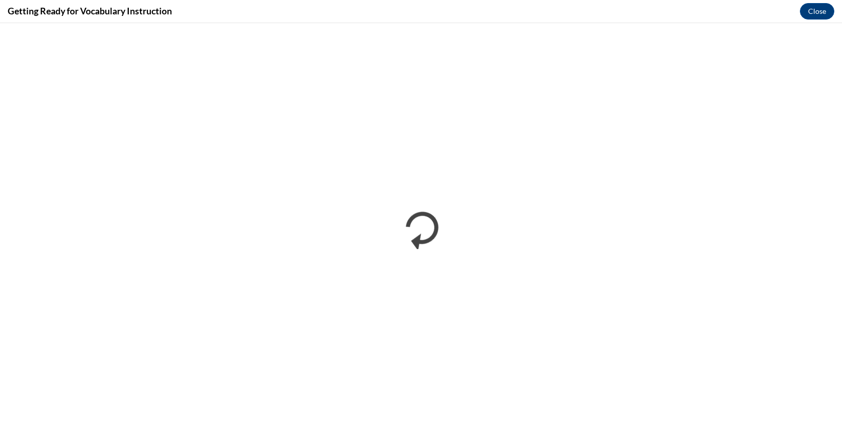
scroll to position [0, 0]
click at [813, 9] on button "Close" at bounding box center [817, 11] width 34 height 16
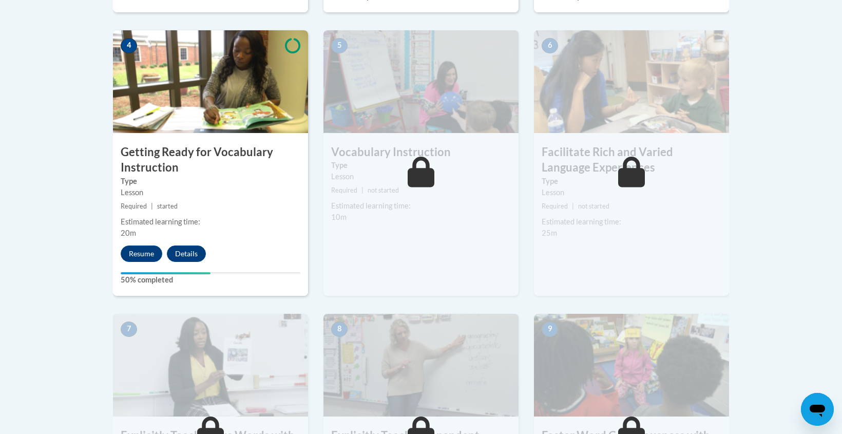
scroll to position [601, 0]
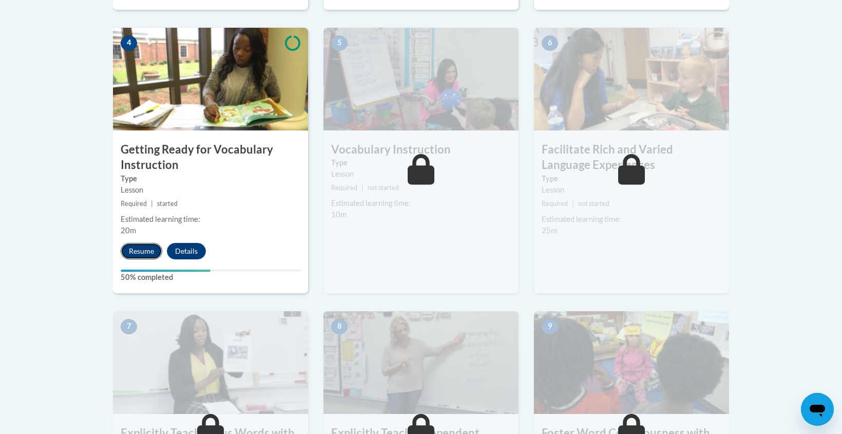
click at [134, 254] on button "Resume" at bounding box center [142, 251] width 42 height 16
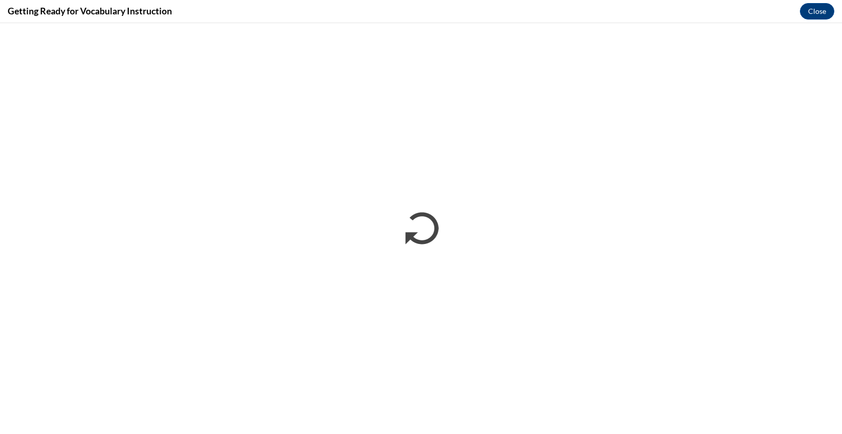
scroll to position [0, 0]
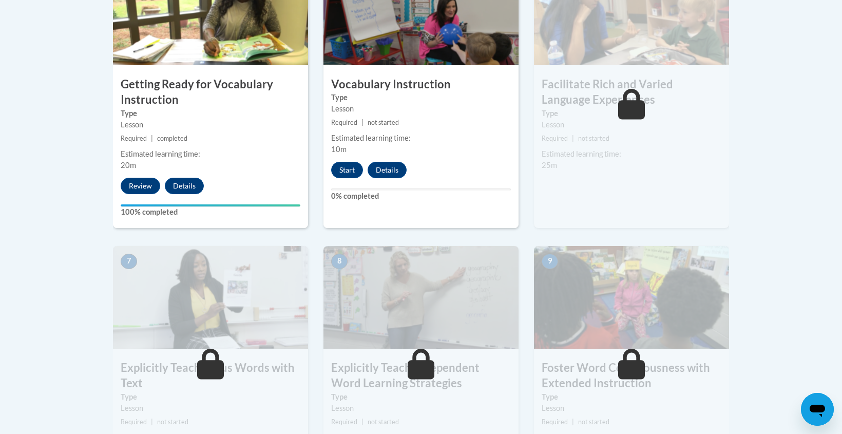
scroll to position [669, 0]
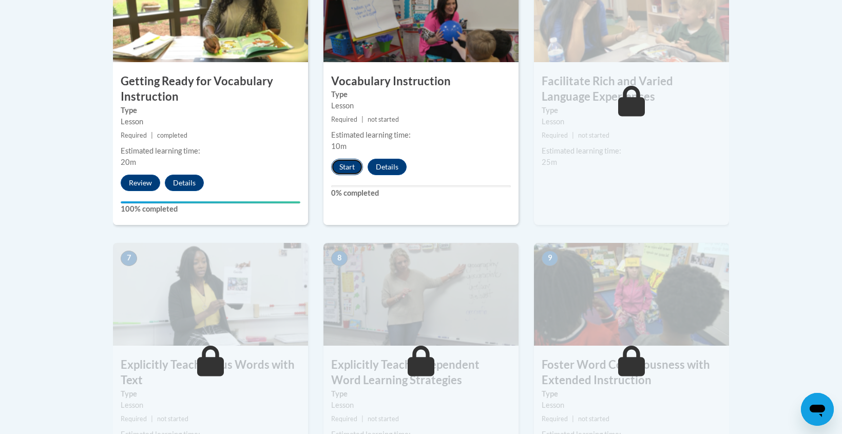
click at [344, 171] on button "Start" at bounding box center [347, 167] width 32 height 16
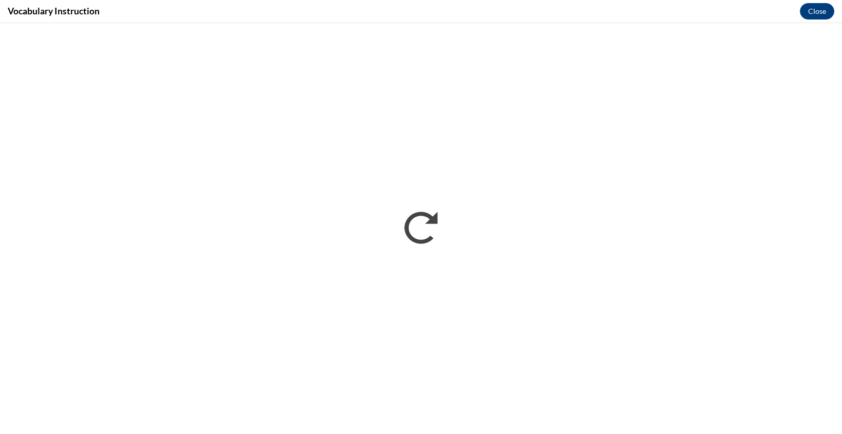
scroll to position [0, 0]
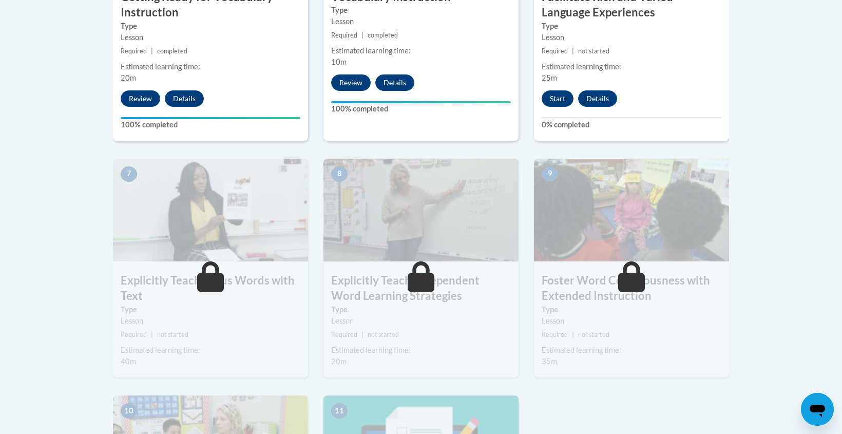
scroll to position [757, 0]
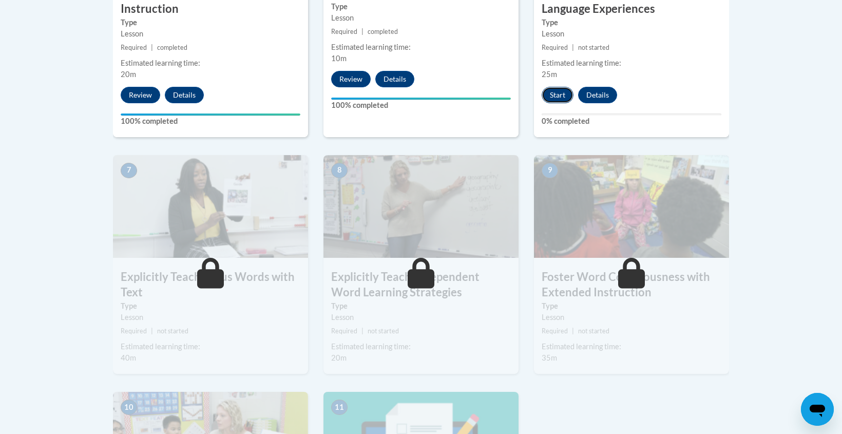
click at [559, 96] on button "Start" at bounding box center [558, 95] width 32 height 16
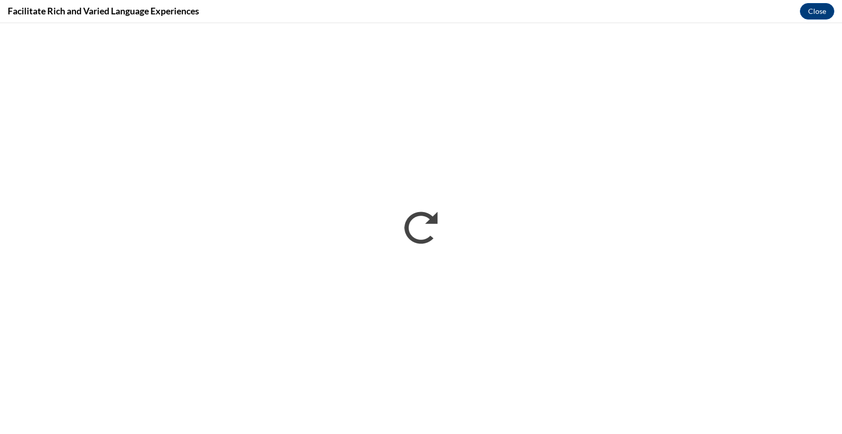
scroll to position [0, 0]
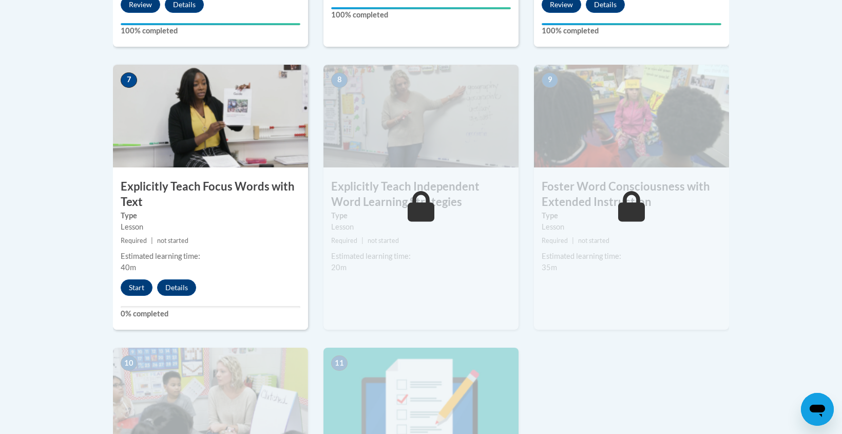
scroll to position [851, 0]
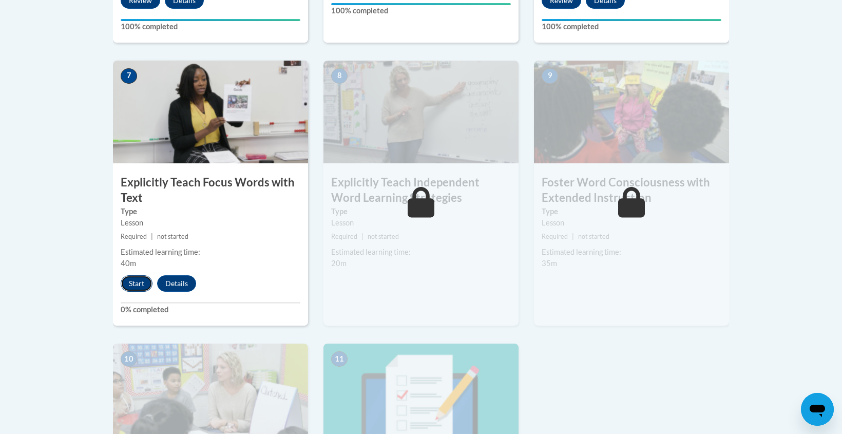
click at [141, 287] on button "Start" at bounding box center [137, 283] width 32 height 16
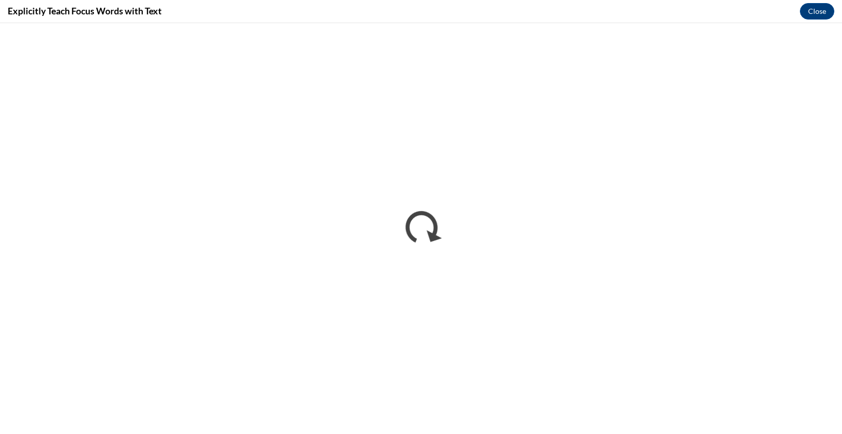
scroll to position [0, 0]
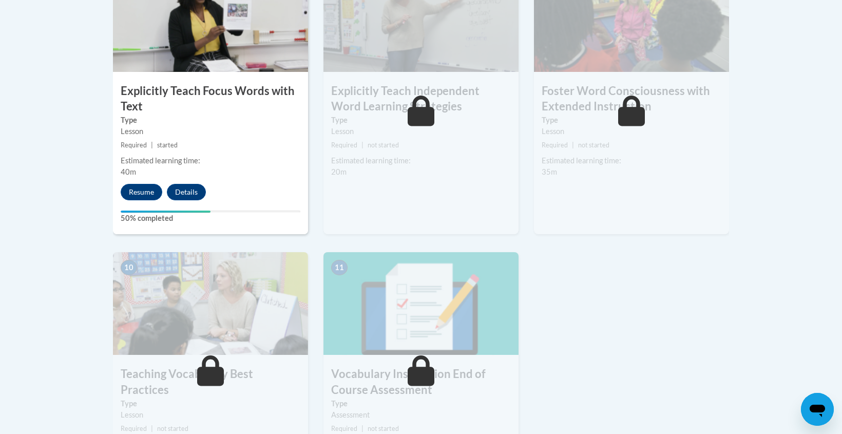
scroll to position [945, 0]
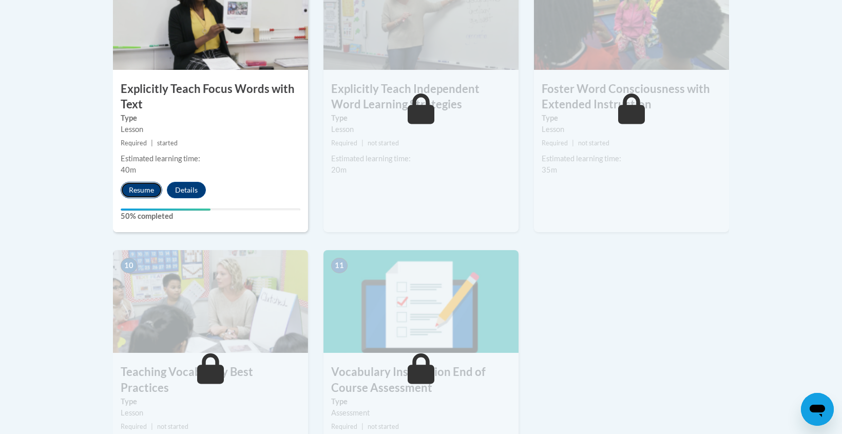
click at [143, 190] on button "Resume" at bounding box center [142, 190] width 42 height 16
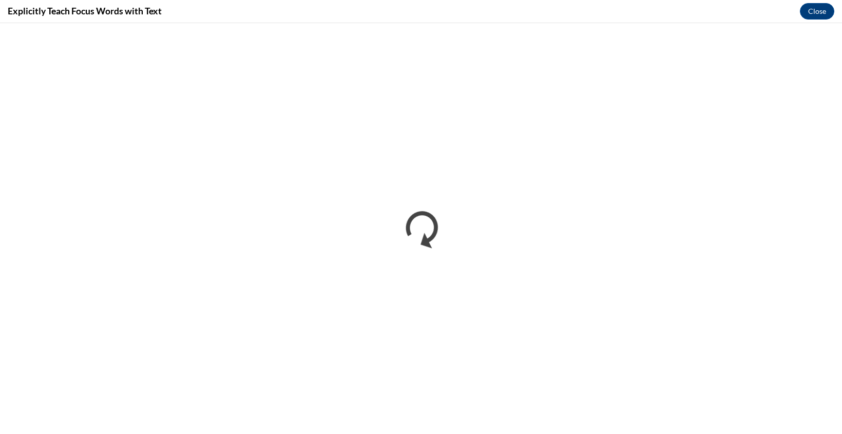
scroll to position [0, 0]
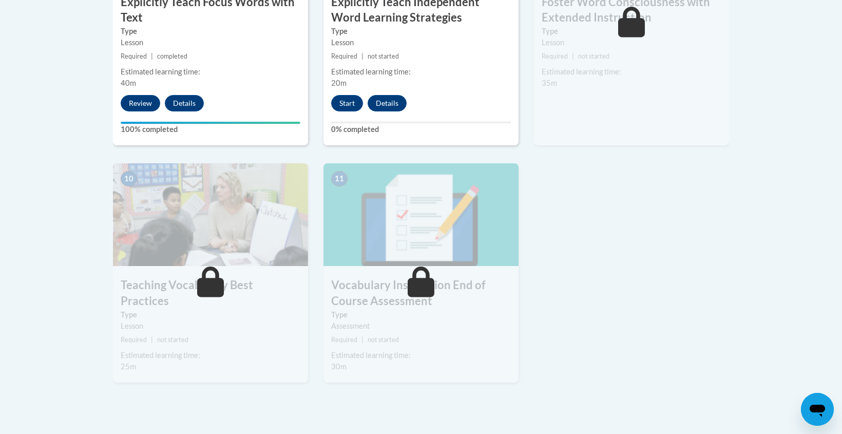
scroll to position [1043, 0]
